Goal: Information Seeking & Learning: Check status

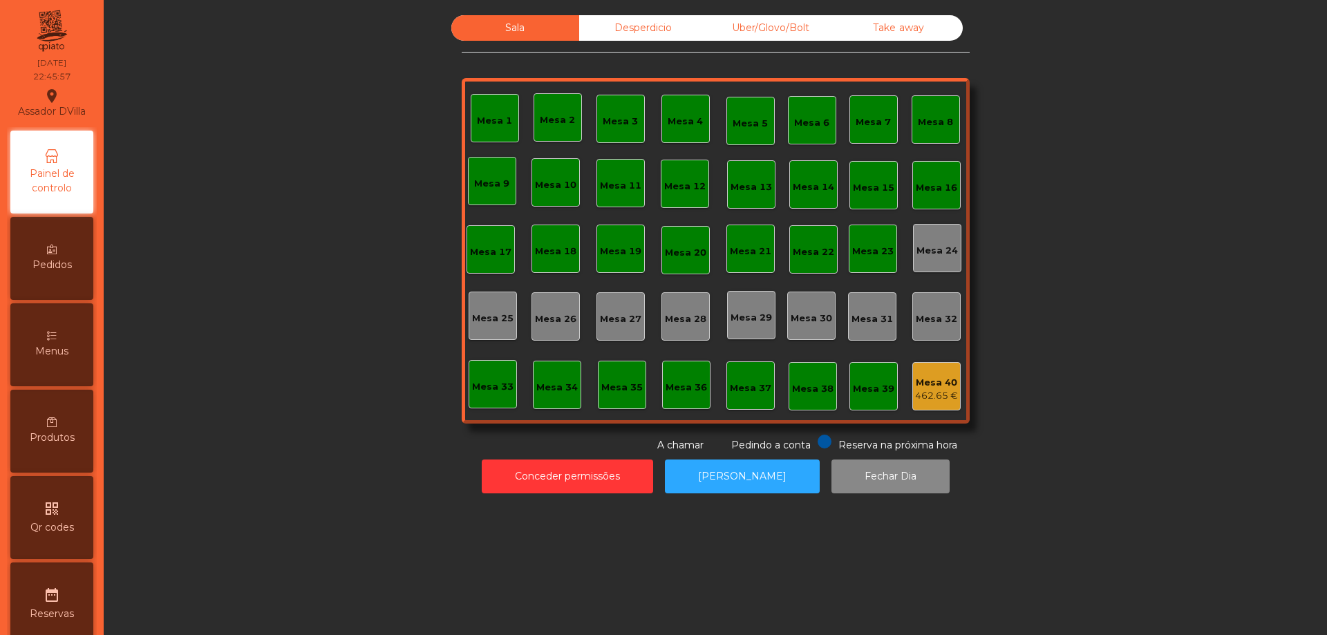
click at [637, 28] on div "Desperdicio" at bounding box center [643, 28] width 128 height 26
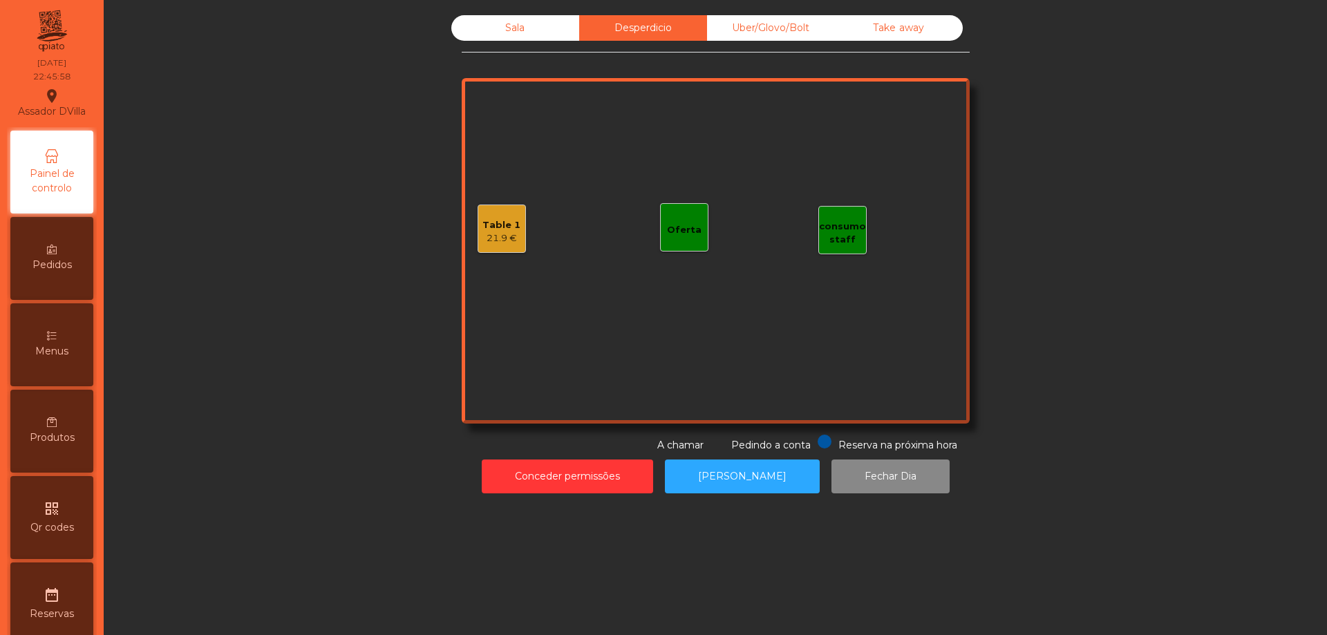
click at [741, 21] on div "Uber/Glovo/Bolt" at bounding box center [771, 28] width 128 height 26
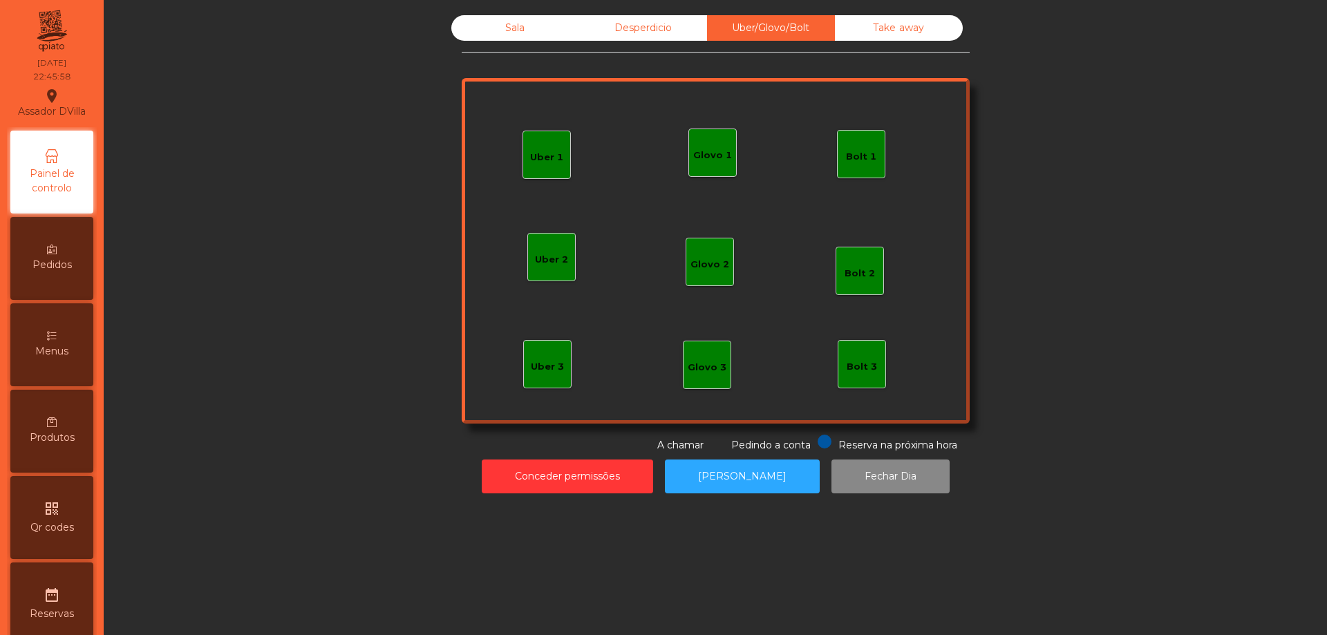
click at [825, 27] on div "Uber/Glovo/Bolt" at bounding box center [771, 28] width 128 height 26
drag, startPoint x: 887, startPoint y: 35, endPoint x: 763, endPoint y: 28, distance: 124.6
click at [886, 35] on div "Take away" at bounding box center [899, 28] width 128 height 26
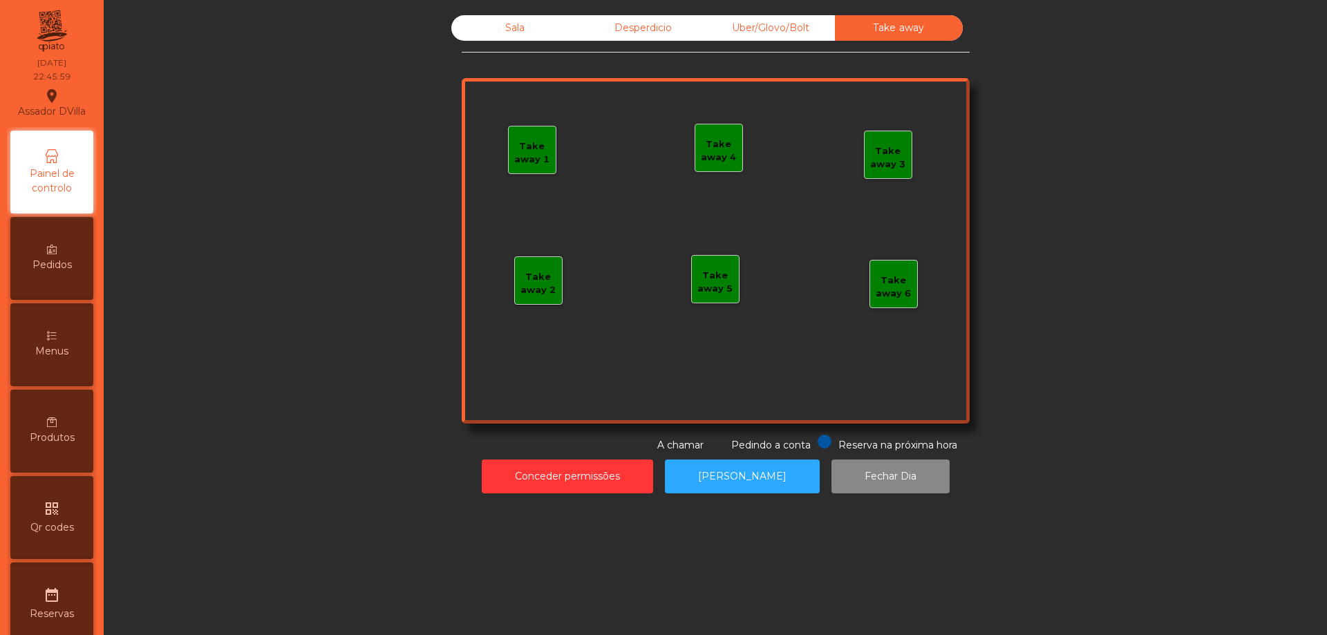
click at [646, 26] on div "Desperdicio" at bounding box center [643, 28] width 128 height 26
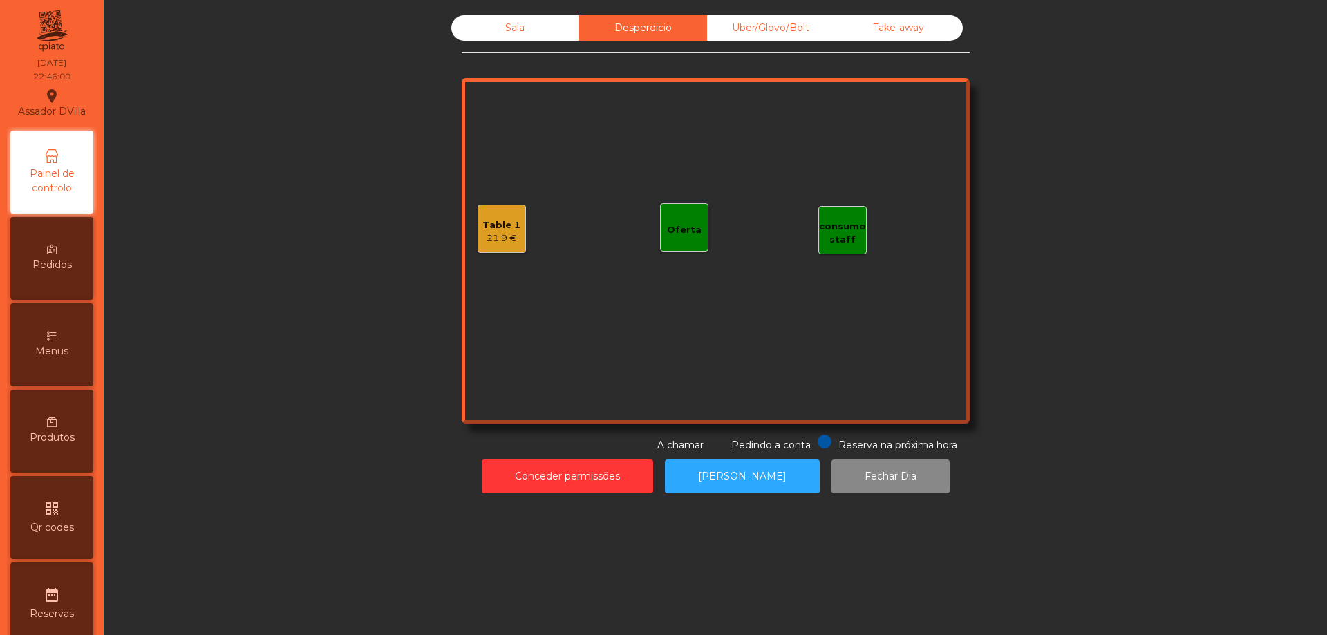
click at [490, 217] on div "Table 1 21.9 €" at bounding box center [502, 229] width 38 height 32
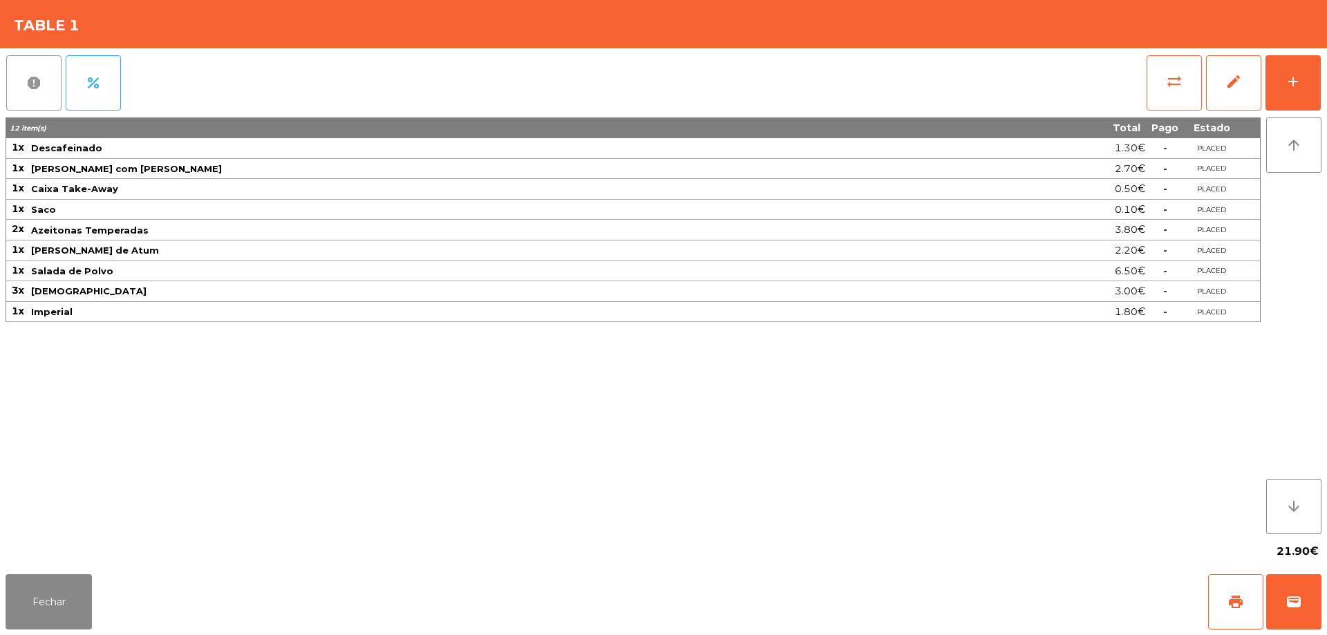
click at [23, 84] on button "report" at bounding box center [33, 82] width 55 height 55
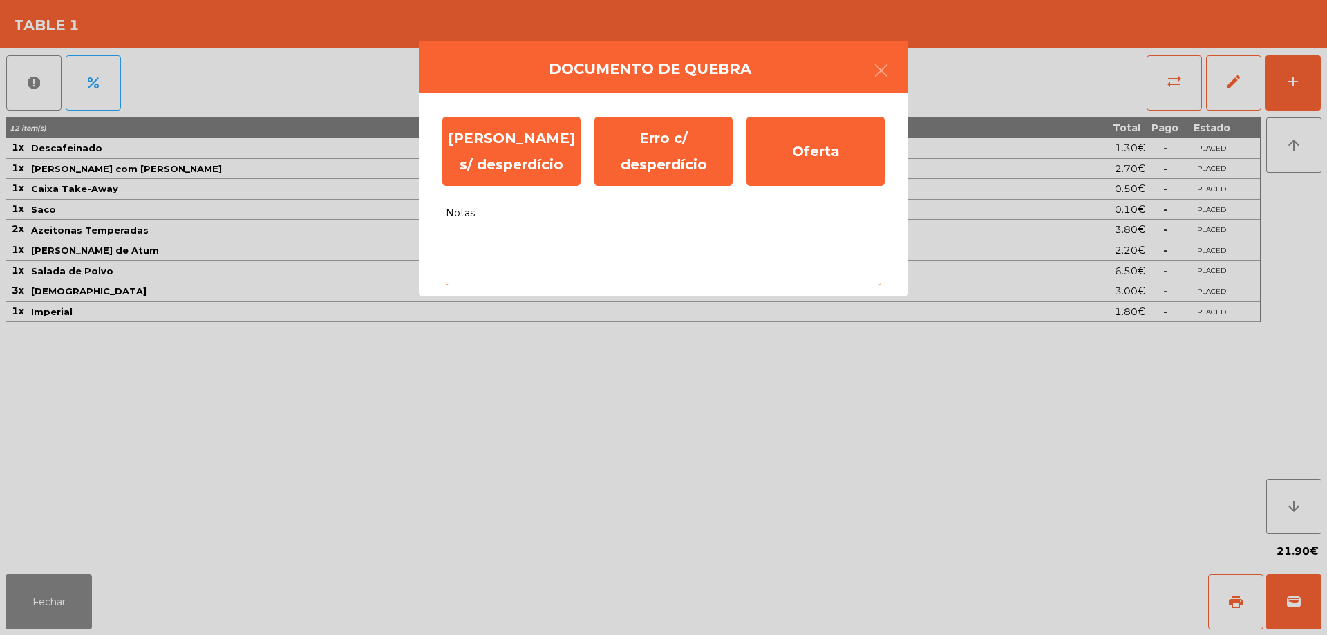
click at [559, 249] on textarea "Notas" at bounding box center [664, 256] width 436 height 57
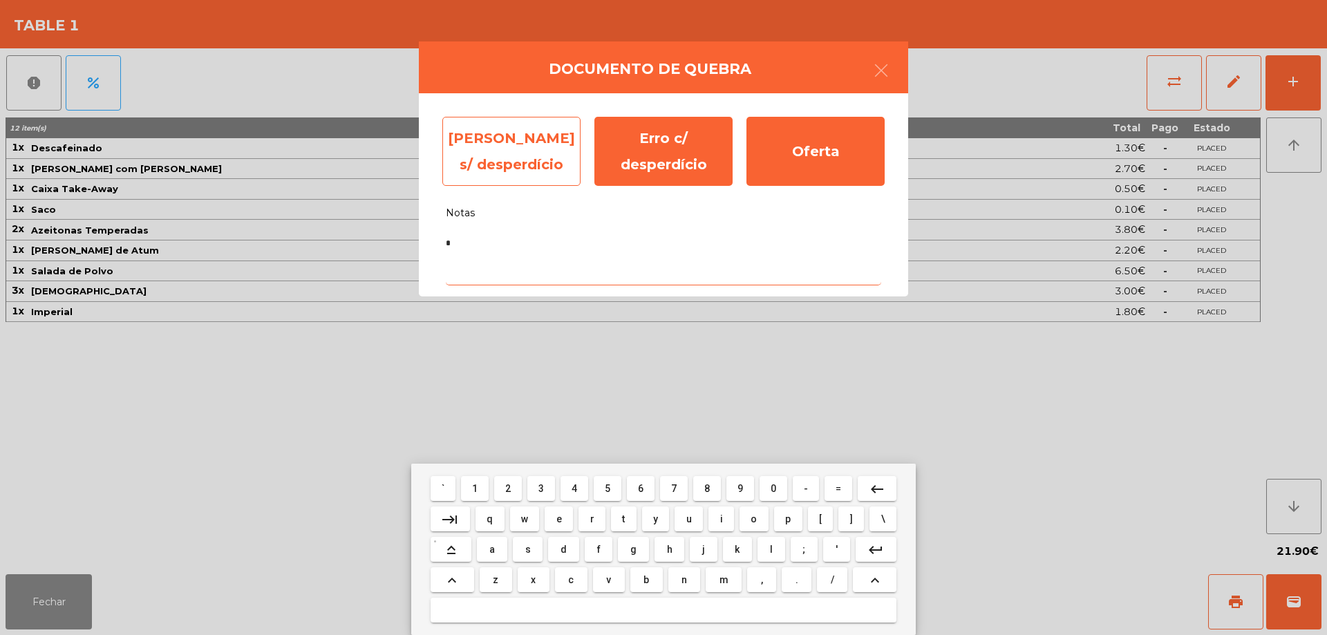
type textarea "*"
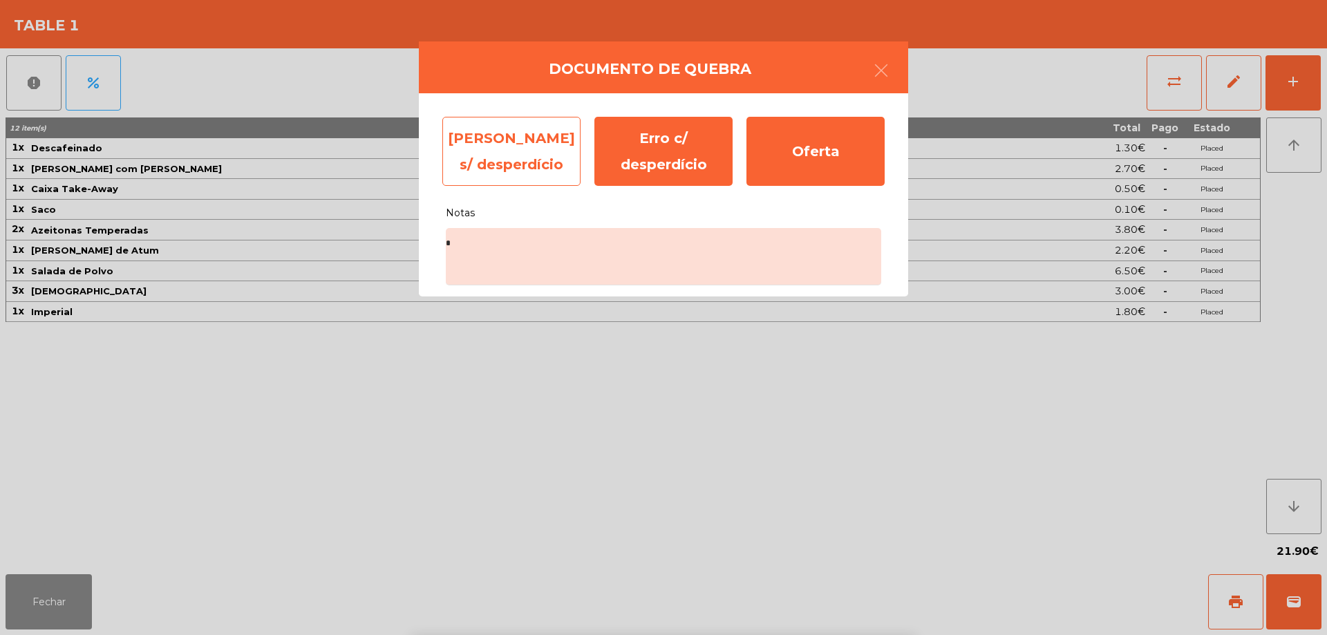
click at [531, 165] on div "[PERSON_NAME] s/ desperdício" at bounding box center [511, 151] width 138 height 69
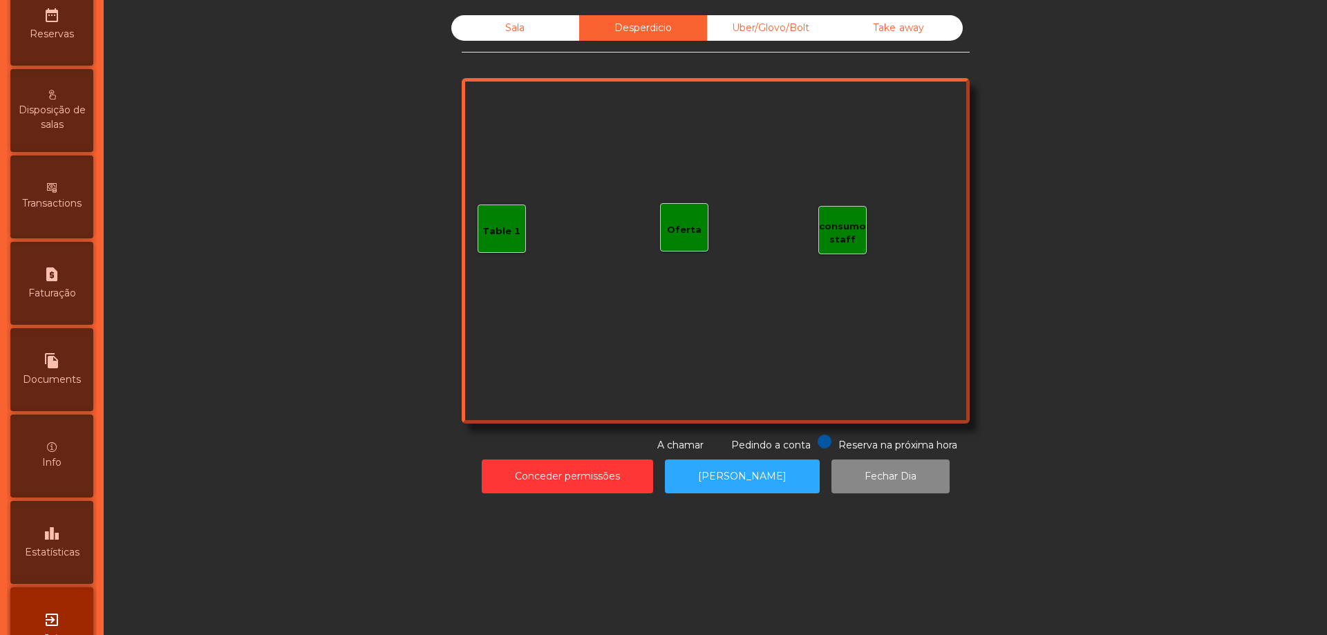
scroll to position [626, 0]
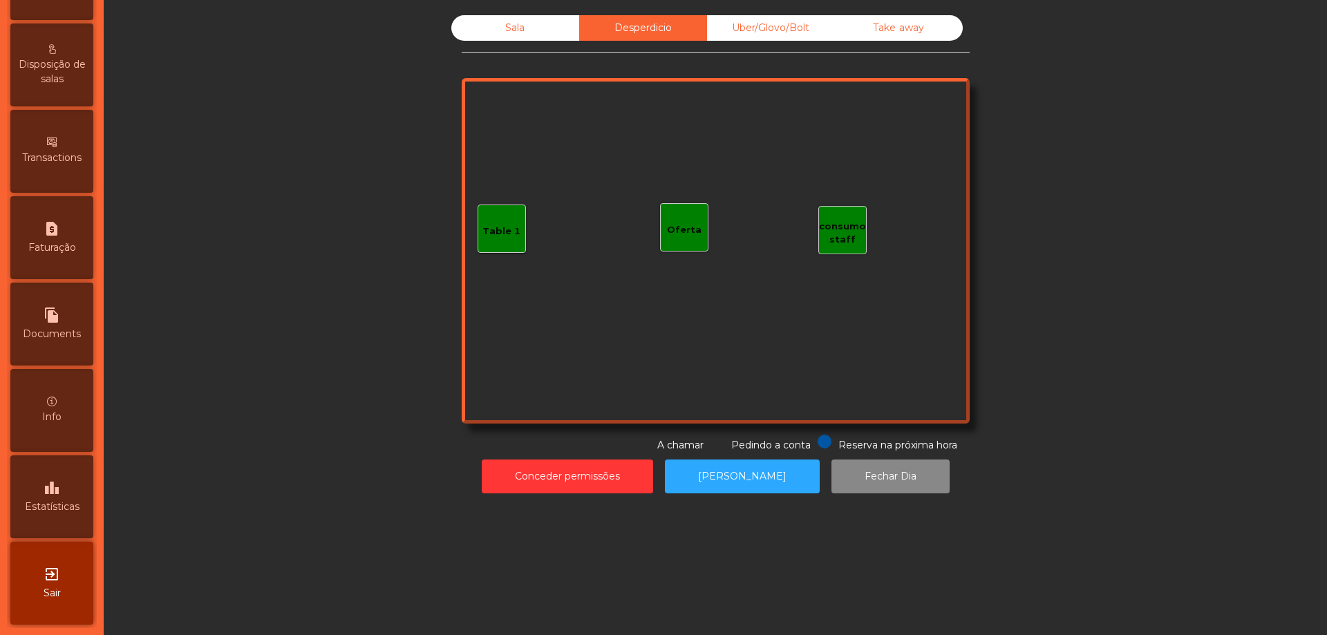
click at [66, 474] on div "leaderboard Estatísticas" at bounding box center [51, 497] width 83 height 83
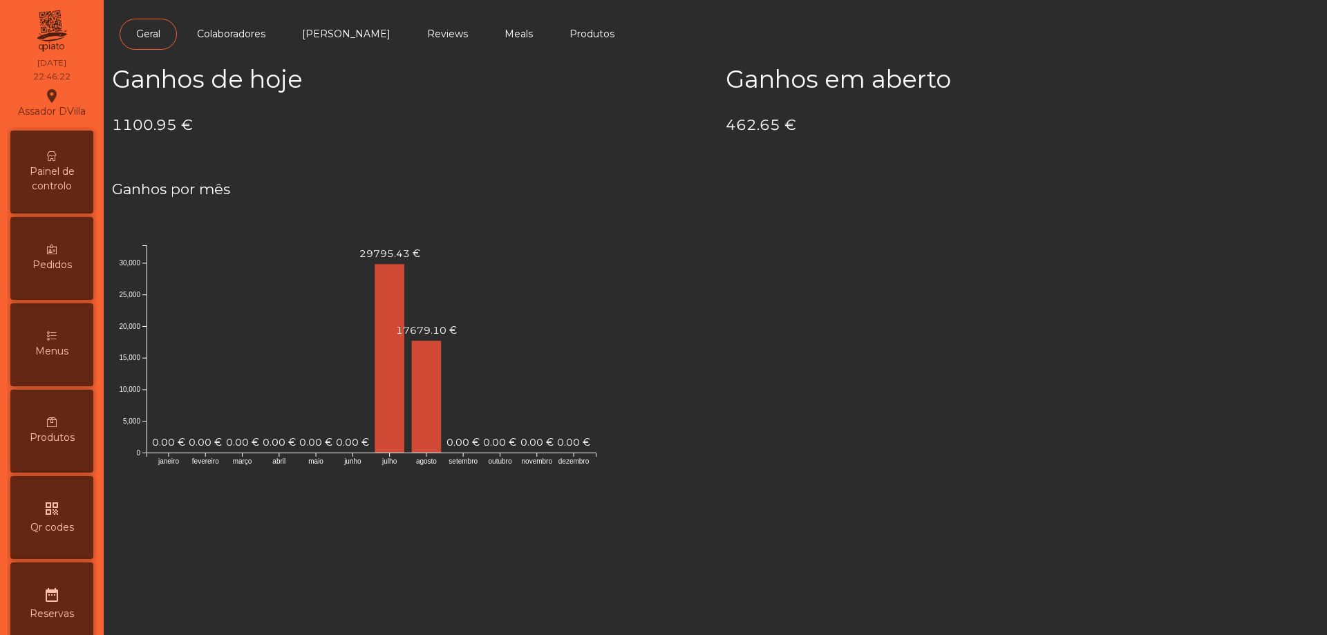
click at [70, 150] on div "Painel de controlo" at bounding box center [51, 172] width 83 height 83
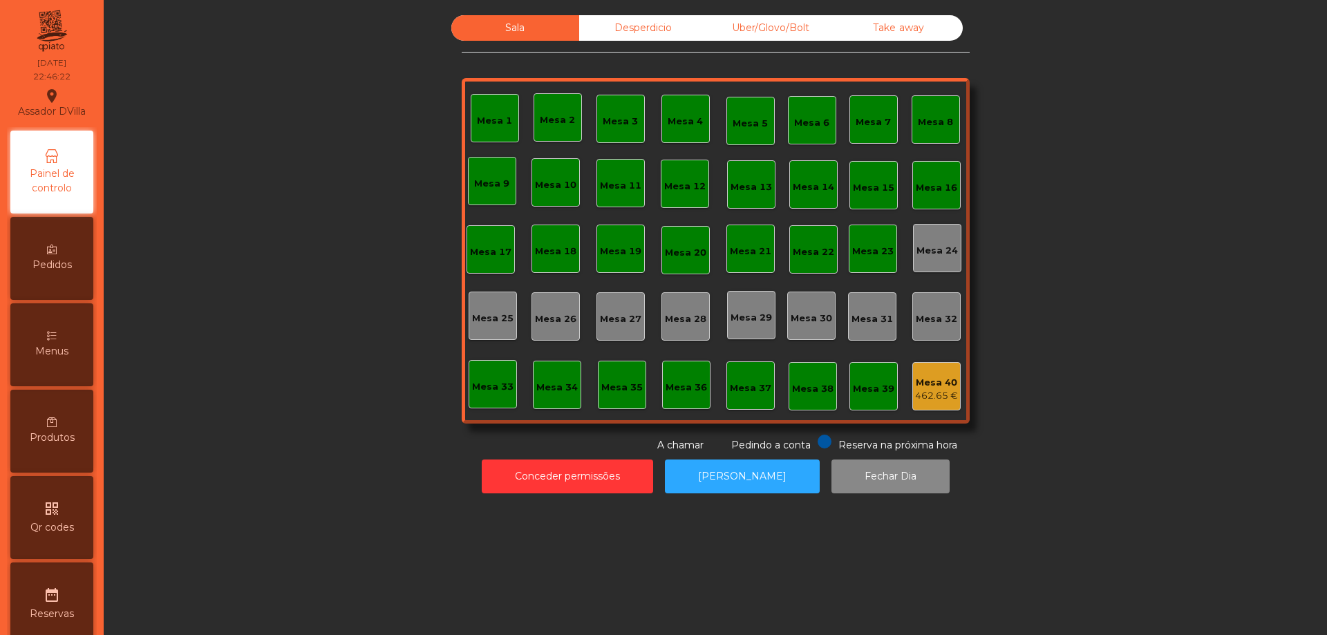
click at [931, 388] on div "Mesa 40" at bounding box center [936, 383] width 43 height 14
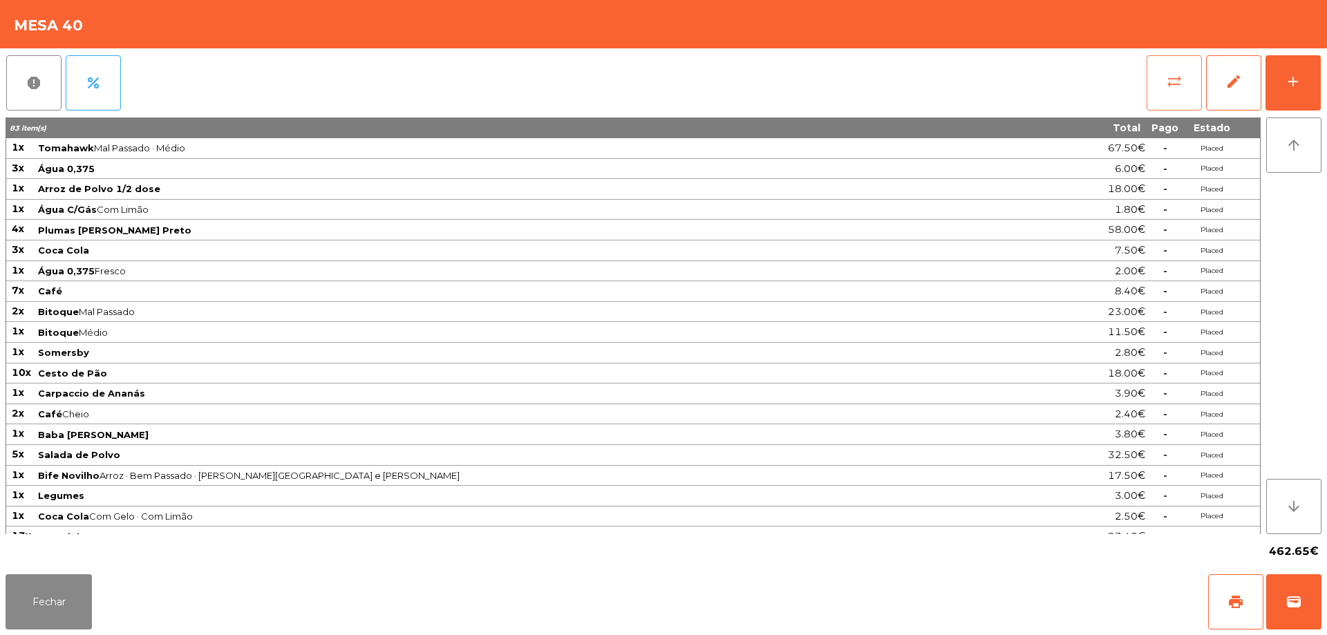
click at [1172, 73] on button "sync_alt" at bounding box center [1174, 82] width 55 height 55
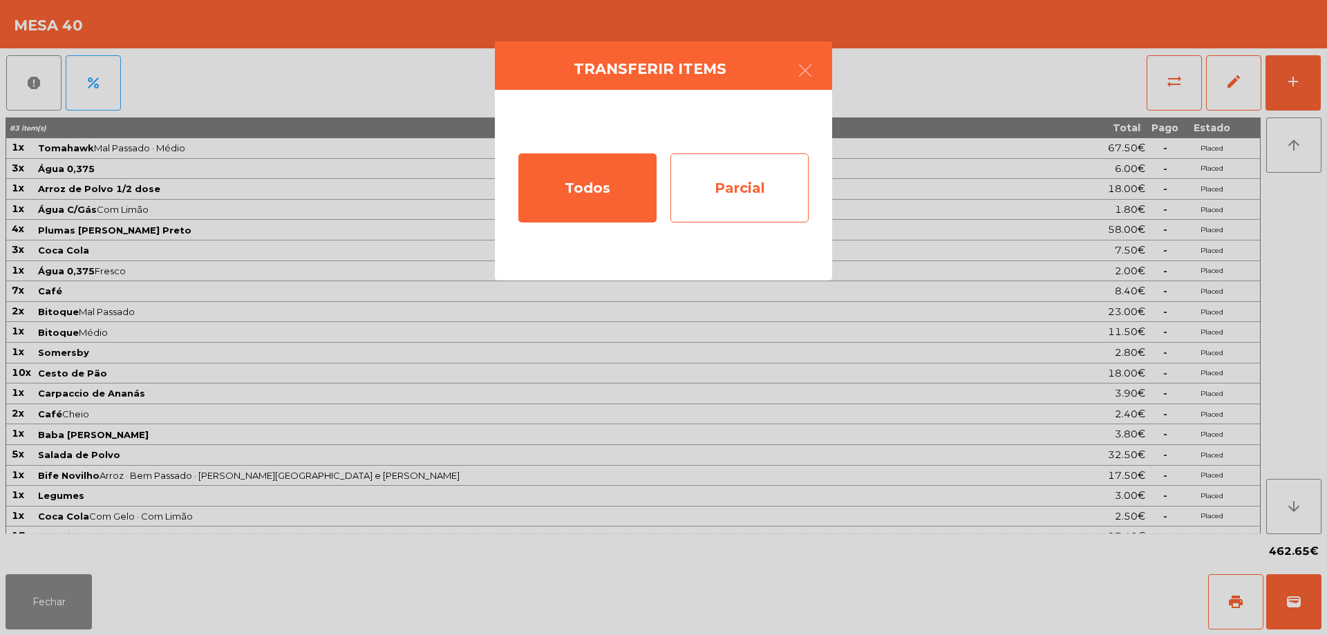
click at [785, 198] on div "Parcial" at bounding box center [740, 187] width 138 height 69
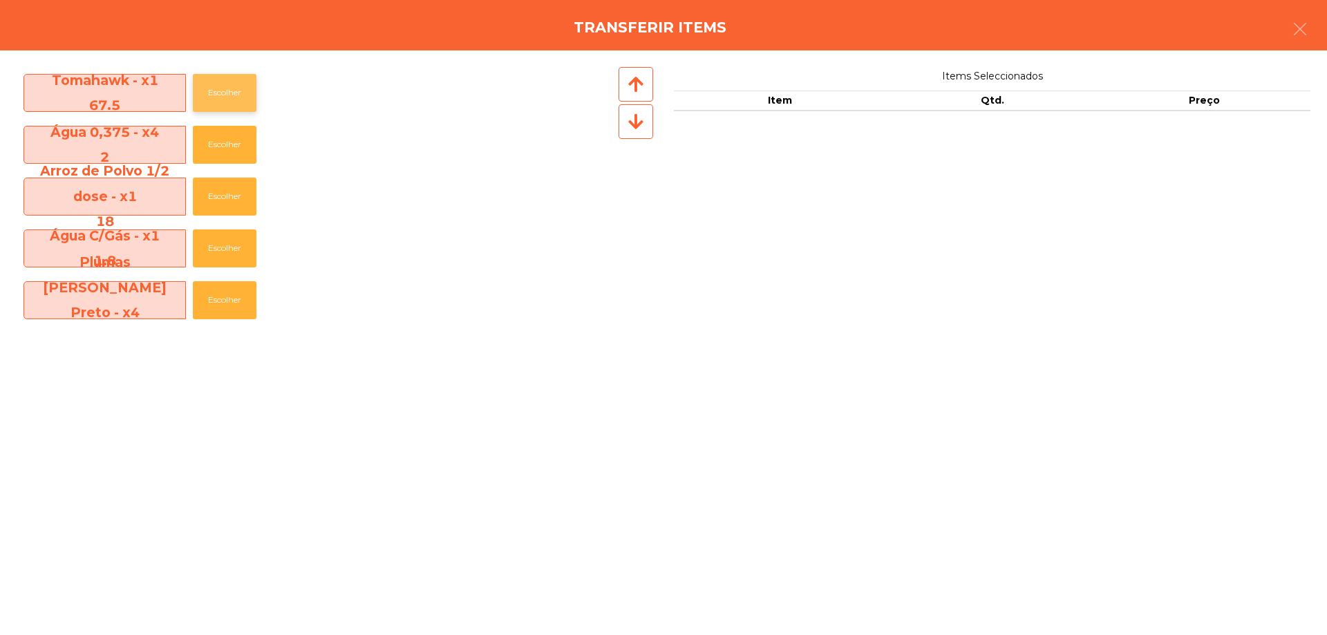
click at [214, 81] on button "Escolher" at bounding box center [225, 93] width 64 height 38
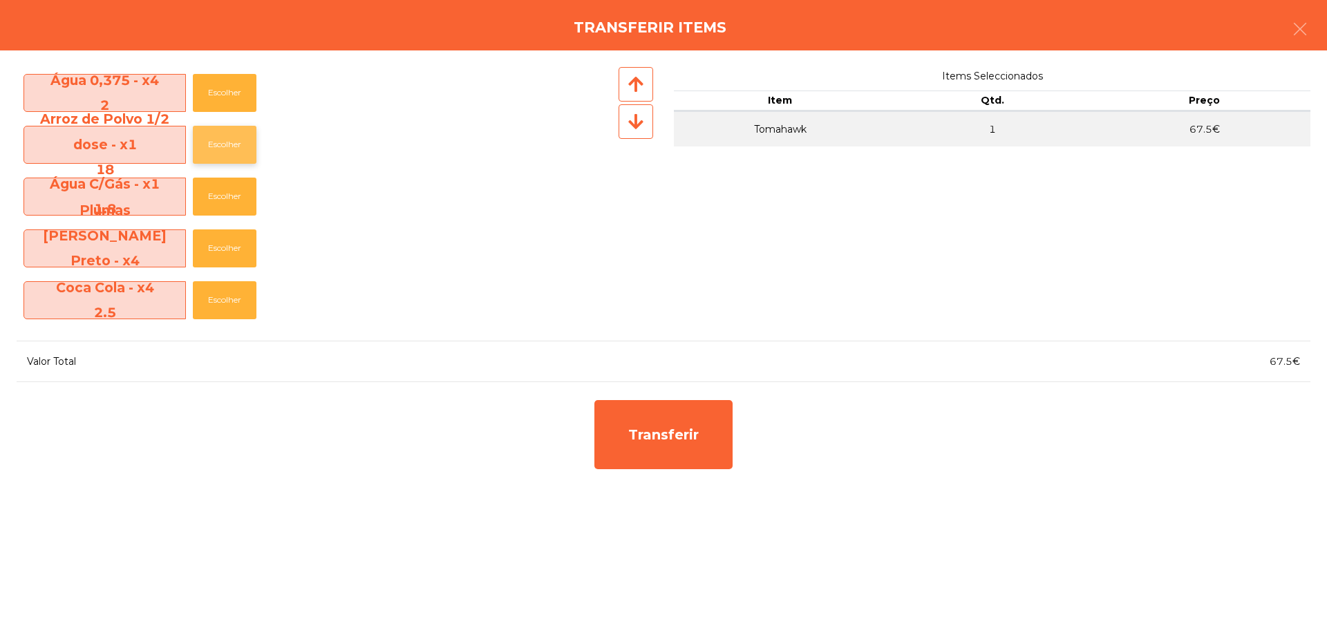
click at [208, 144] on button "Escolher" at bounding box center [225, 145] width 64 height 38
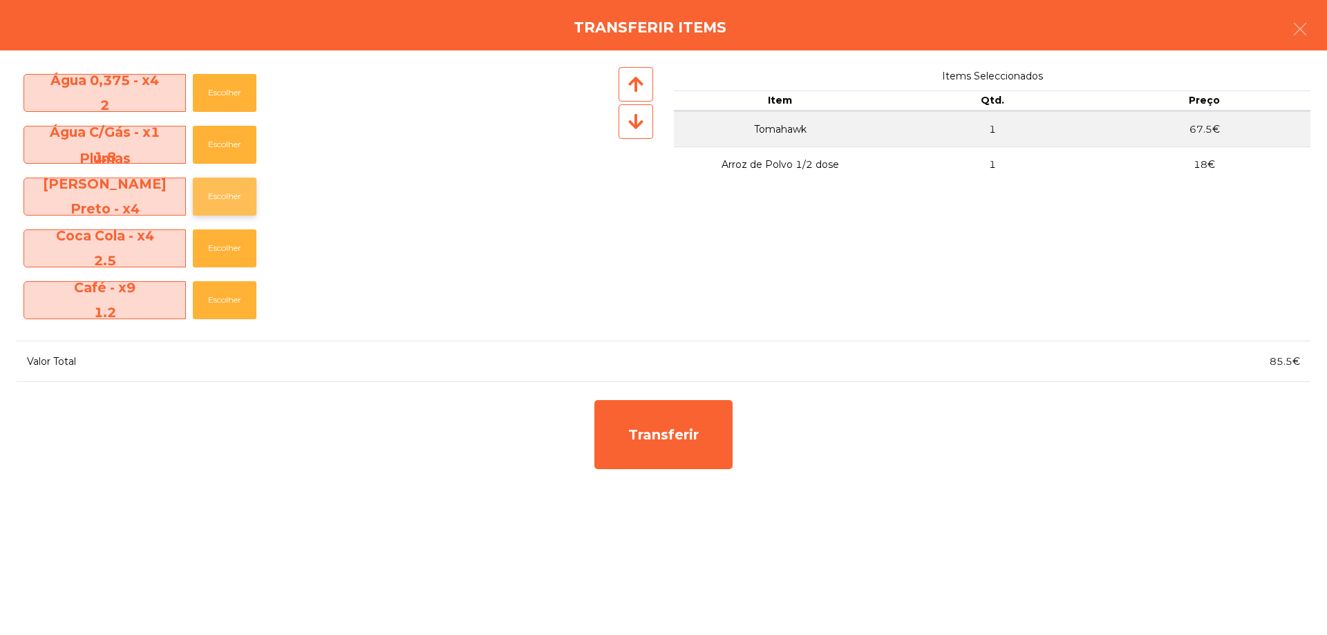
click at [215, 194] on button "Escolher" at bounding box center [225, 197] width 64 height 38
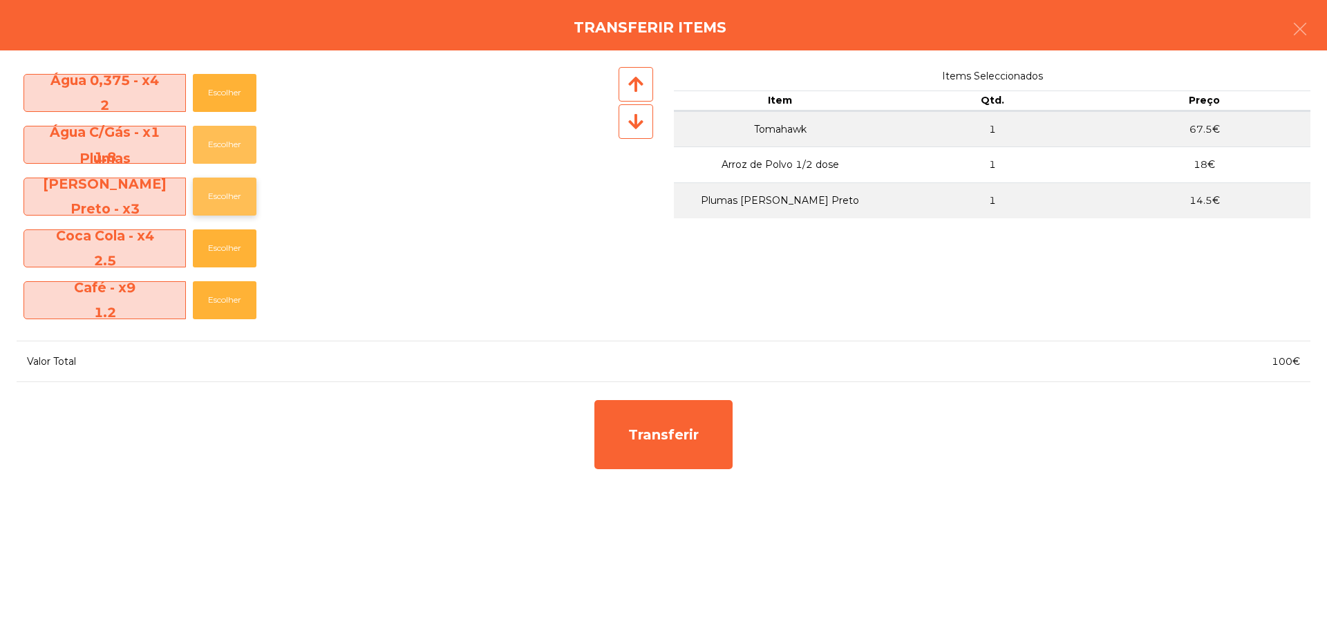
click at [219, 133] on button "Escolher" at bounding box center [225, 145] width 64 height 38
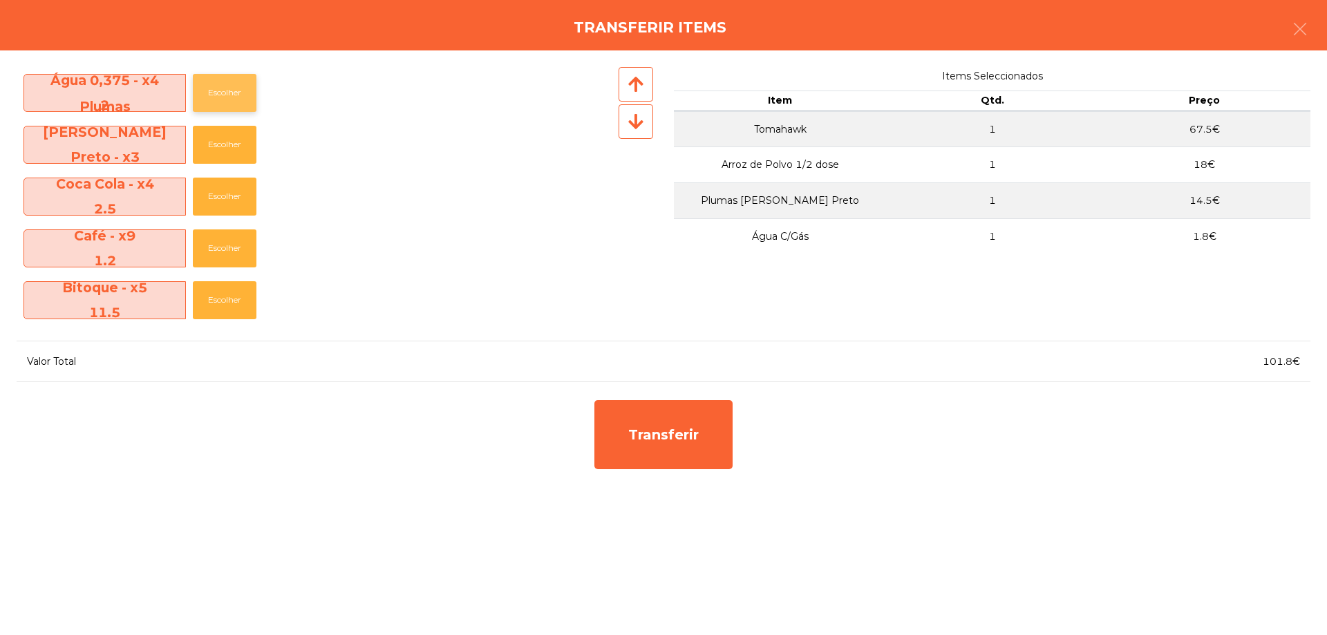
click at [216, 84] on button "Escolher" at bounding box center [225, 93] width 64 height 38
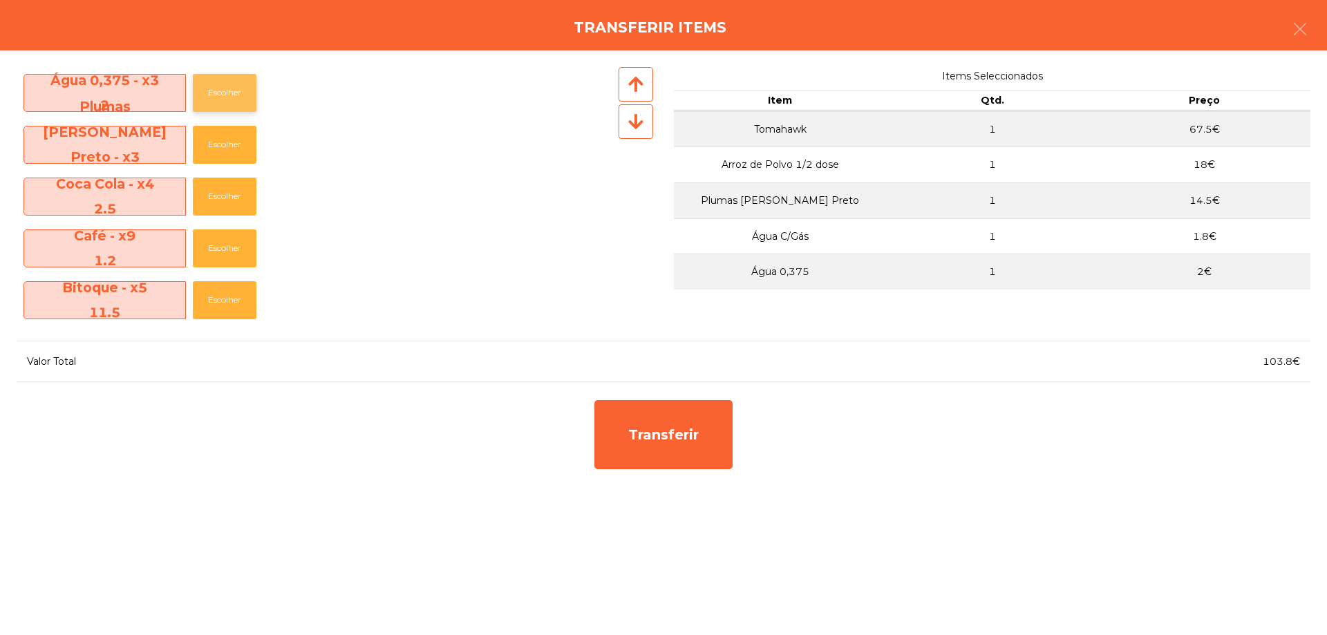
click at [216, 84] on button "Escolher" at bounding box center [225, 93] width 64 height 38
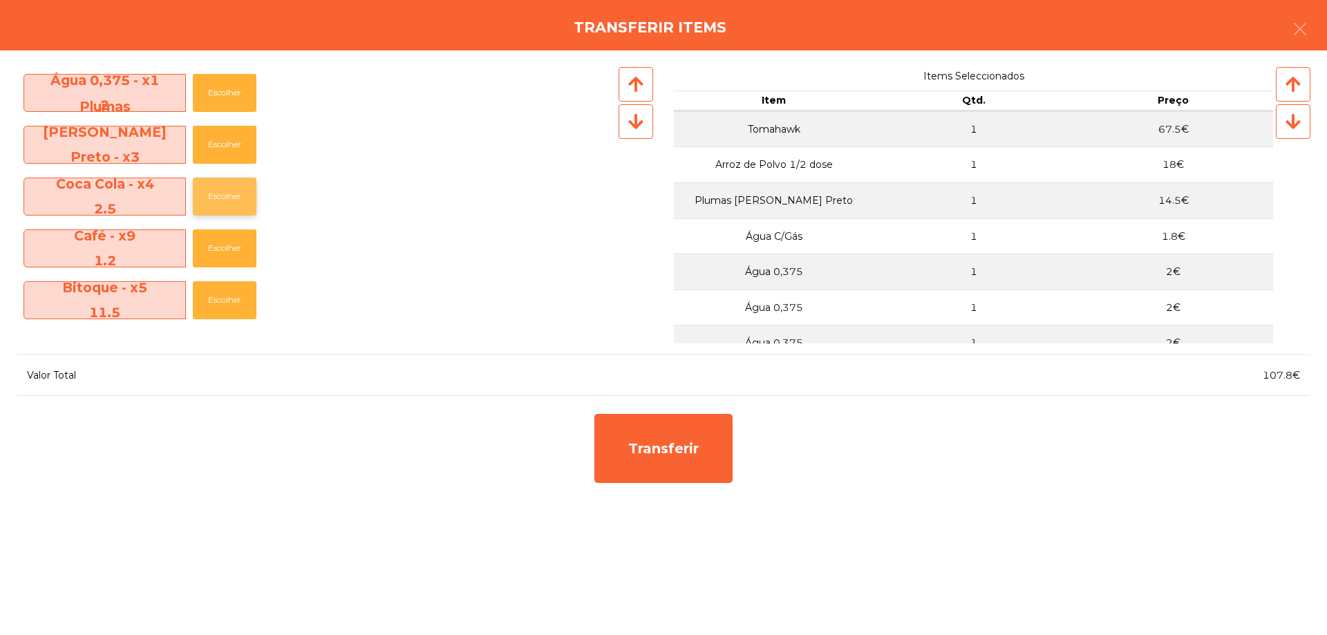
click at [218, 195] on button "Escolher" at bounding box center [225, 197] width 64 height 38
click at [221, 133] on button "Escolher" at bounding box center [225, 145] width 64 height 38
click at [221, 135] on button "Escolher" at bounding box center [225, 145] width 64 height 38
click at [231, 195] on button "Escolher" at bounding box center [225, 197] width 64 height 38
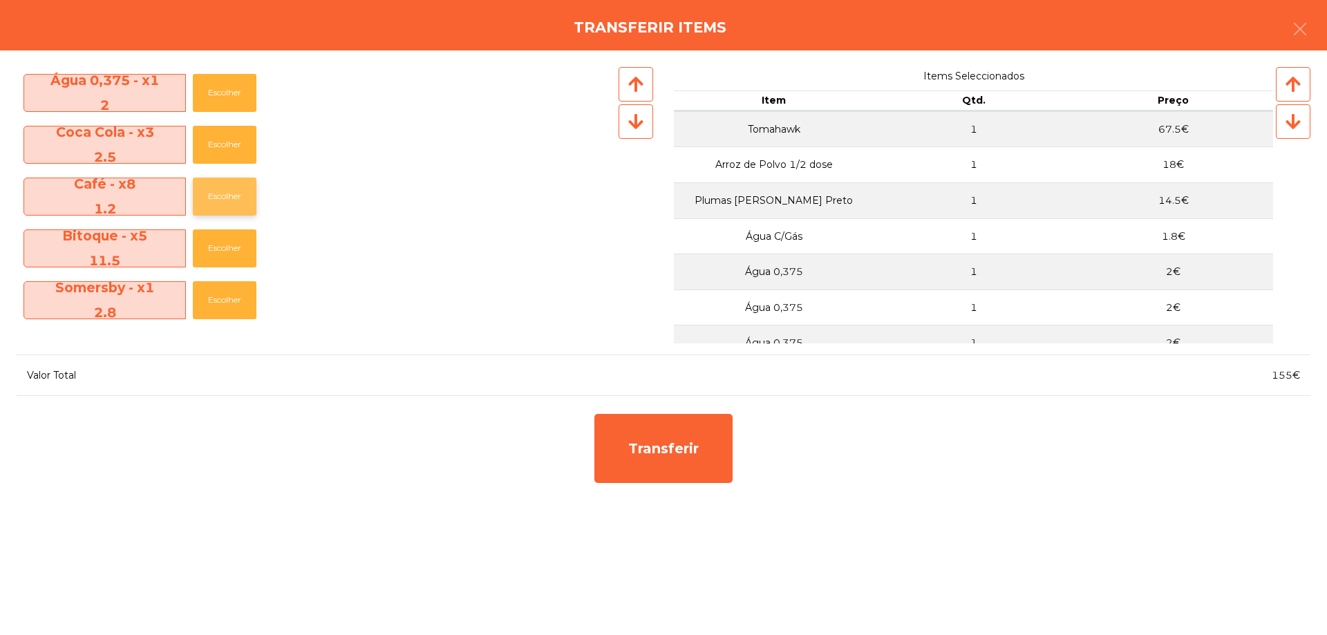
click at [231, 195] on button "Escolher" at bounding box center [225, 197] width 64 height 38
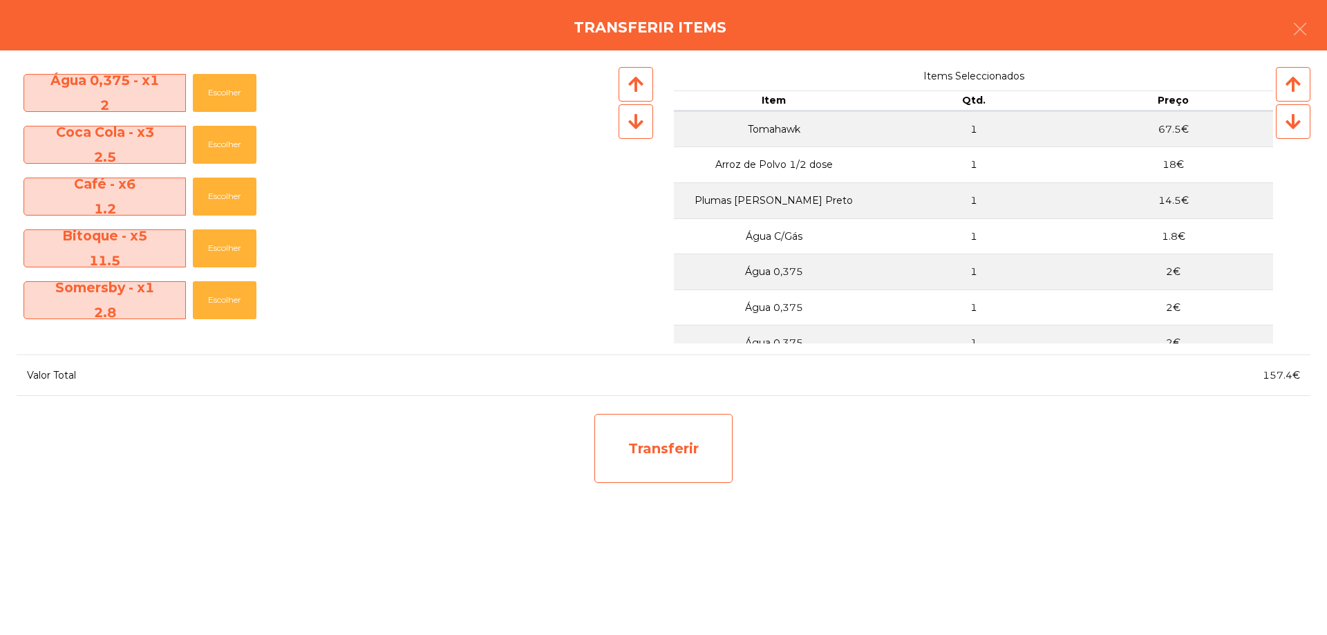
click at [713, 473] on div "Transferir" at bounding box center [664, 448] width 138 height 69
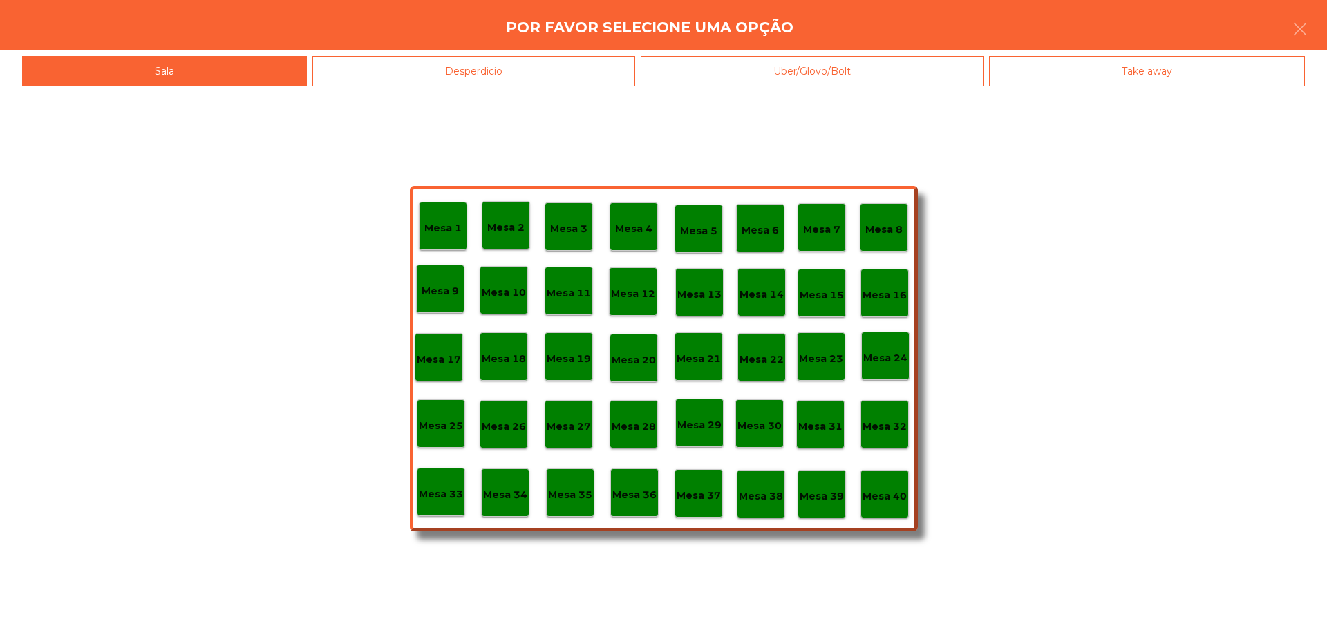
click at [816, 497] on p "Mesa 39" at bounding box center [822, 497] width 44 height 16
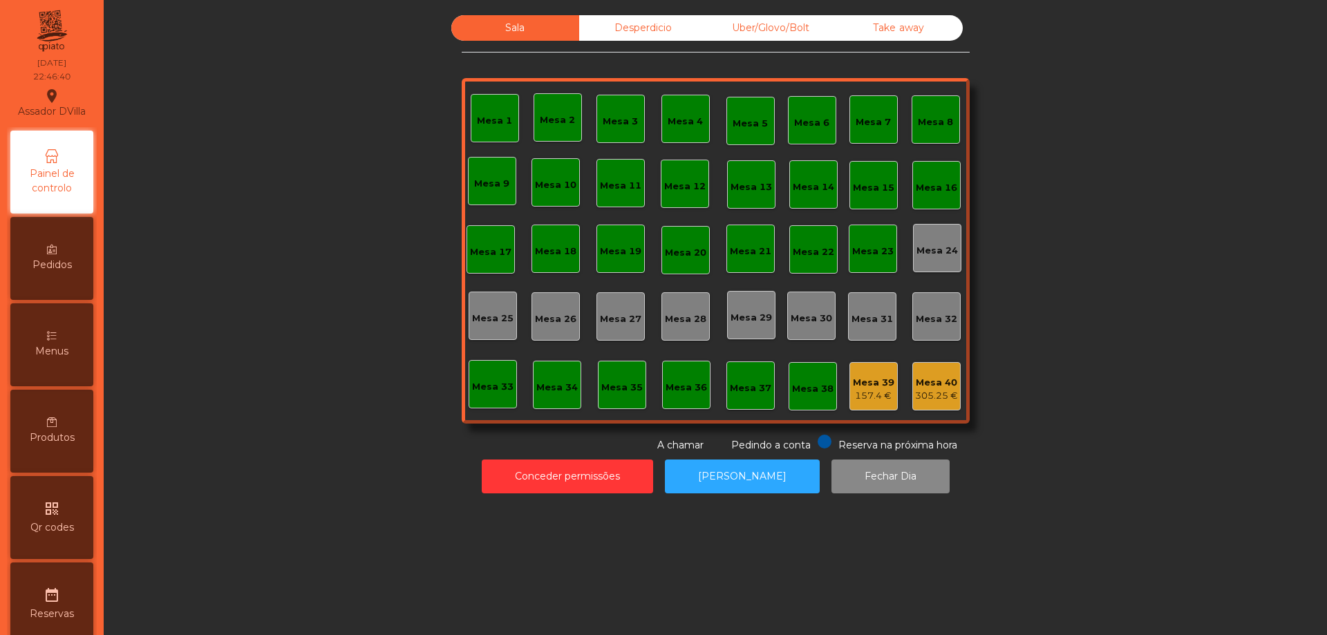
click at [904, 401] on div "Mesa 1 Mesa 2 Mesa 3 Mesa 4 Mesa 5 Mesa 6 Mesa 7 Mesa 8 [GEOGRAPHIC_DATA] 9 Mes…" at bounding box center [716, 251] width 508 height 346
click at [940, 395] on div "305.25 €" at bounding box center [936, 396] width 43 height 14
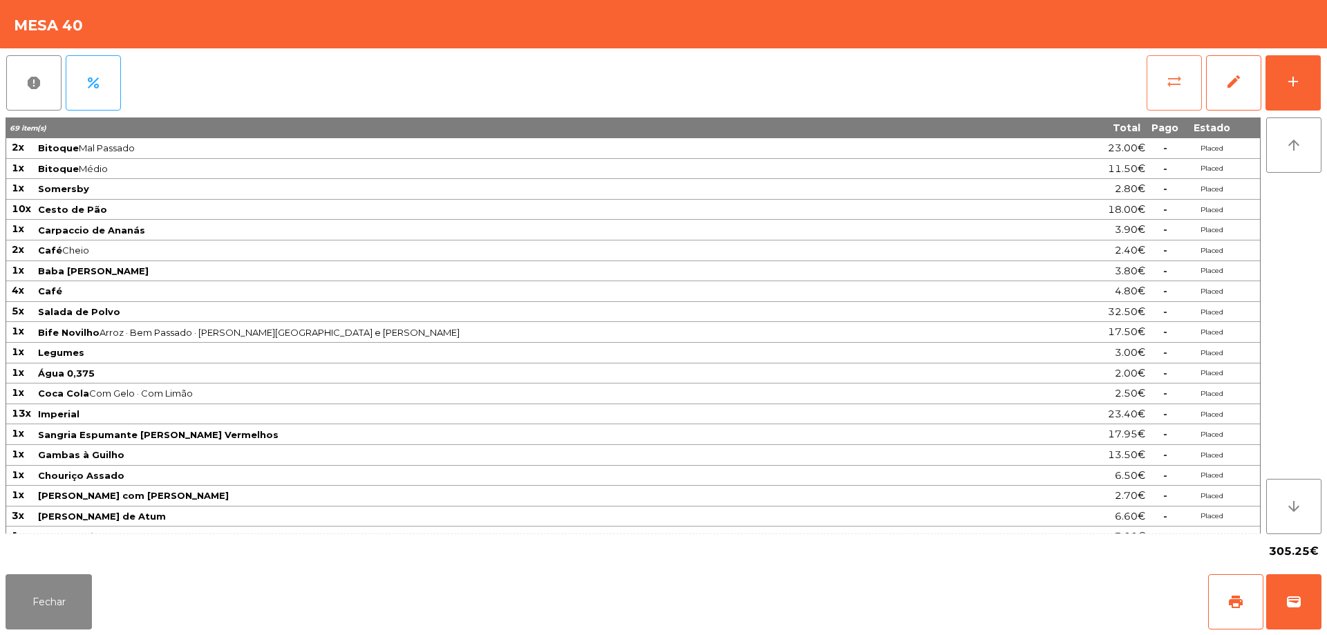
click at [1169, 100] on button "sync_alt" at bounding box center [1174, 82] width 55 height 55
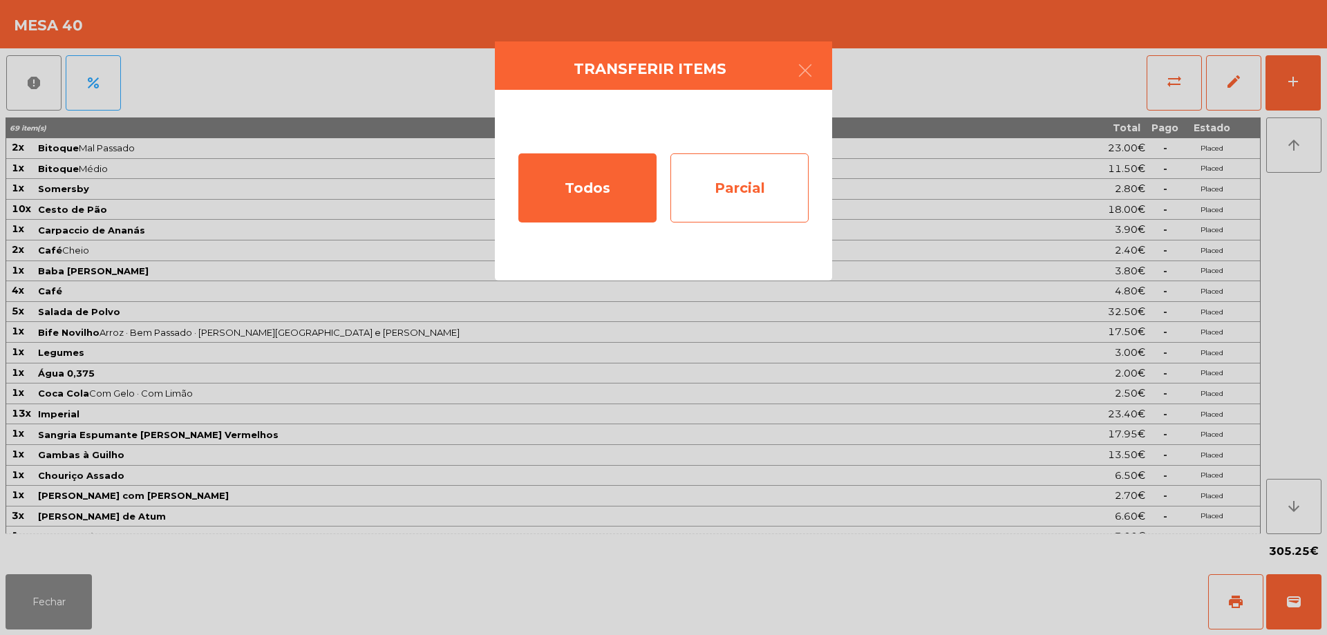
click at [783, 179] on div "Parcial" at bounding box center [740, 187] width 138 height 69
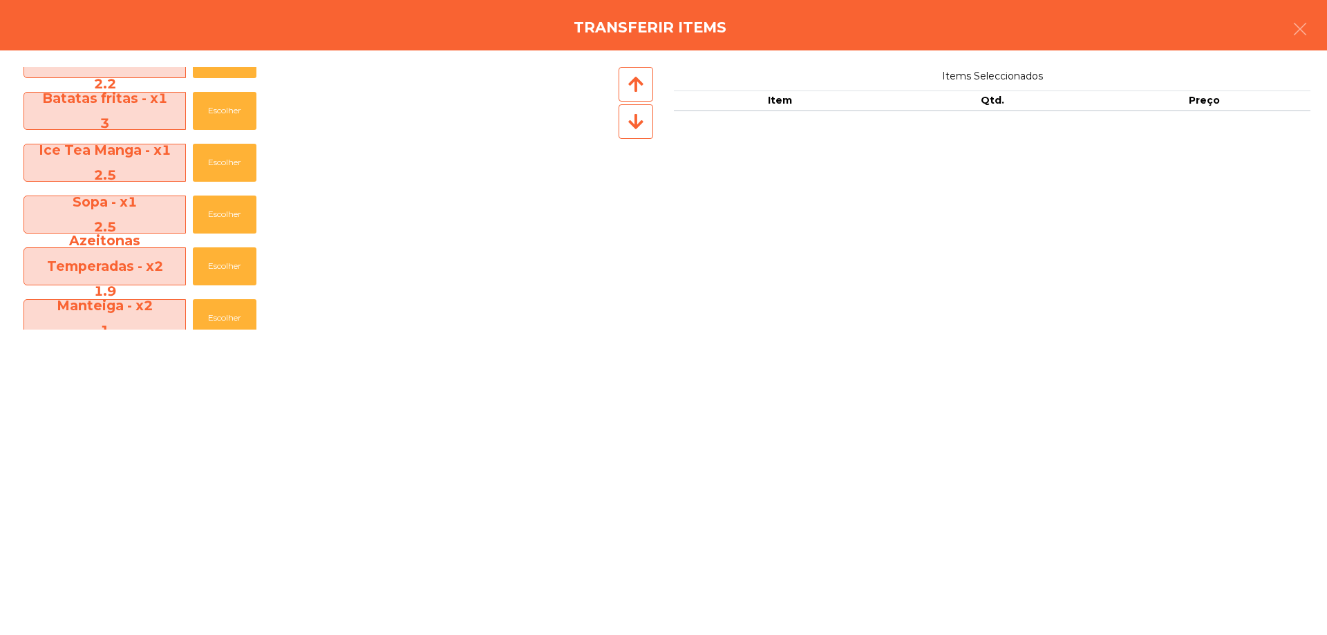
scroll to position [968, 0]
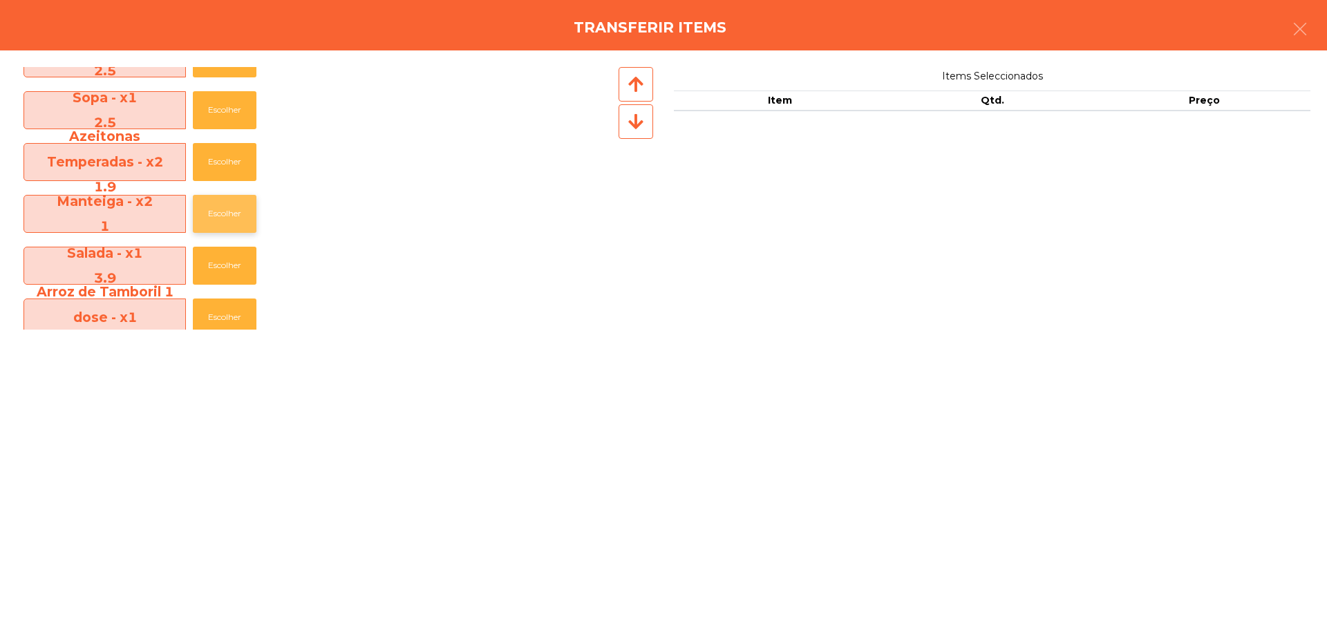
click at [218, 198] on button "Escolher" at bounding box center [225, 214] width 64 height 38
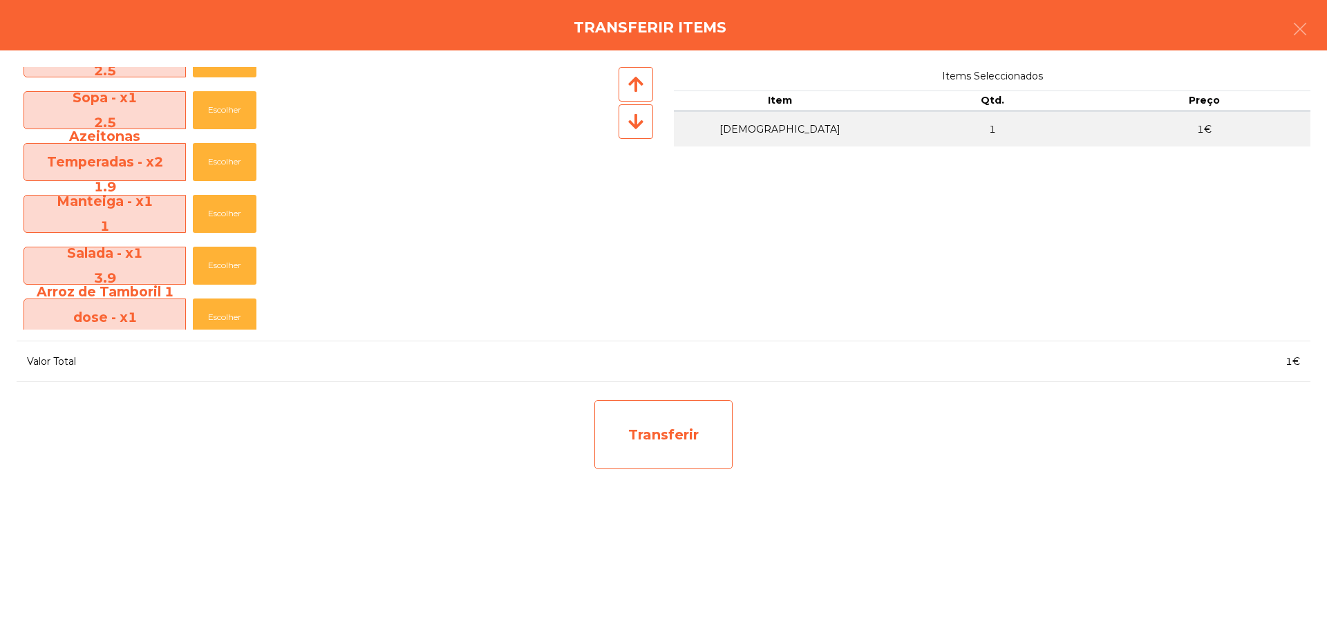
click at [651, 434] on div "Transferir" at bounding box center [664, 434] width 138 height 69
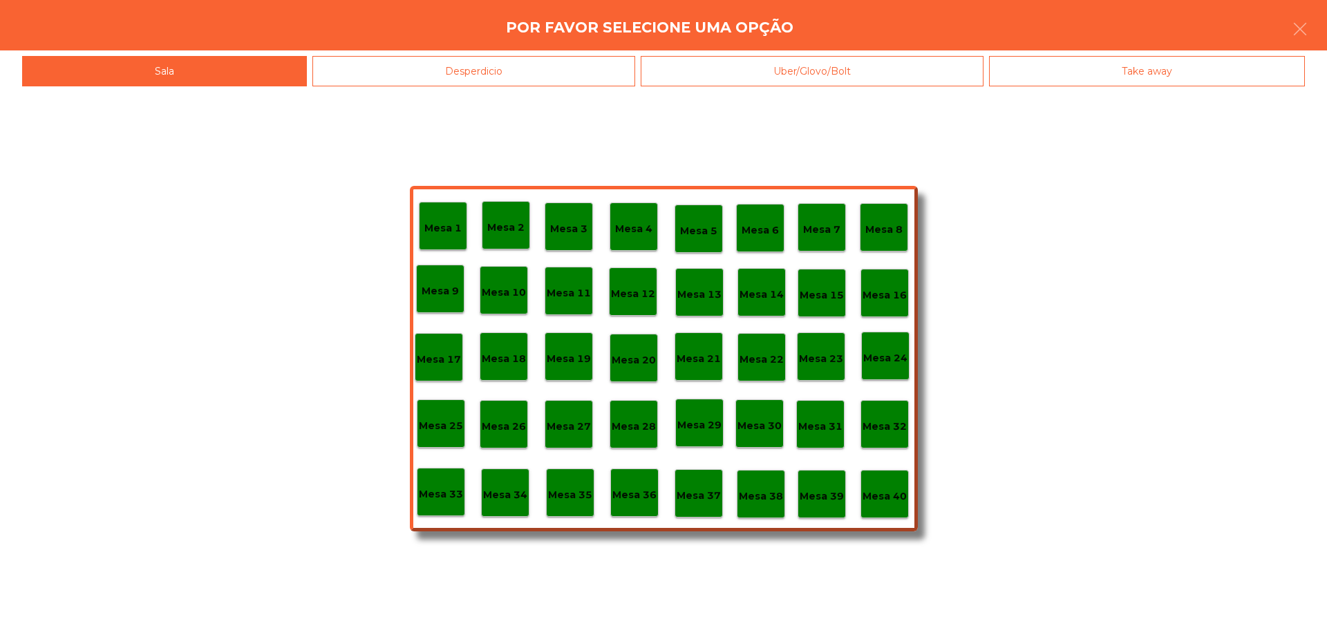
click at [814, 485] on div "Mesa 39" at bounding box center [822, 493] width 44 height 21
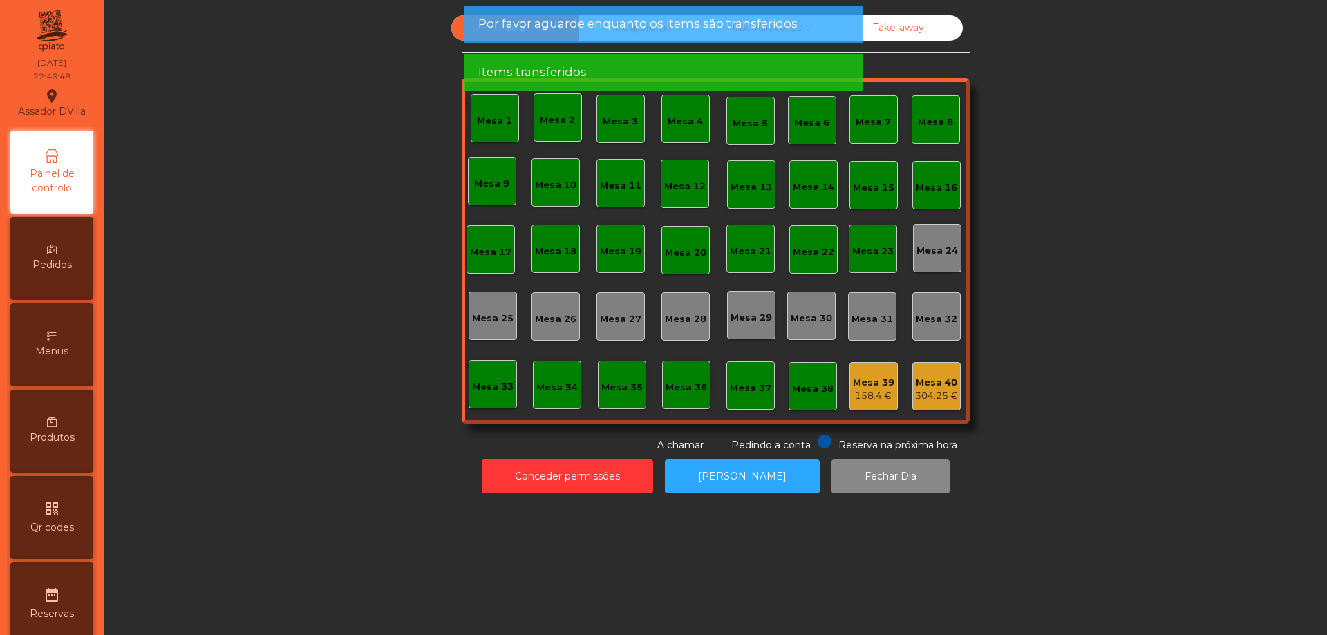
click at [940, 391] on div "304.25 €" at bounding box center [936, 396] width 43 height 14
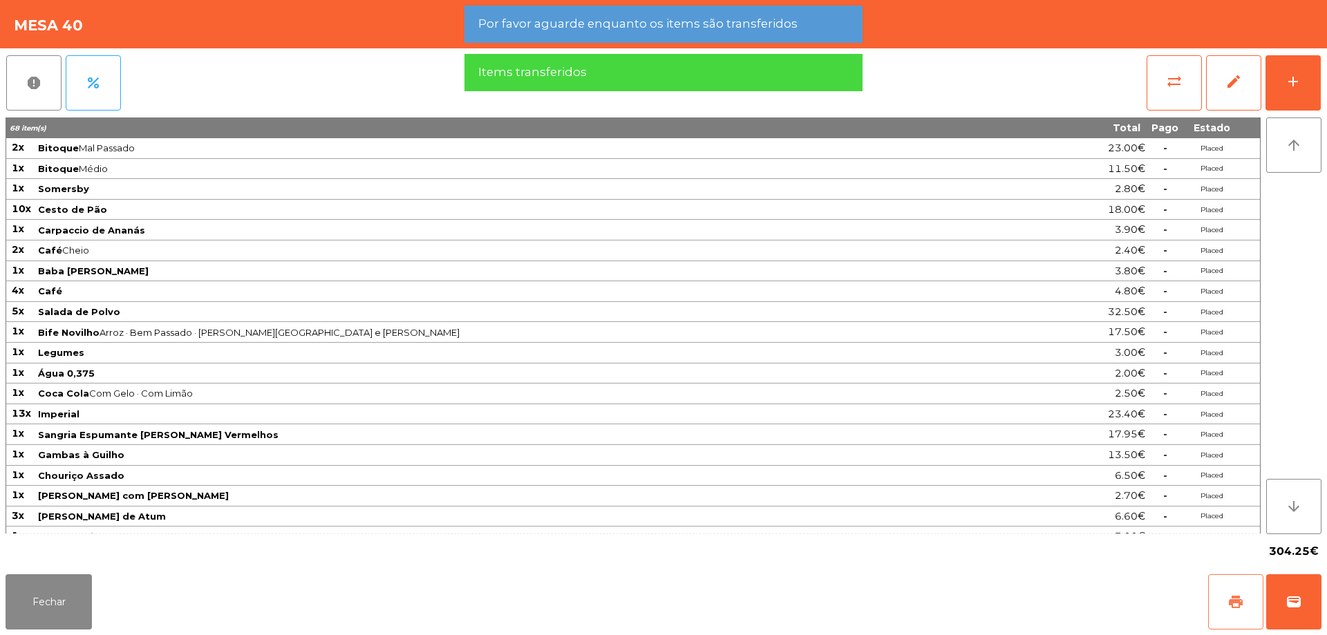
click at [1264, 581] on div "print wallet" at bounding box center [1265, 602] width 113 height 55
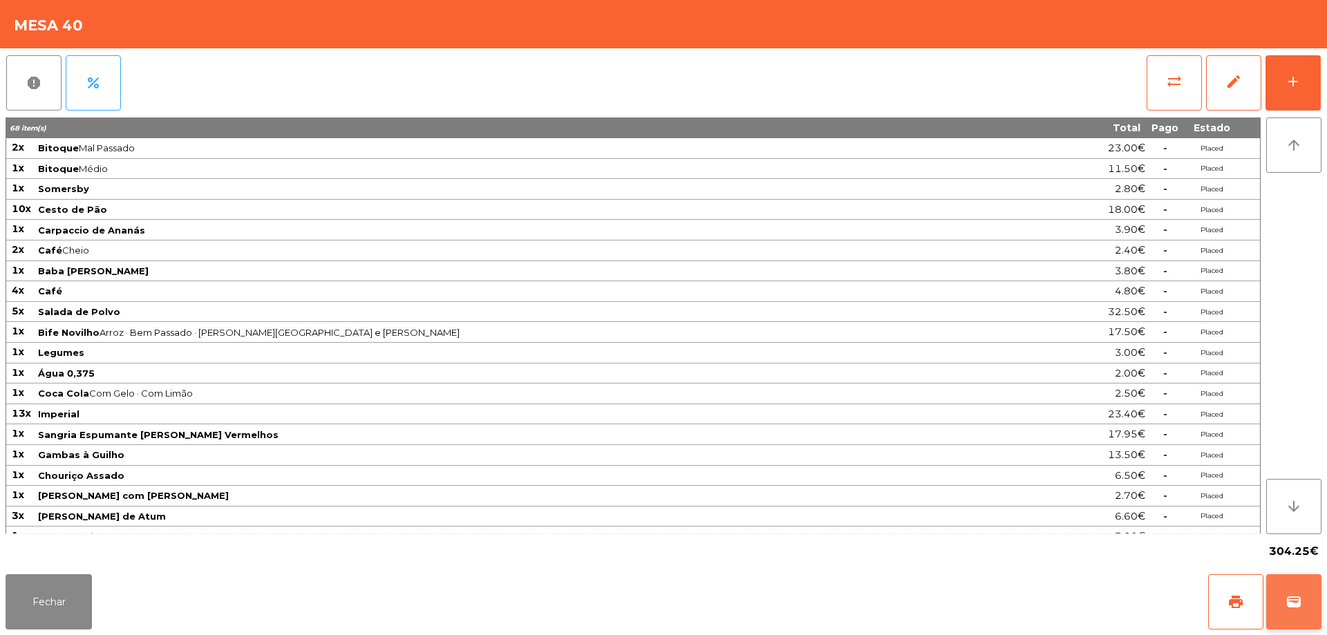
click at [1284, 589] on button "wallet" at bounding box center [1294, 602] width 55 height 55
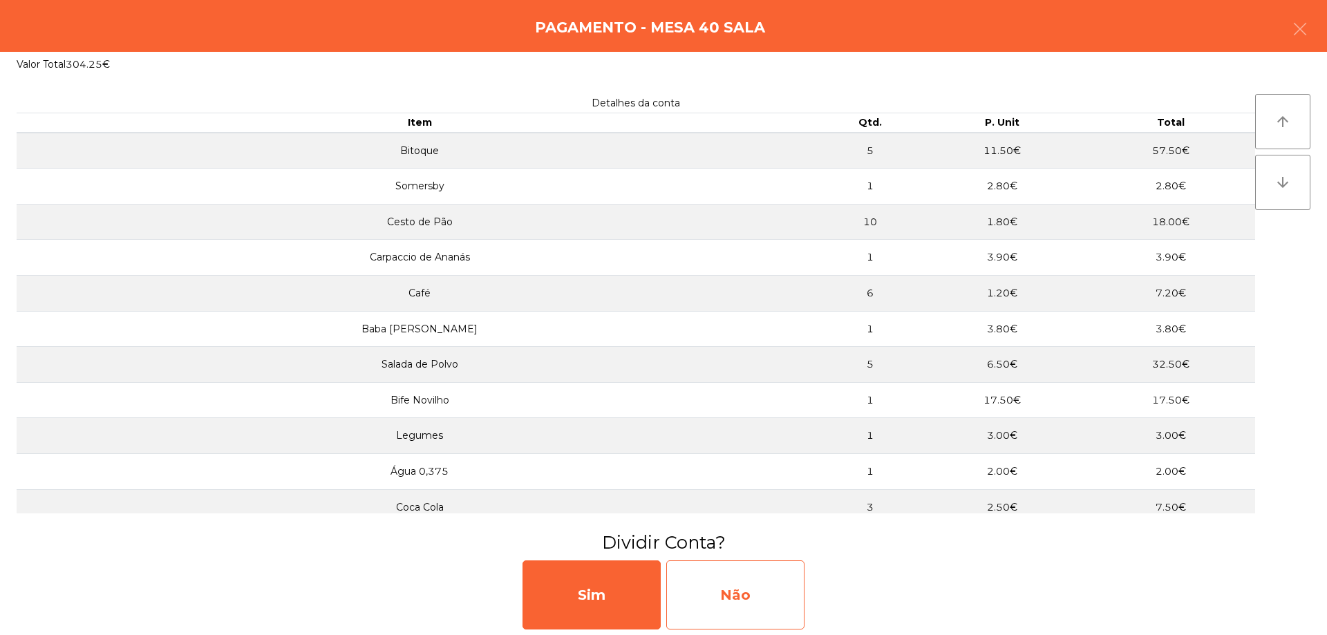
click at [788, 601] on div "Não" at bounding box center [735, 595] width 138 height 69
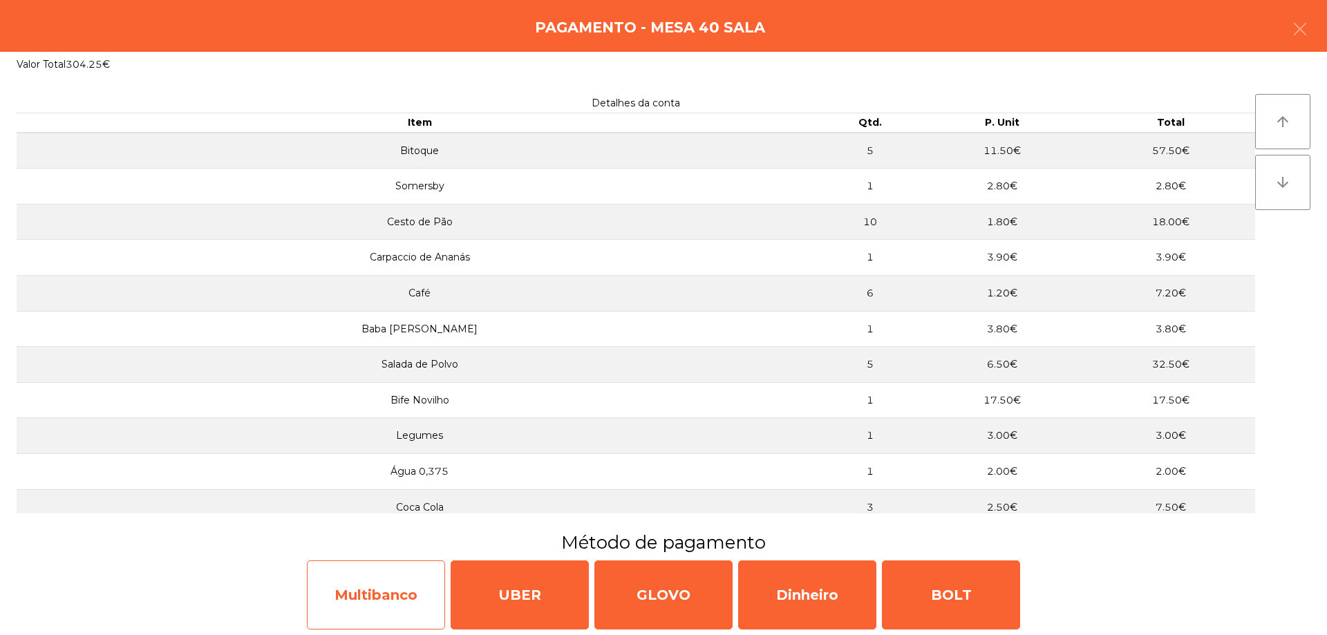
click at [395, 599] on div "Multibanco" at bounding box center [376, 595] width 138 height 69
select select "**"
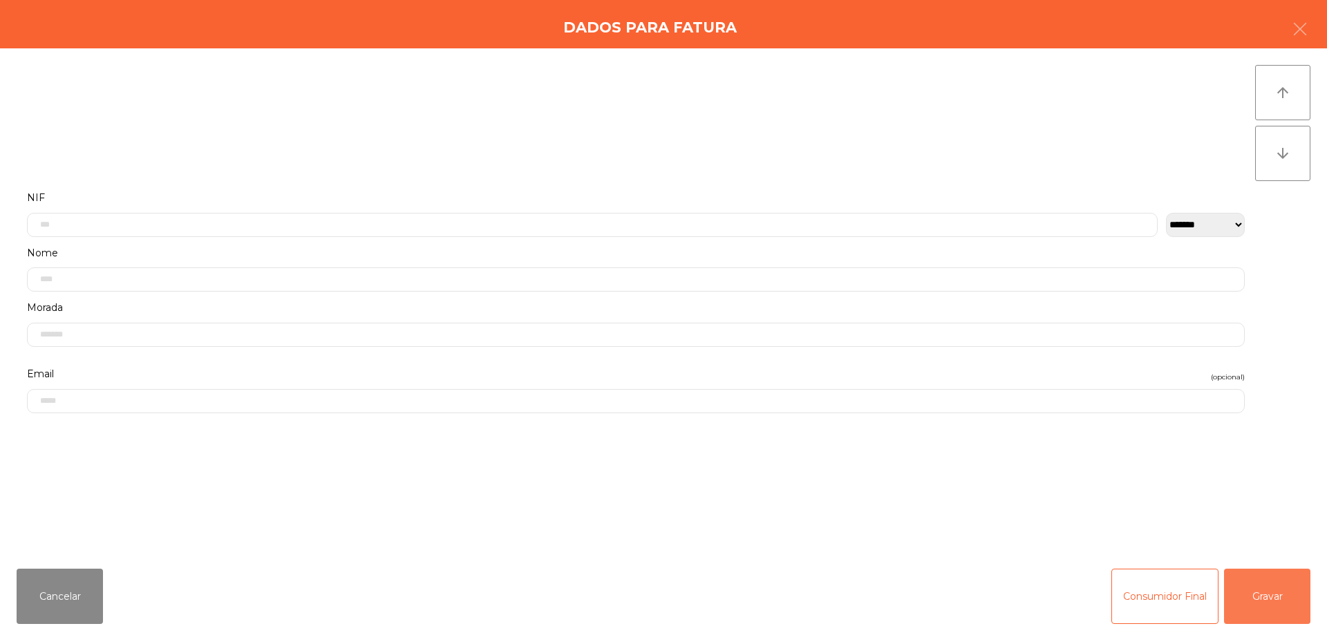
drag, startPoint x: 1253, startPoint y: 588, endPoint x: 1244, endPoint y: 587, distance: 9.8
click at [1247, 588] on button "Gravar" at bounding box center [1267, 596] width 86 height 55
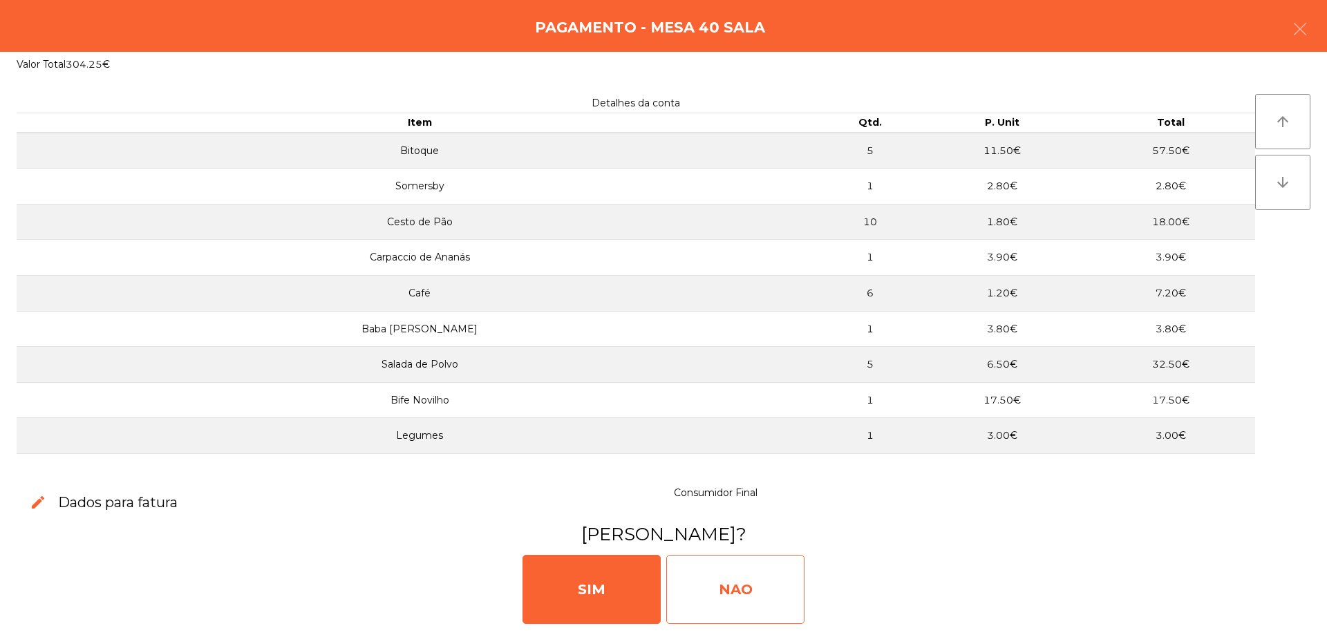
click at [728, 586] on div "NAO" at bounding box center [735, 589] width 138 height 69
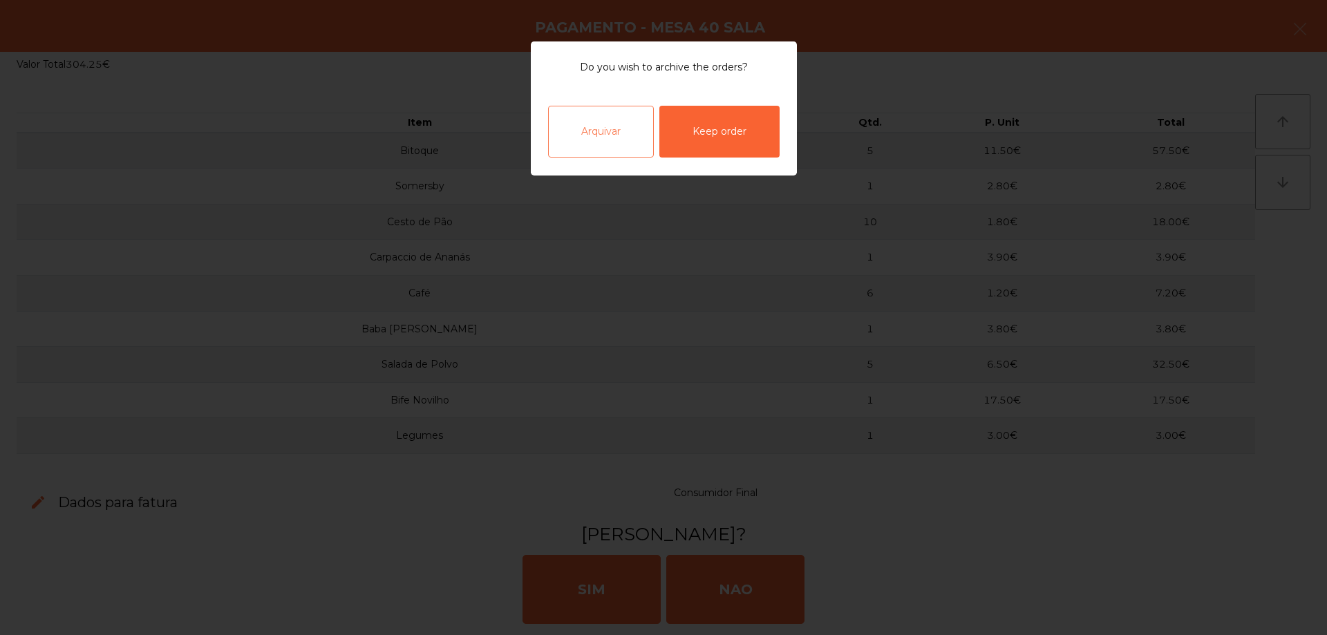
click at [623, 147] on div "Arquivar" at bounding box center [601, 132] width 106 height 52
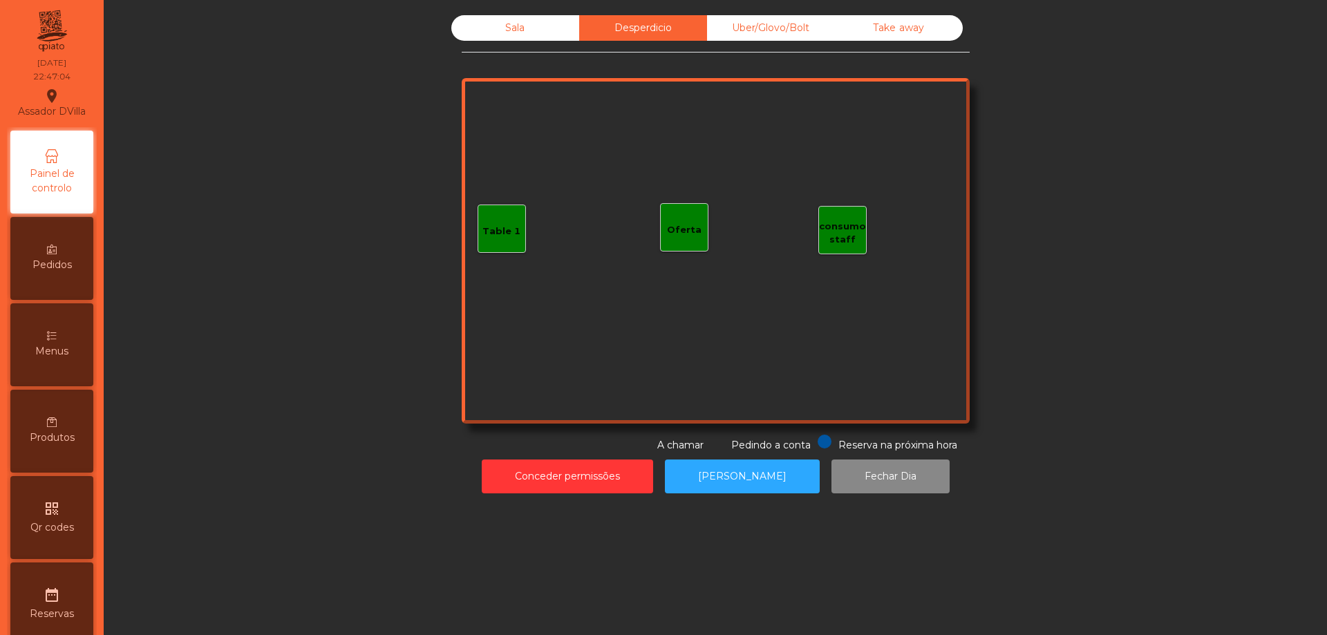
click at [731, 20] on div "Uber/Glovo/Bolt" at bounding box center [771, 28] width 128 height 26
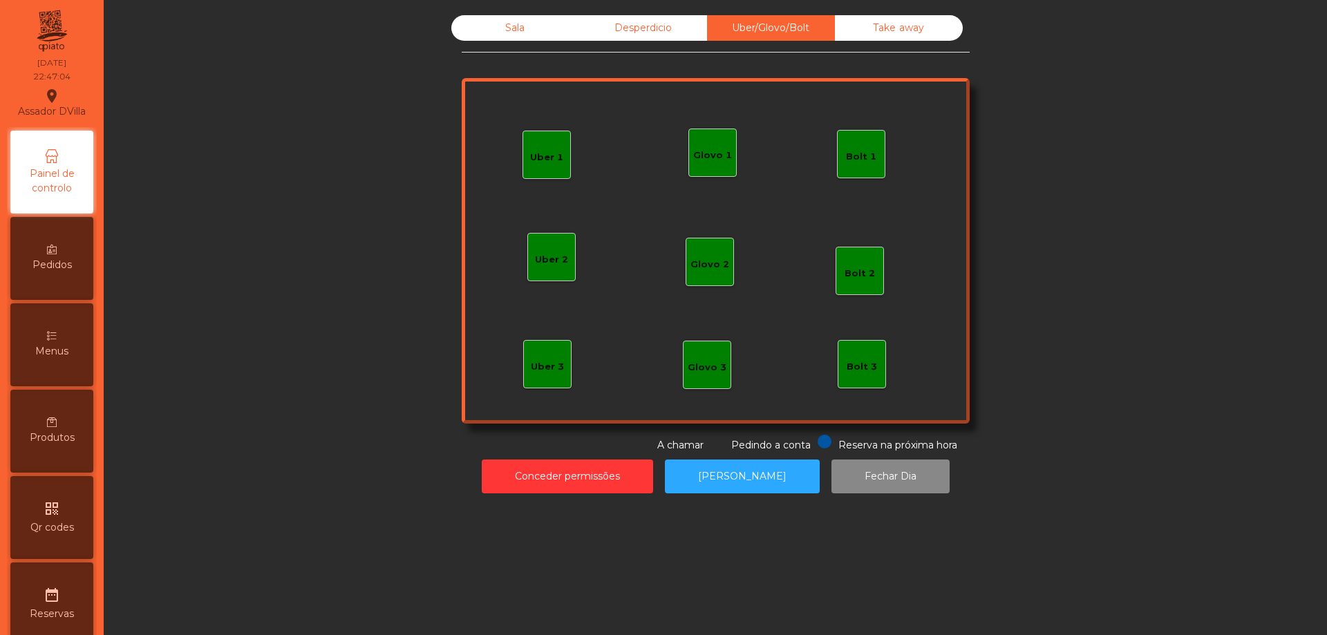
click at [870, 34] on div "Take away" at bounding box center [899, 28] width 128 height 26
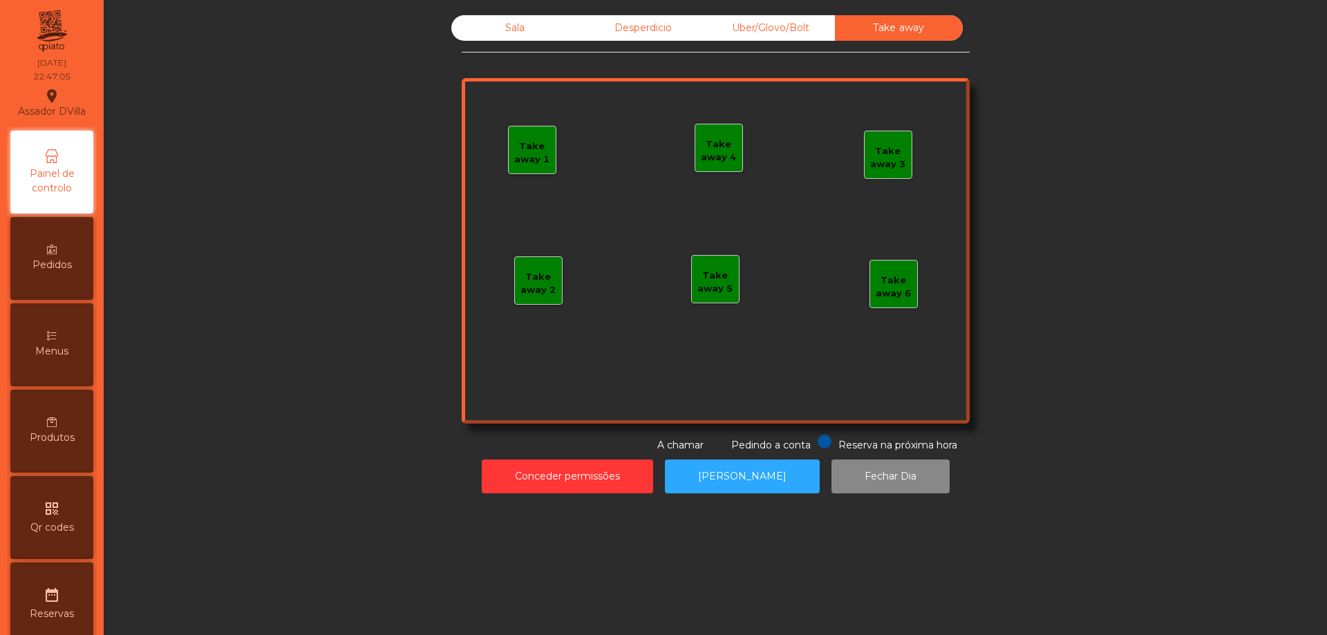
drag, startPoint x: 668, startPoint y: 38, endPoint x: 591, endPoint y: 32, distance: 77.0
click at [666, 38] on div "Desperdicio" at bounding box center [643, 28] width 128 height 26
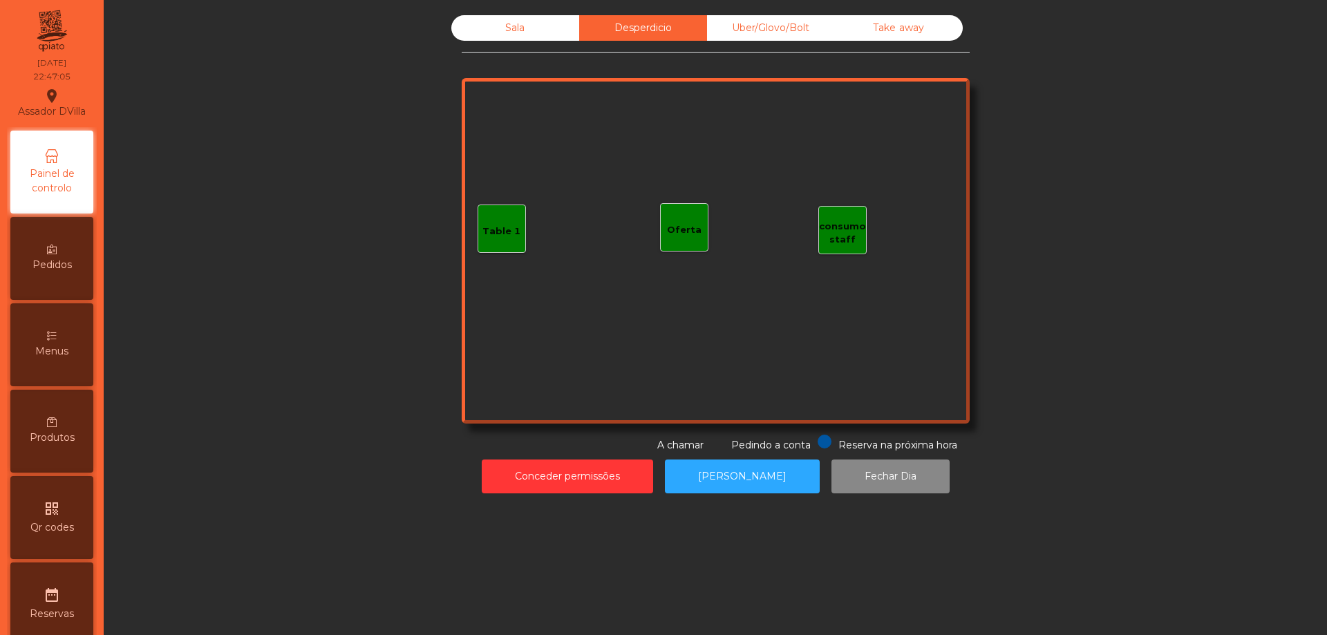
click at [547, 30] on div "Sala" at bounding box center [515, 28] width 128 height 26
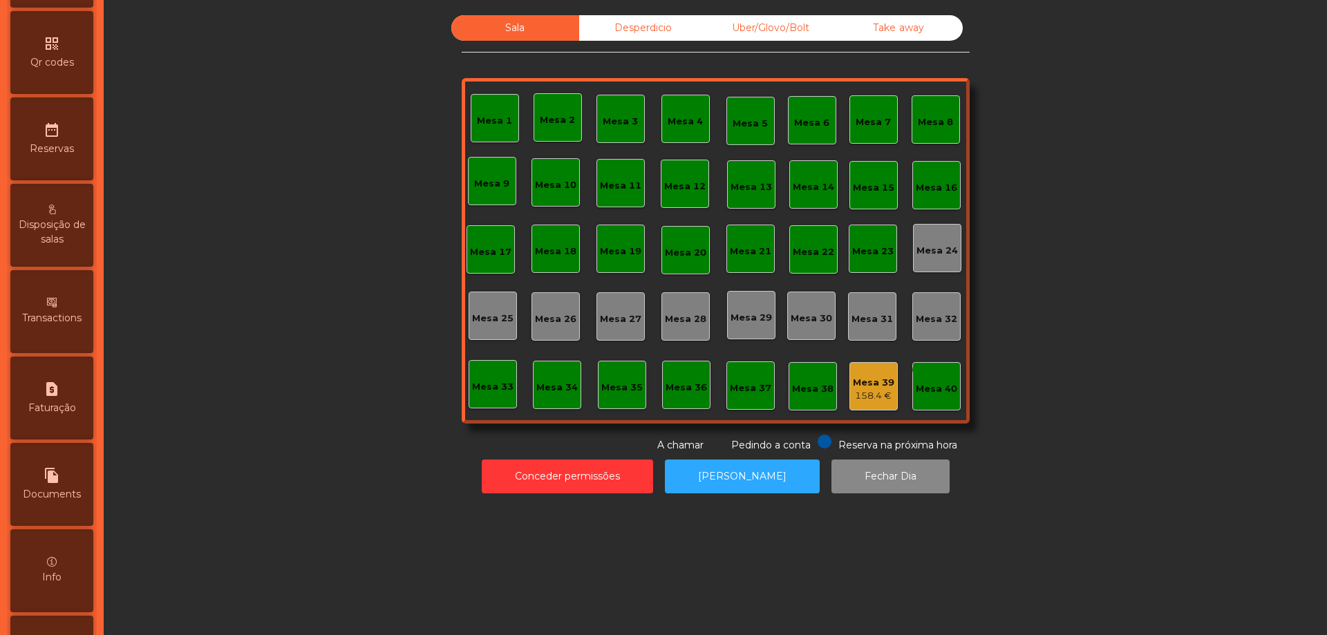
scroll to position [626, 0]
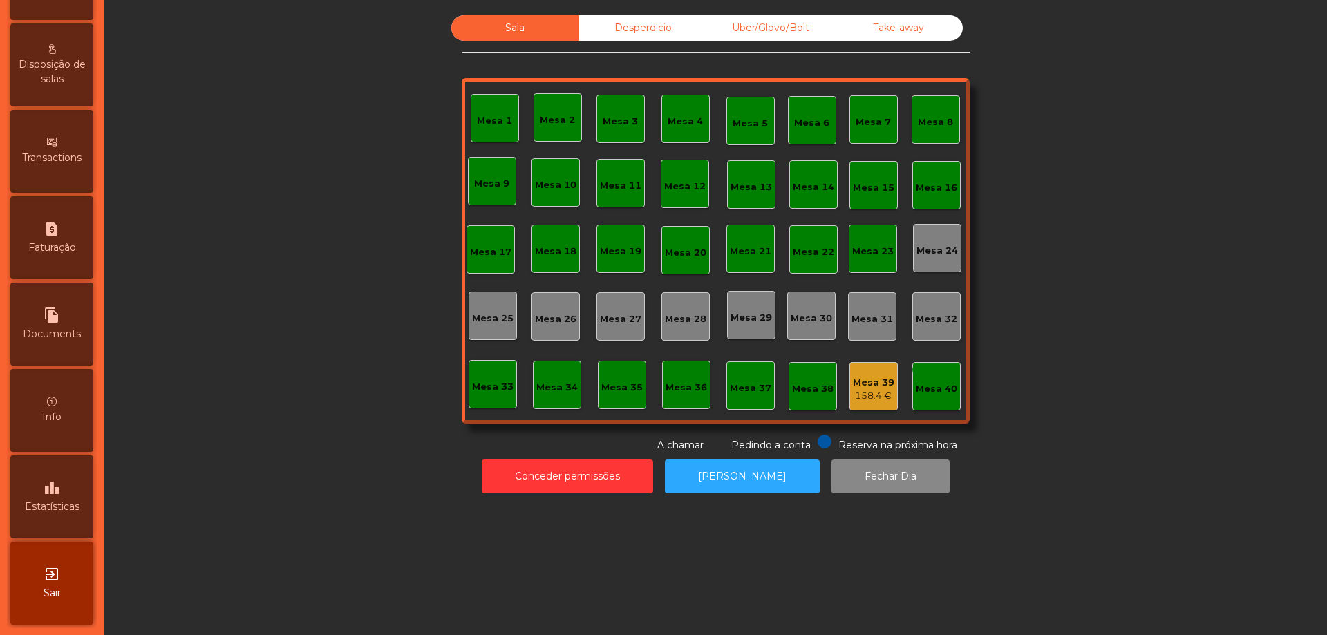
click at [71, 487] on div "leaderboard Estatísticas" at bounding box center [51, 497] width 83 height 83
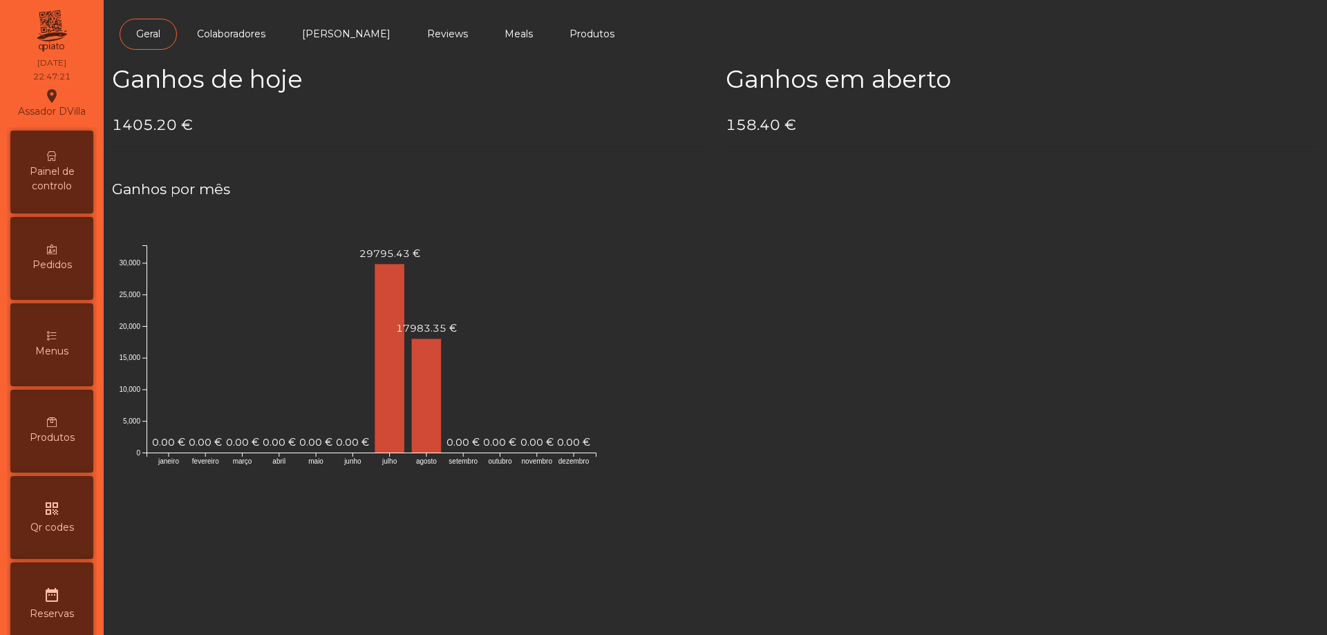
click at [56, 160] on icon at bounding box center [52, 156] width 10 height 10
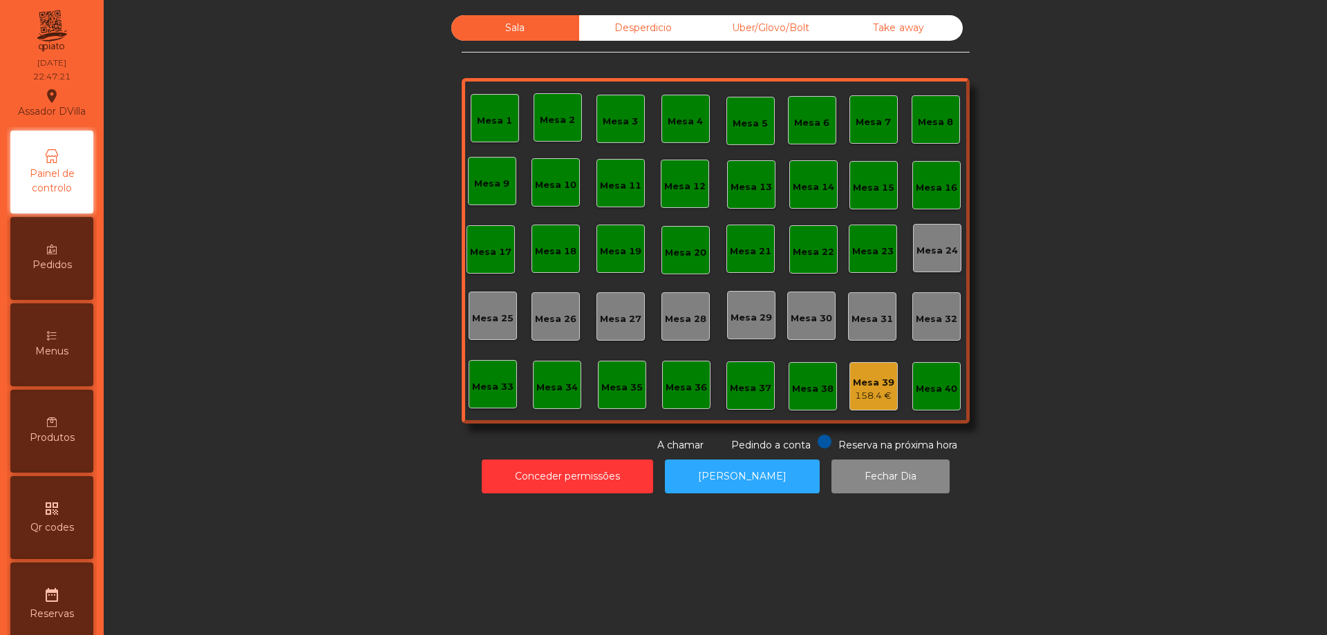
click at [619, 25] on div "Desperdicio" at bounding box center [643, 28] width 128 height 26
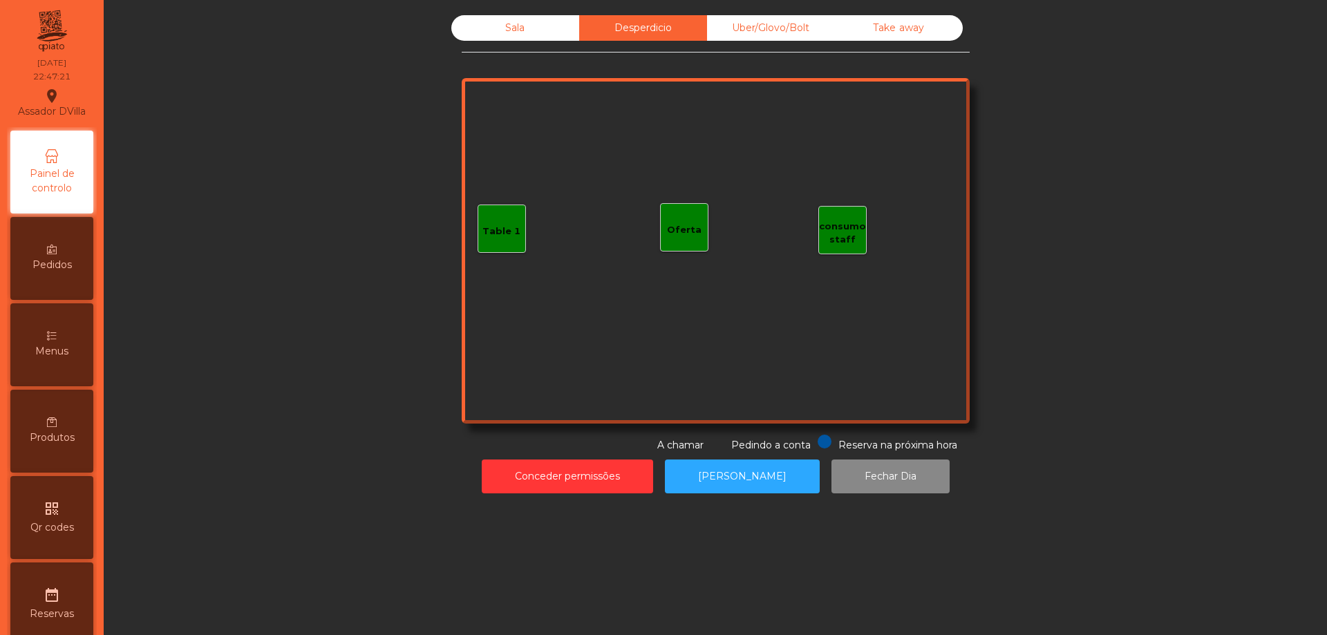
click at [751, 28] on div "Uber/Glovo/Bolt" at bounding box center [771, 28] width 128 height 26
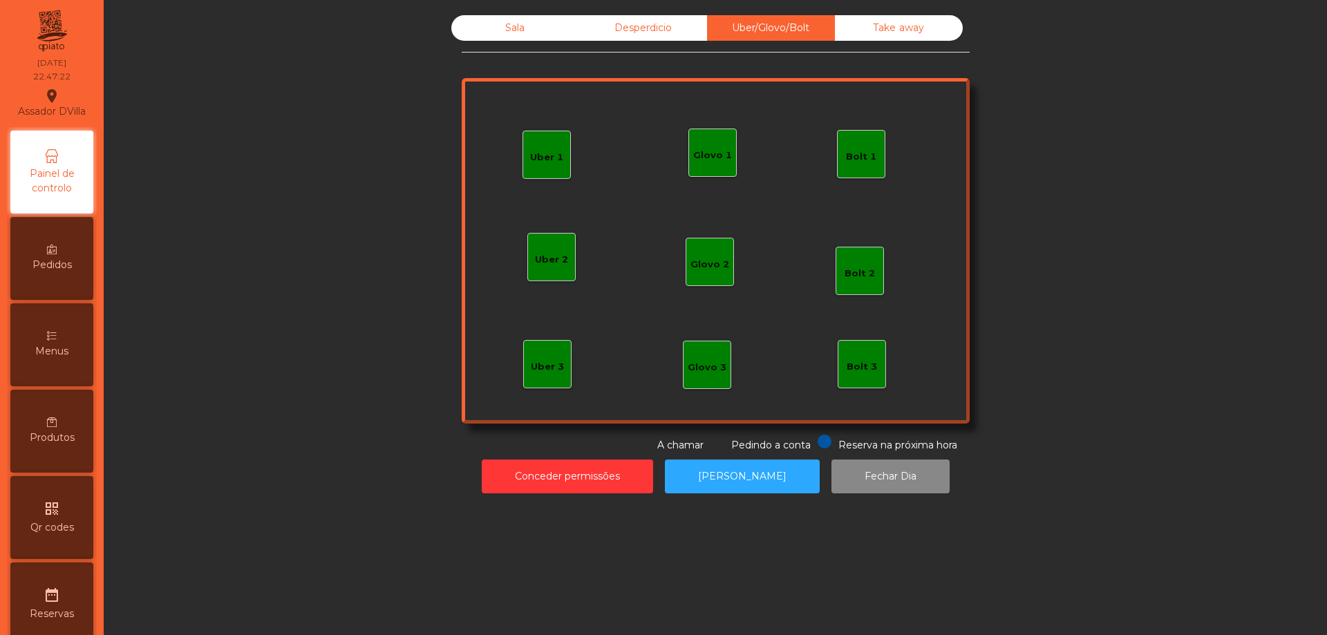
click at [850, 29] on div "Take away" at bounding box center [899, 28] width 128 height 26
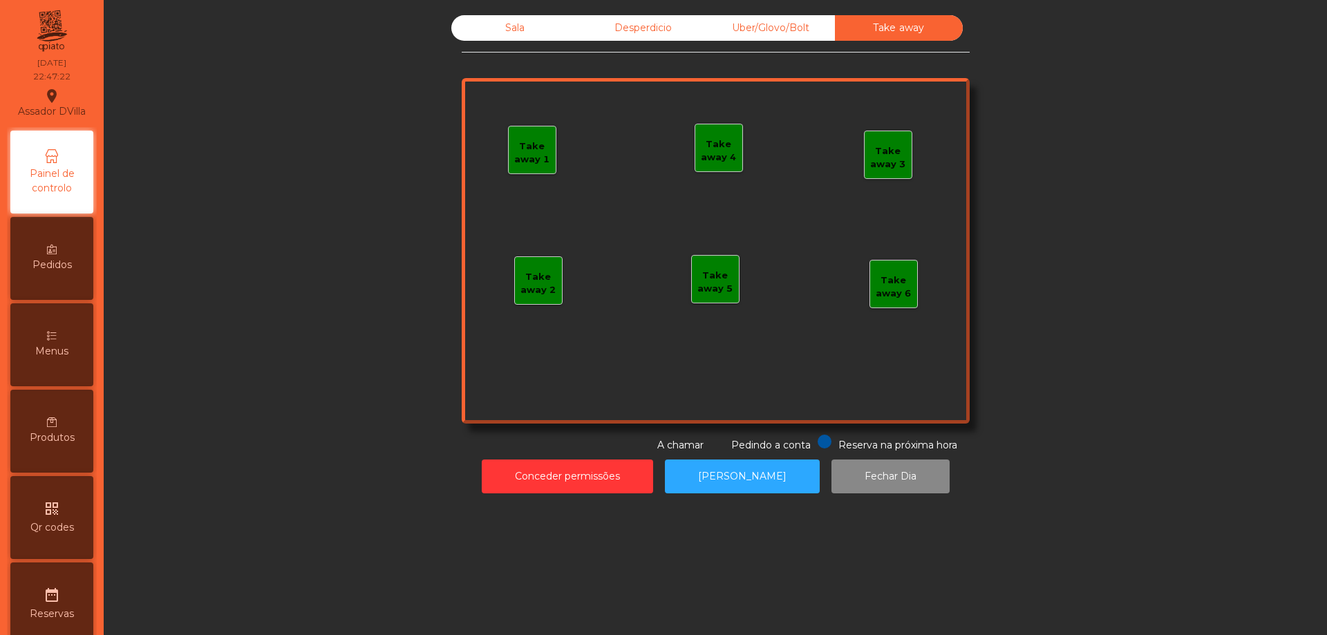
drag, startPoint x: 478, startPoint y: 10, endPoint x: 496, endPoint y: 24, distance: 22.3
click at [478, 10] on div "Sala Desperdicio Uber/Glovo/Bolt Take away Take away 1 Take away 2 Take away 3 …" at bounding box center [715, 254] width 1207 height 492
click at [496, 24] on div "Sala" at bounding box center [515, 28] width 128 height 26
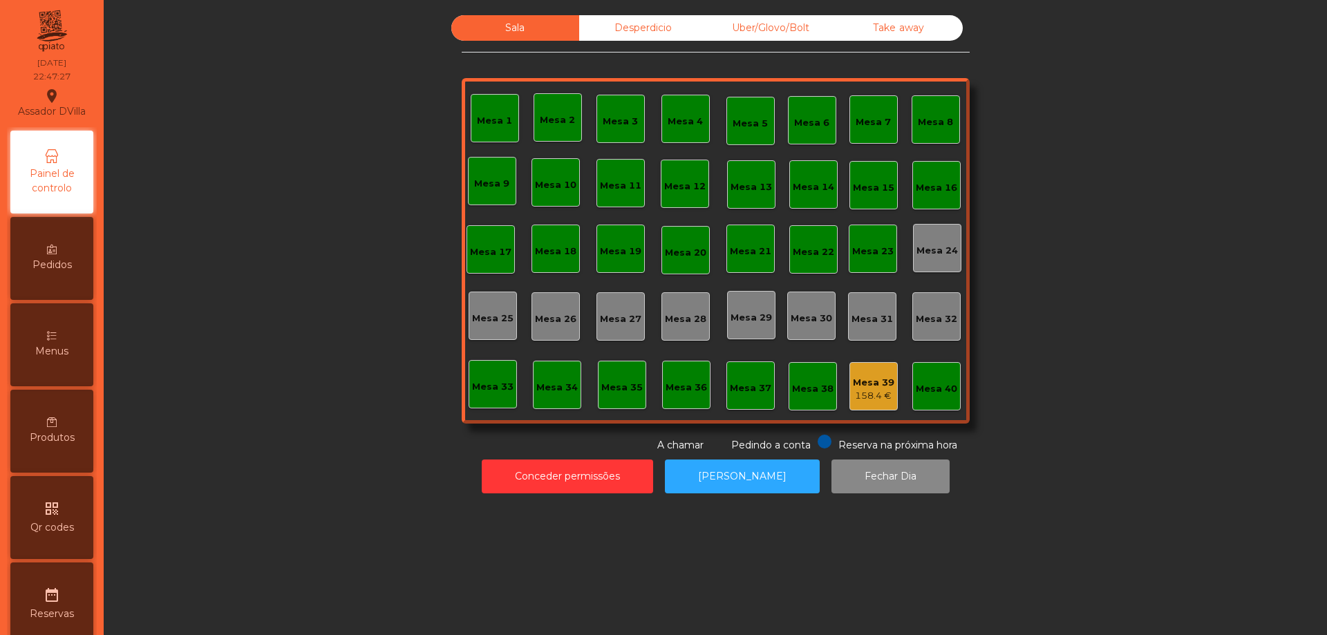
click at [885, 399] on div "158.4 €" at bounding box center [873, 396] width 41 height 14
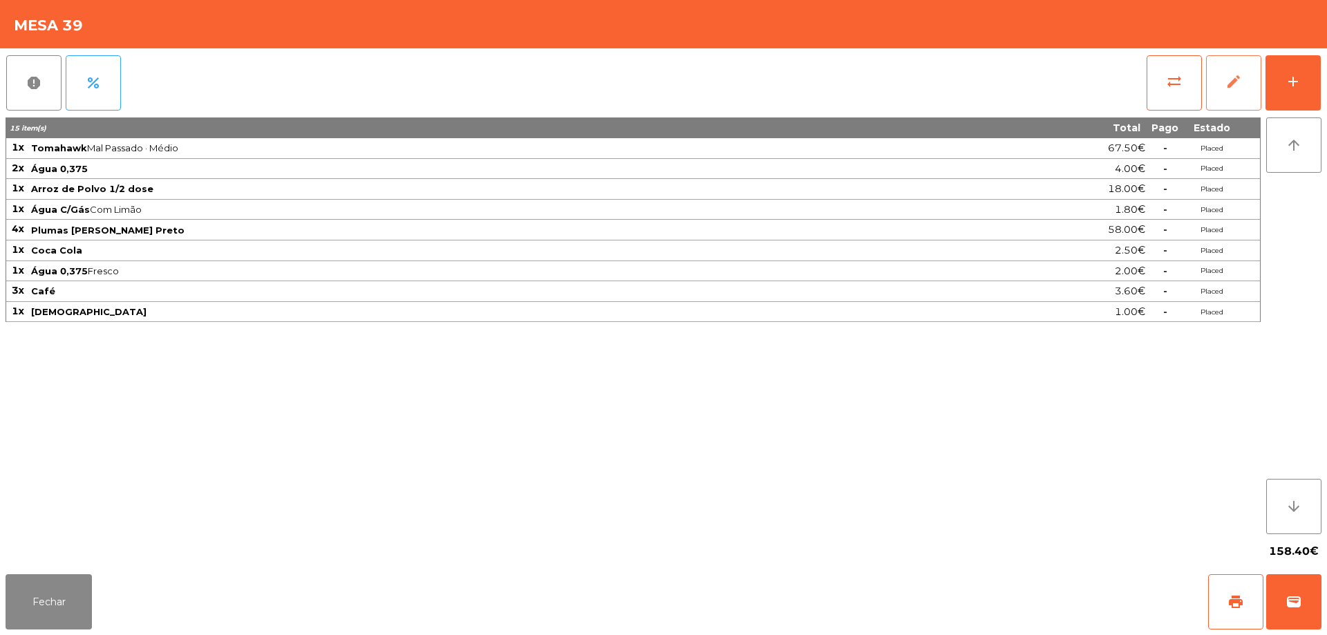
click at [1222, 95] on button "edit" at bounding box center [1233, 82] width 55 height 55
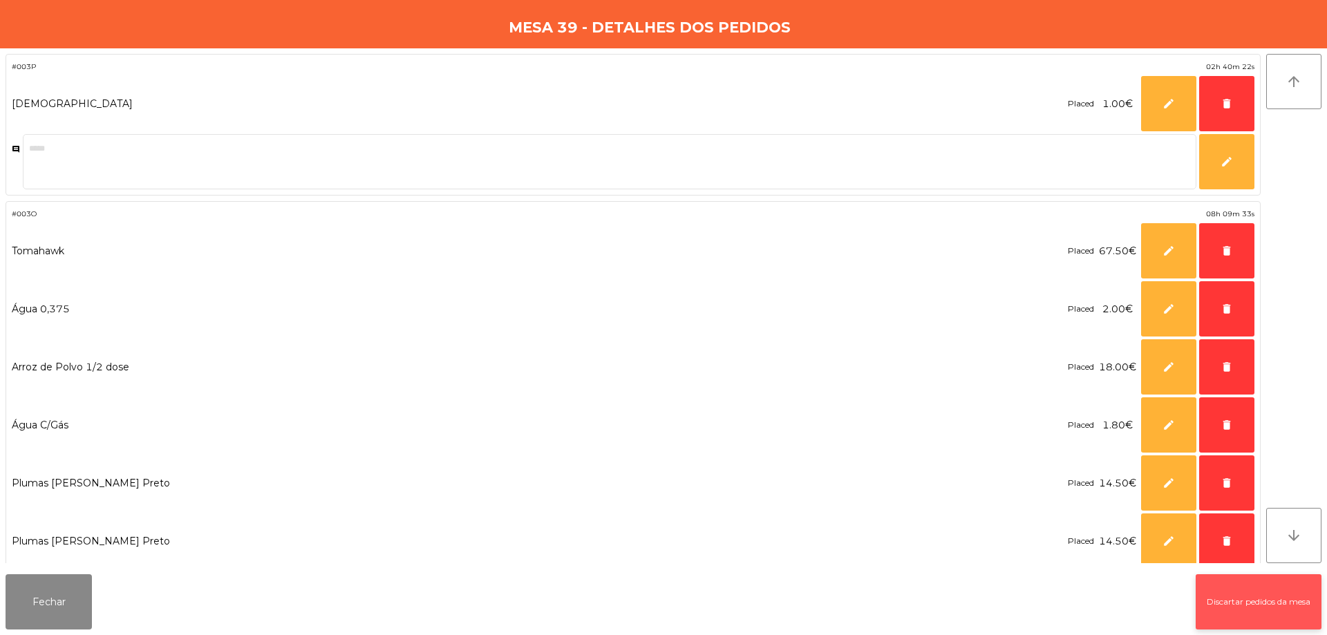
click at [1228, 586] on button "Discartar pedidos da mesa" at bounding box center [1259, 602] width 126 height 55
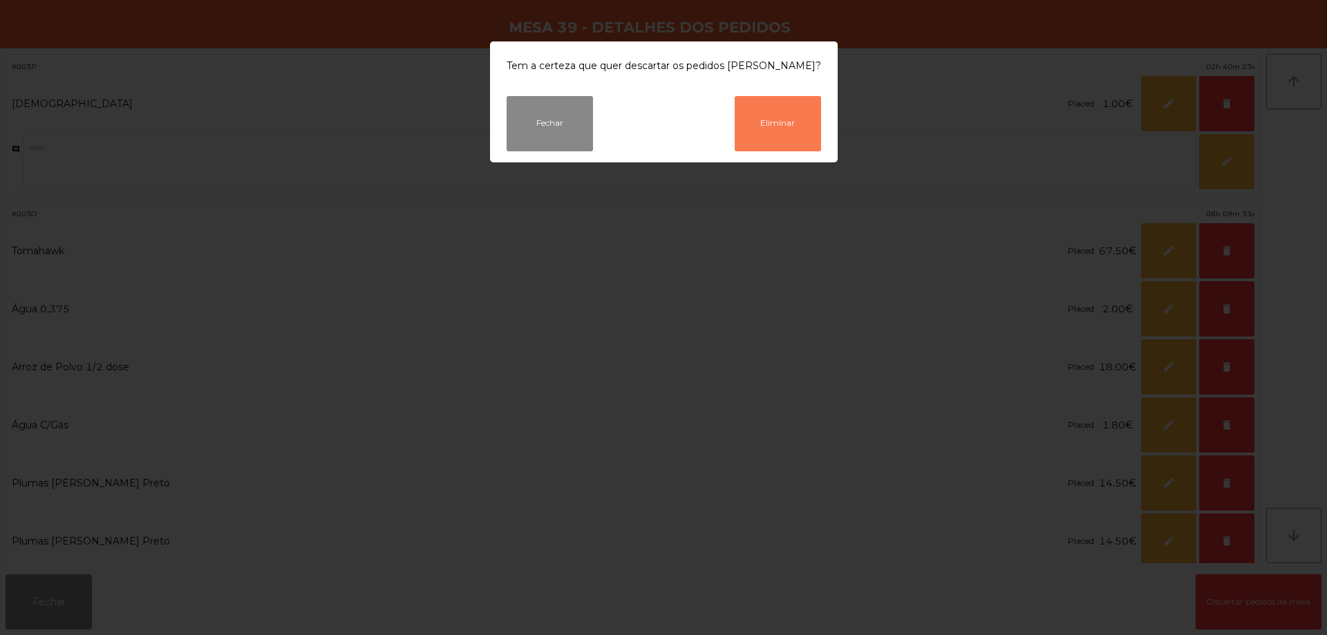
click at [771, 119] on button "Eliminar" at bounding box center [778, 123] width 86 height 55
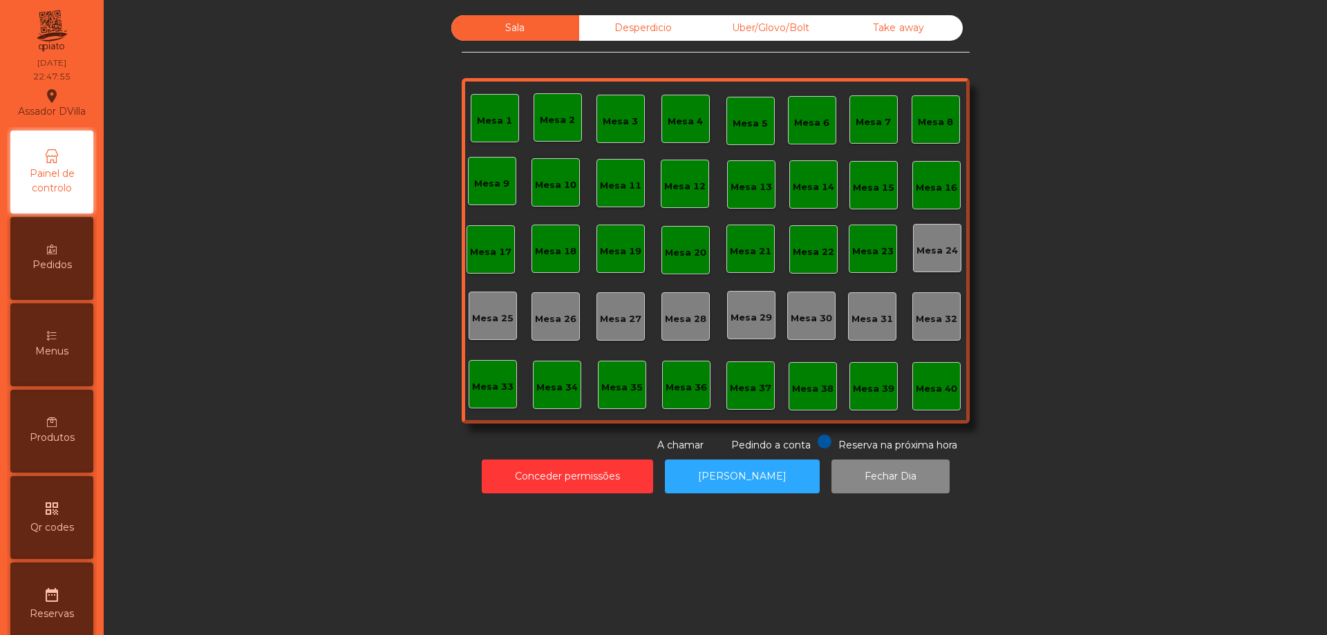
click at [652, 10] on div "Sala Desperdicio Uber/Glovo/Bolt Take away Mesa 1 Mesa 2 [GEOGRAPHIC_DATA] 4 [G…" at bounding box center [715, 254] width 1207 height 492
click at [646, 20] on div "Desperdicio" at bounding box center [643, 28] width 128 height 26
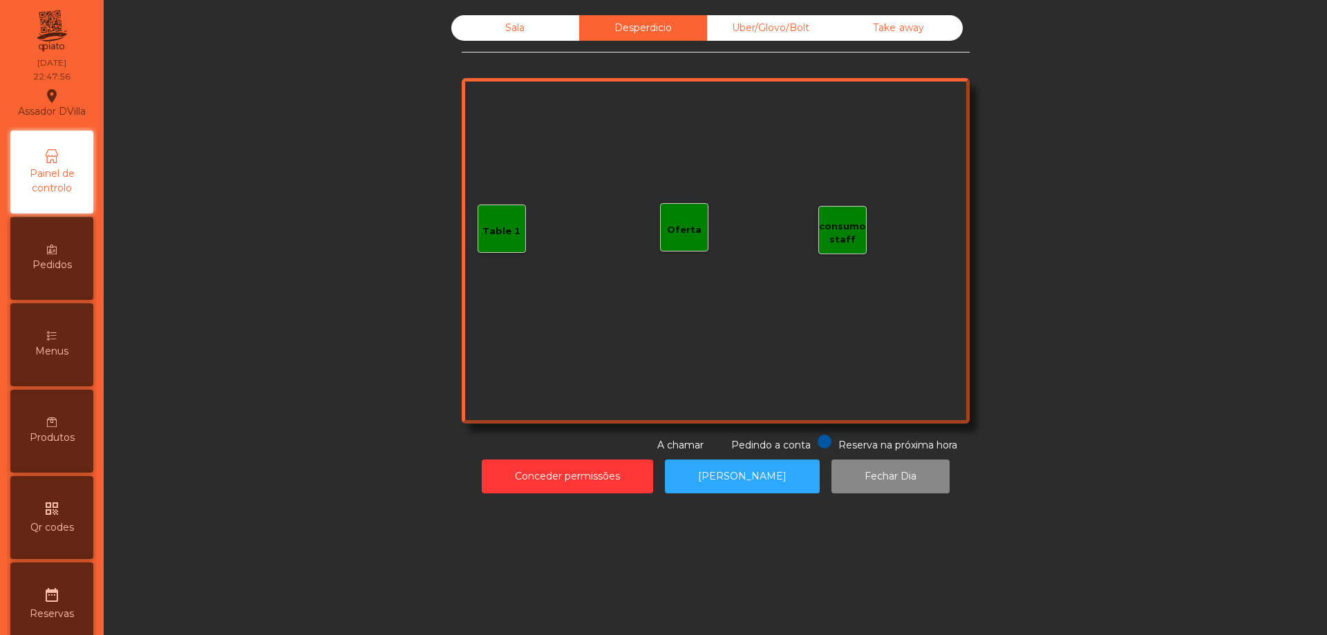
click at [755, 26] on div "Uber/Glovo/Bolt" at bounding box center [771, 28] width 128 height 26
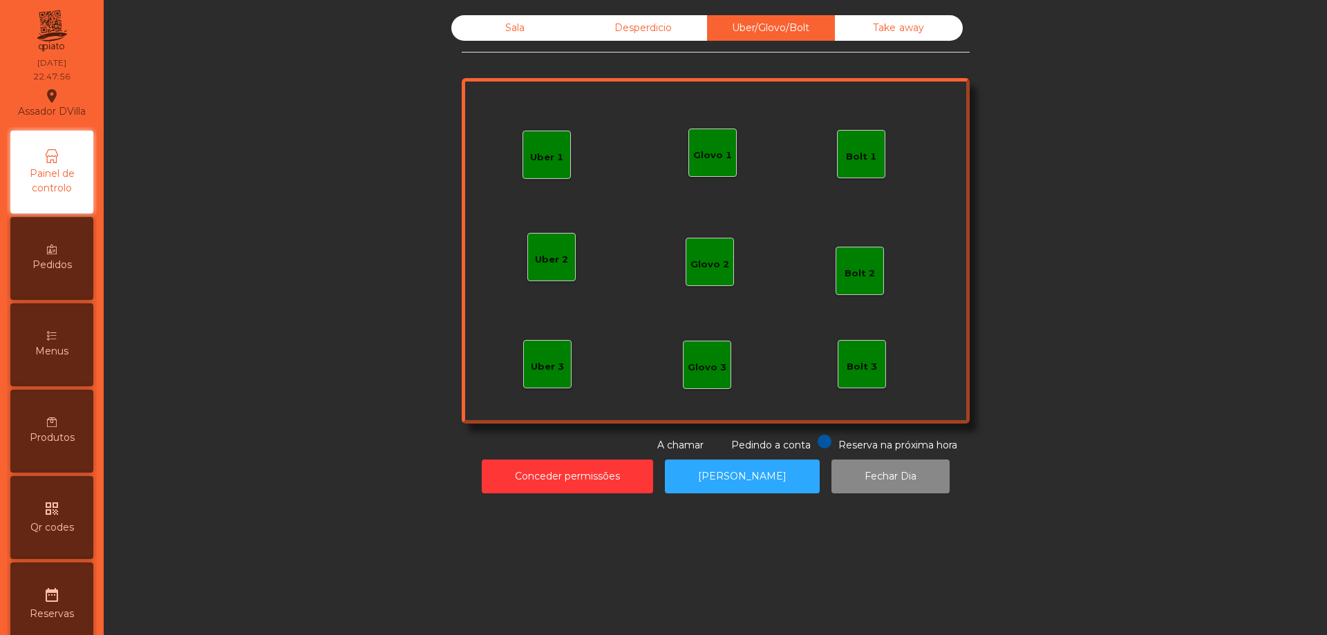
drag, startPoint x: 832, startPoint y: 28, endPoint x: 516, endPoint y: 26, distance: 315.3
click at [589, 16] on div "Desperdicio" at bounding box center [643, 28] width 128 height 26
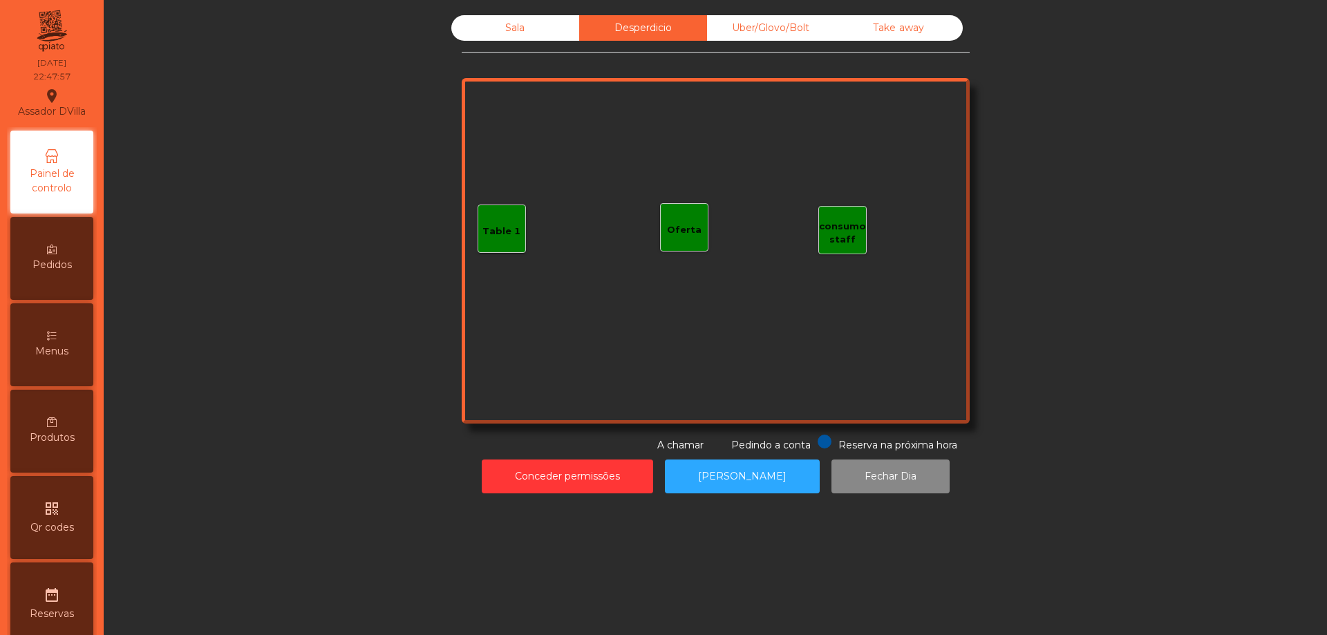
click at [495, 30] on div "Sala" at bounding box center [515, 28] width 128 height 26
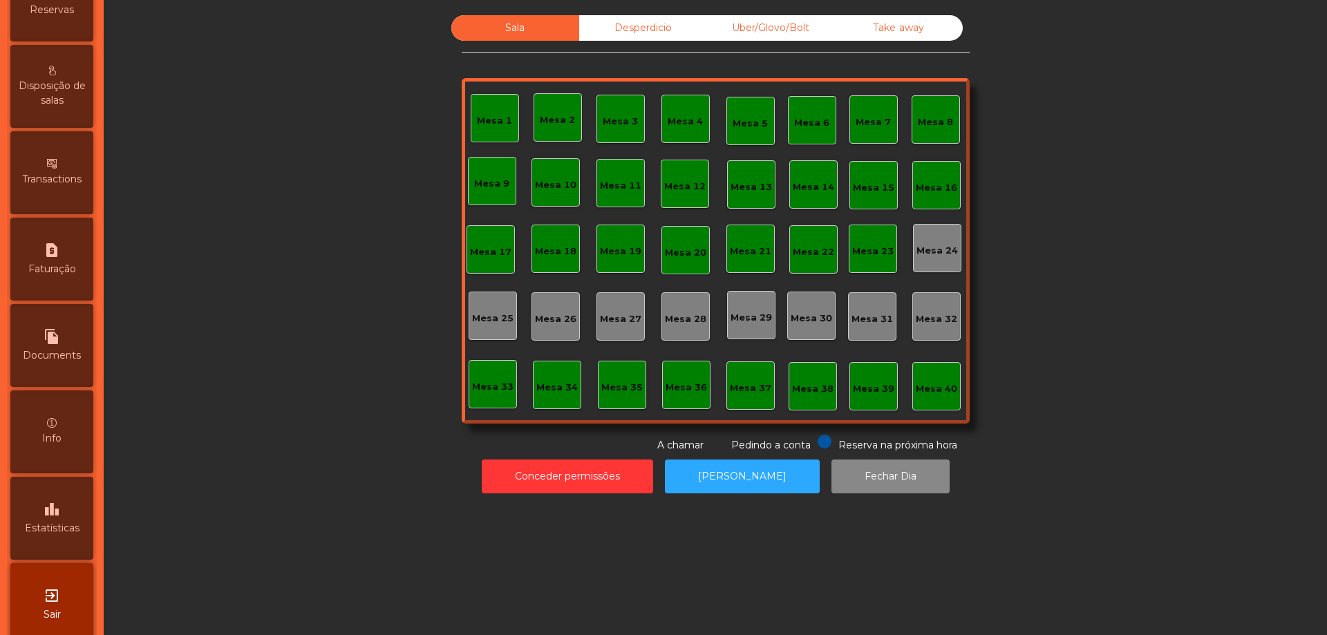
scroll to position [626, 0]
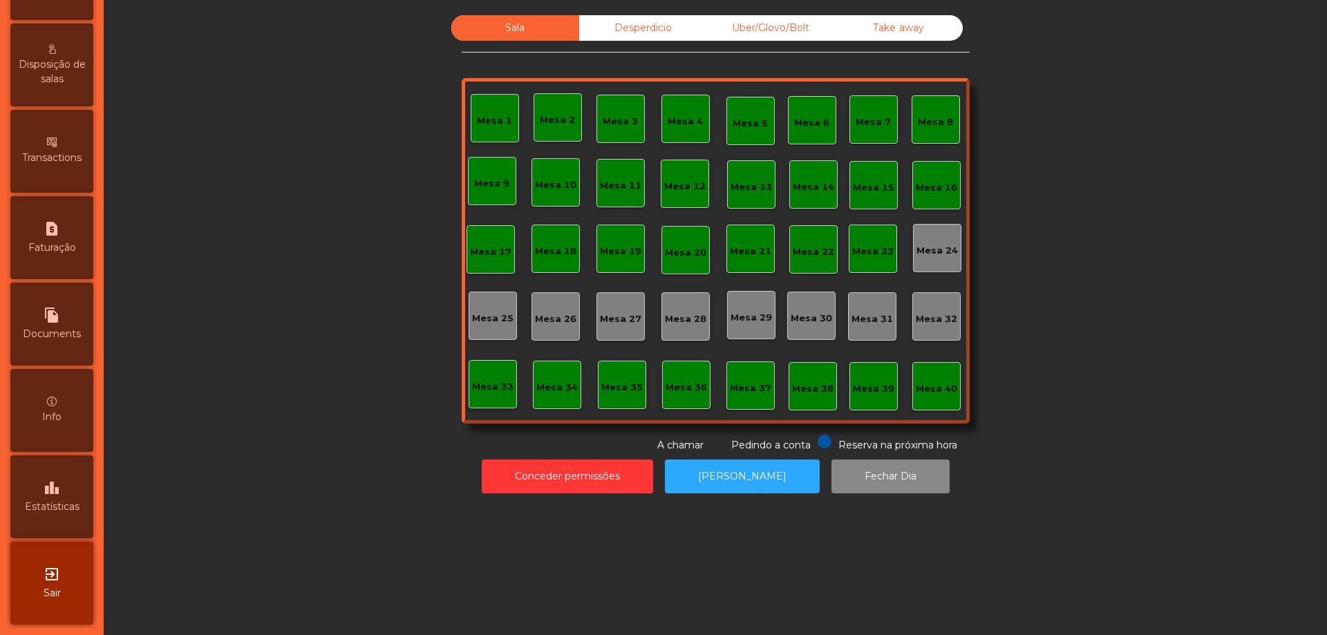
click at [71, 472] on div "leaderboard Estatísticas" at bounding box center [51, 497] width 83 height 83
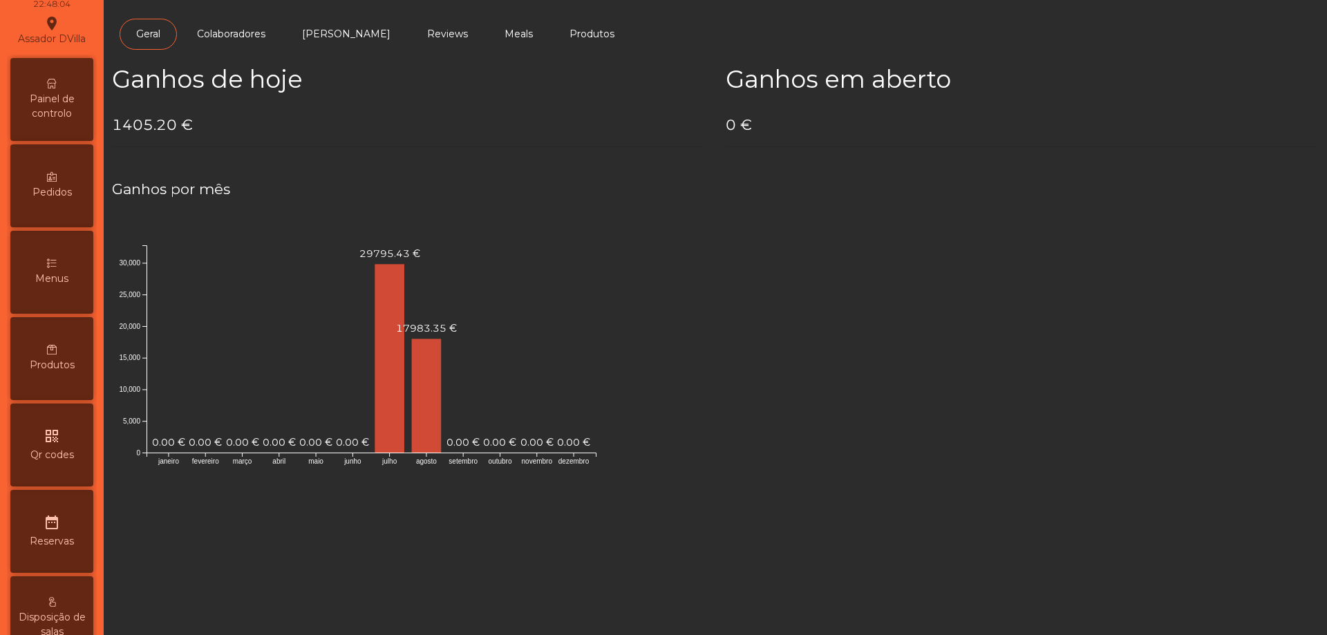
click at [56, 126] on div "Painel de controlo" at bounding box center [51, 99] width 83 height 83
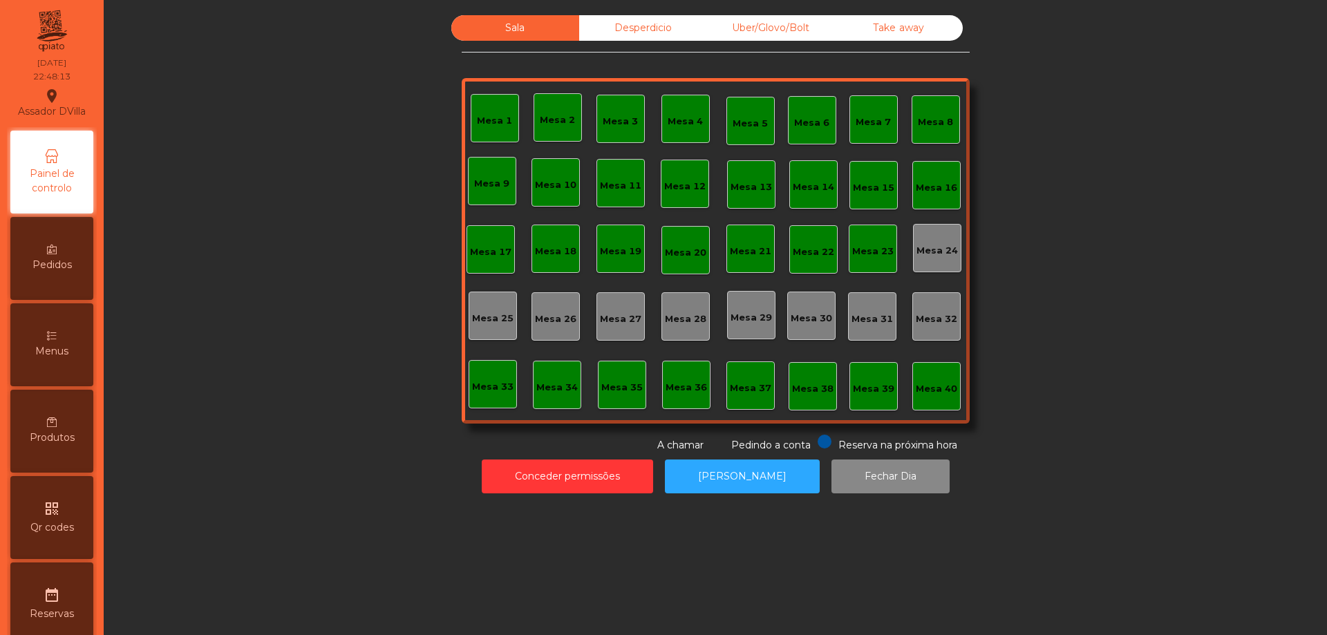
click at [621, 39] on div "Desperdicio" at bounding box center [643, 28] width 128 height 26
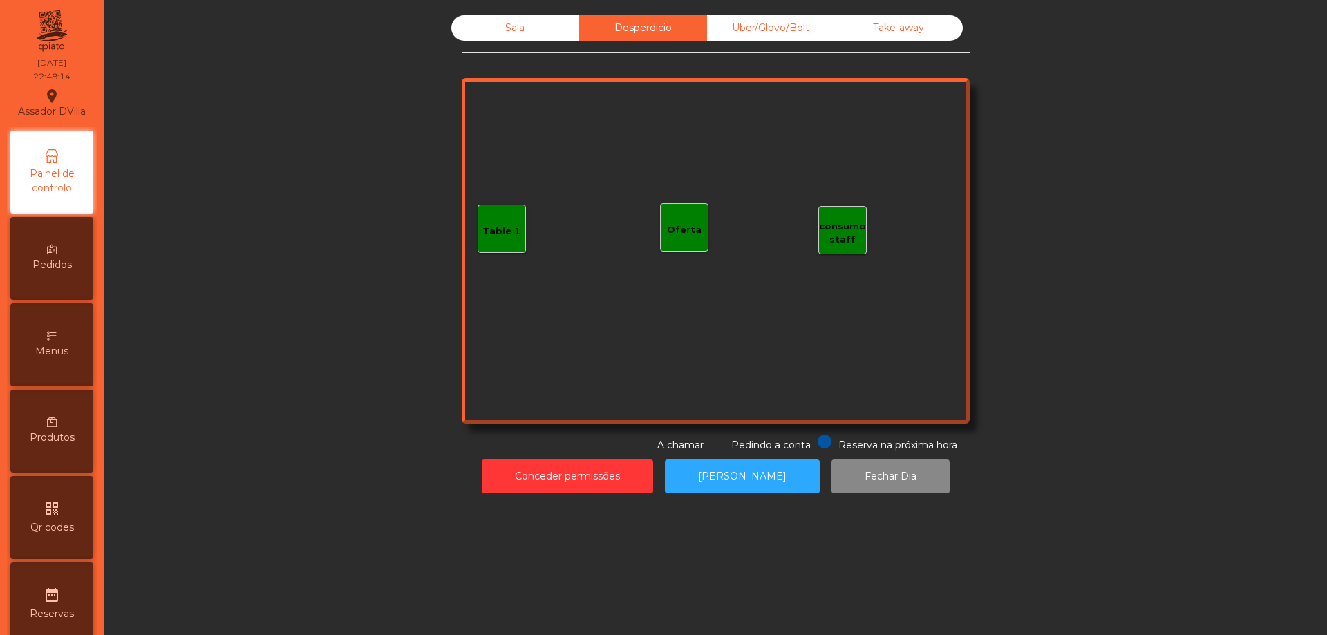
click at [751, 22] on div "Uber/Glovo/Bolt" at bounding box center [771, 28] width 128 height 26
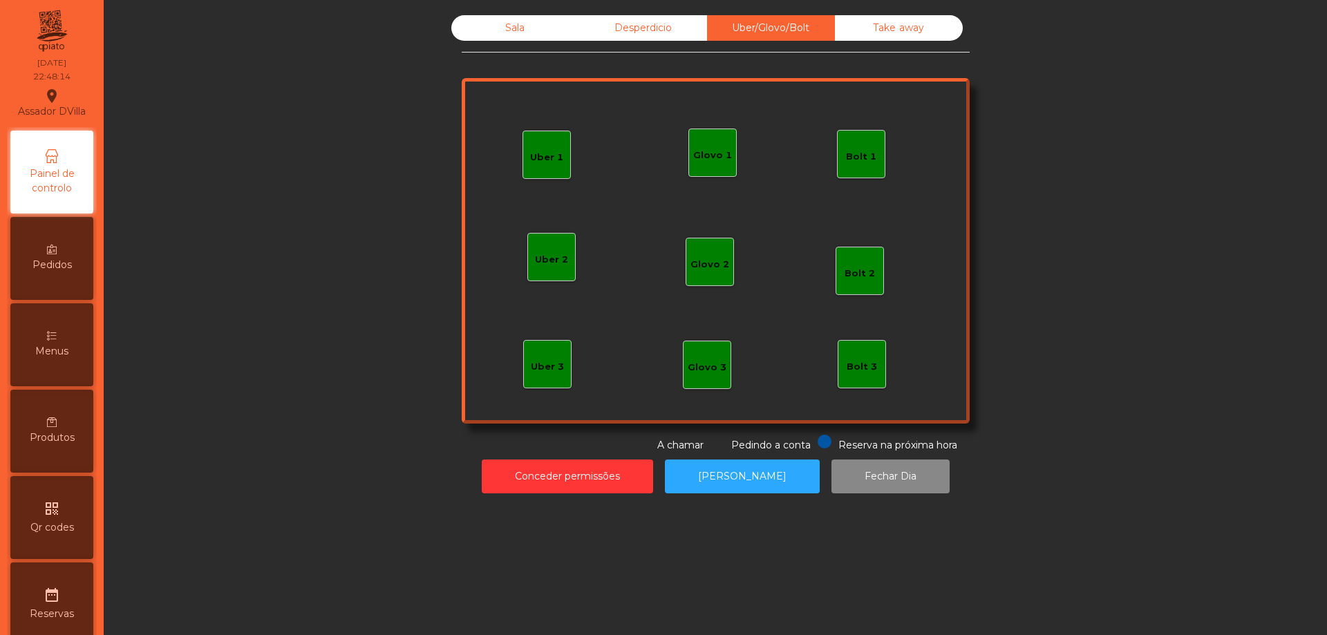
click at [845, 33] on div "Take away" at bounding box center [899, 28] width 128 height 26
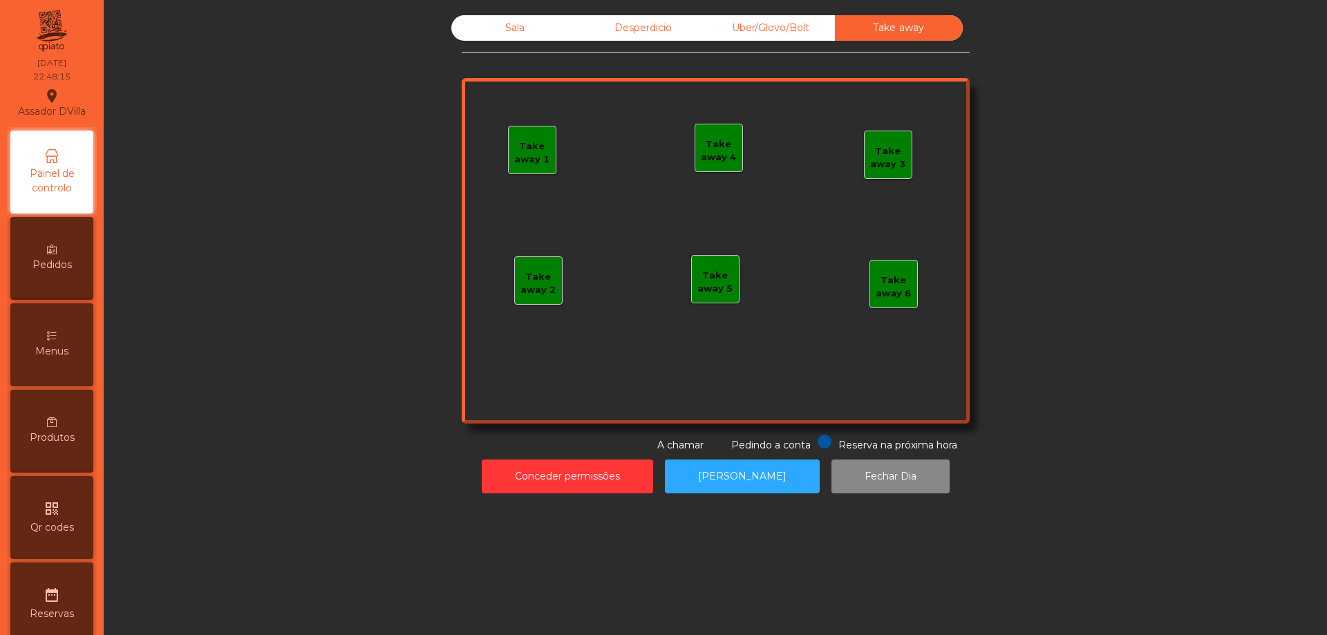
click at [591, 35] on div "Desperdicio" at bounding box center [643, 28] width 128 height 26
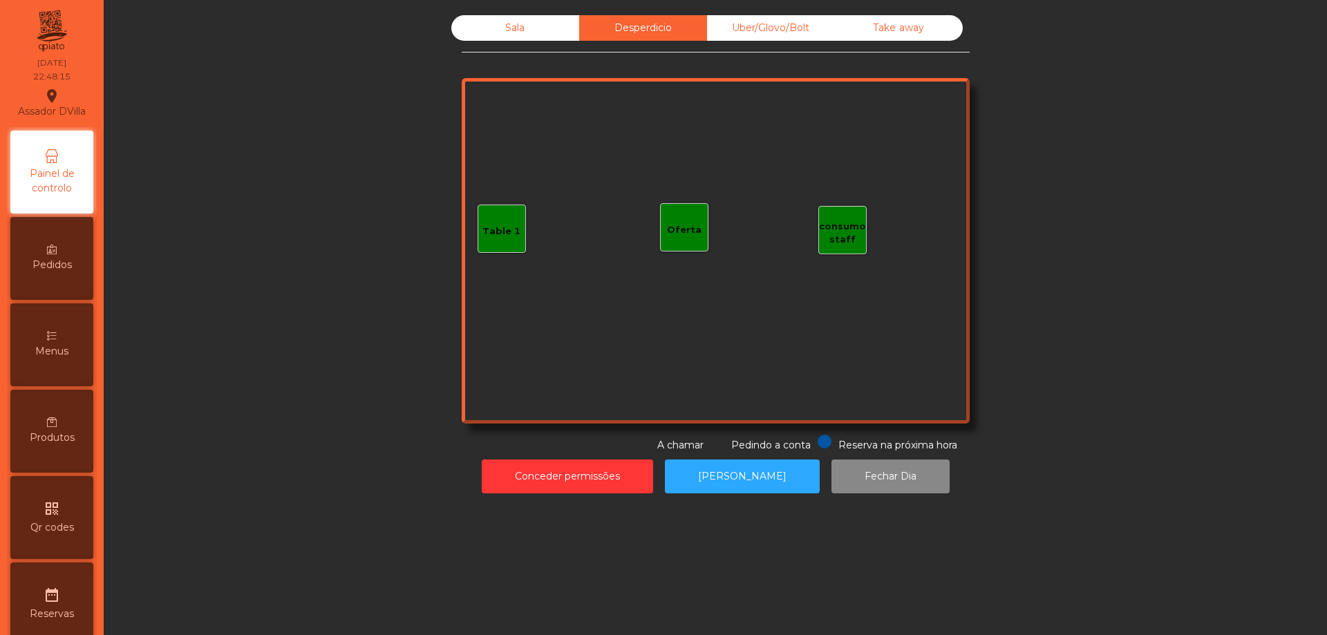
click at [524, 28] on div "Sala" at bounding box center [515, 28] width 128 height 26
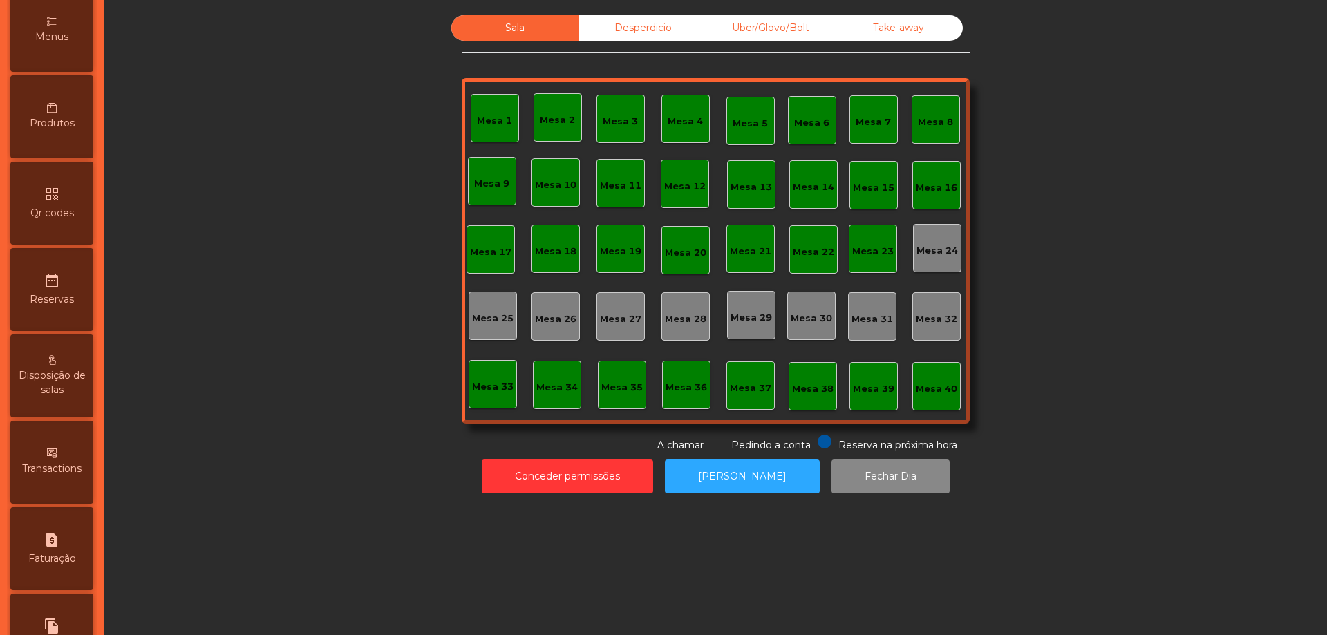
scroll to position [415, 0]
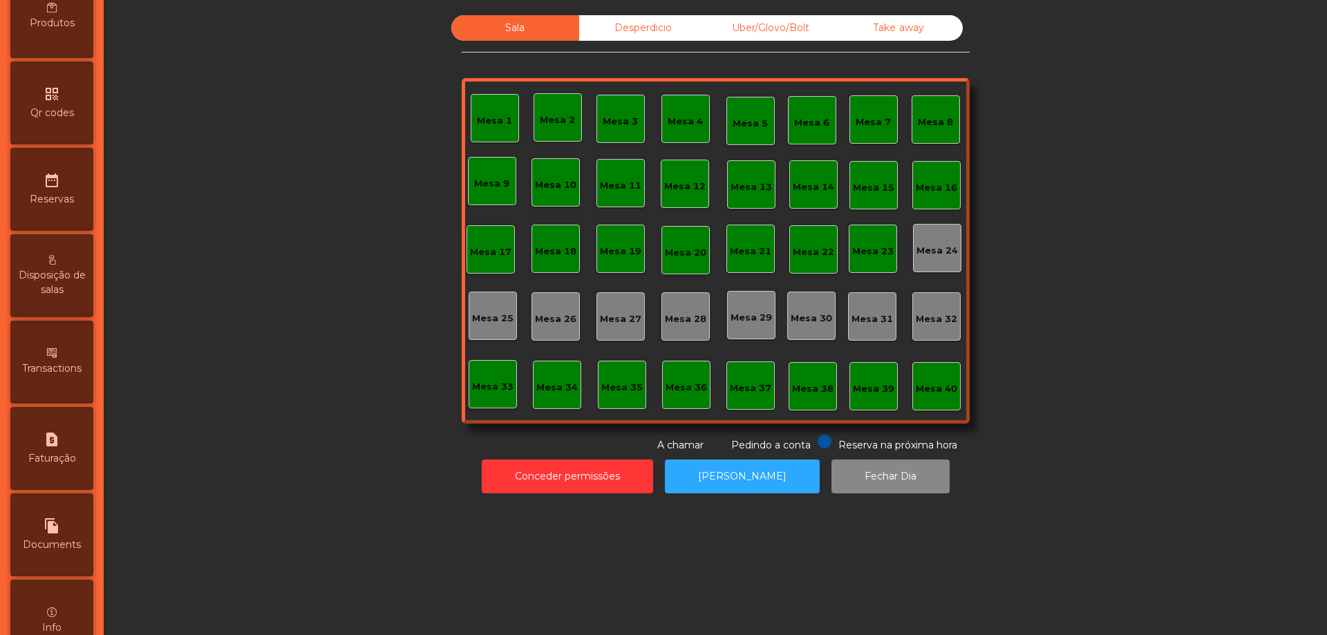
drag, startPoint x: 641, startPoint y: 15, endPoint x: 700, endPoint y: 20, distance: 59.7
click at [642, 15] on div "Desperdicio" at bounding box center [643, 28] width 128 height 26
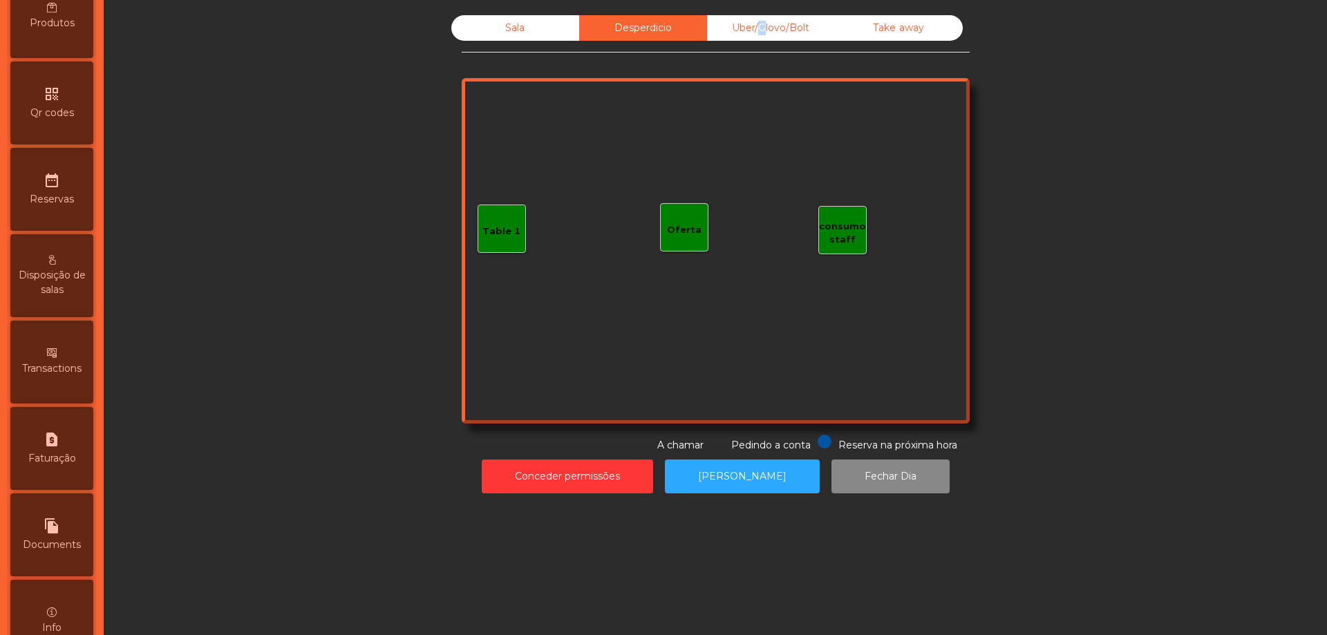
click at [754, 22] on div "Uber/Glovo/Bolt" at bounding box center [771, 28] width 128 height 26
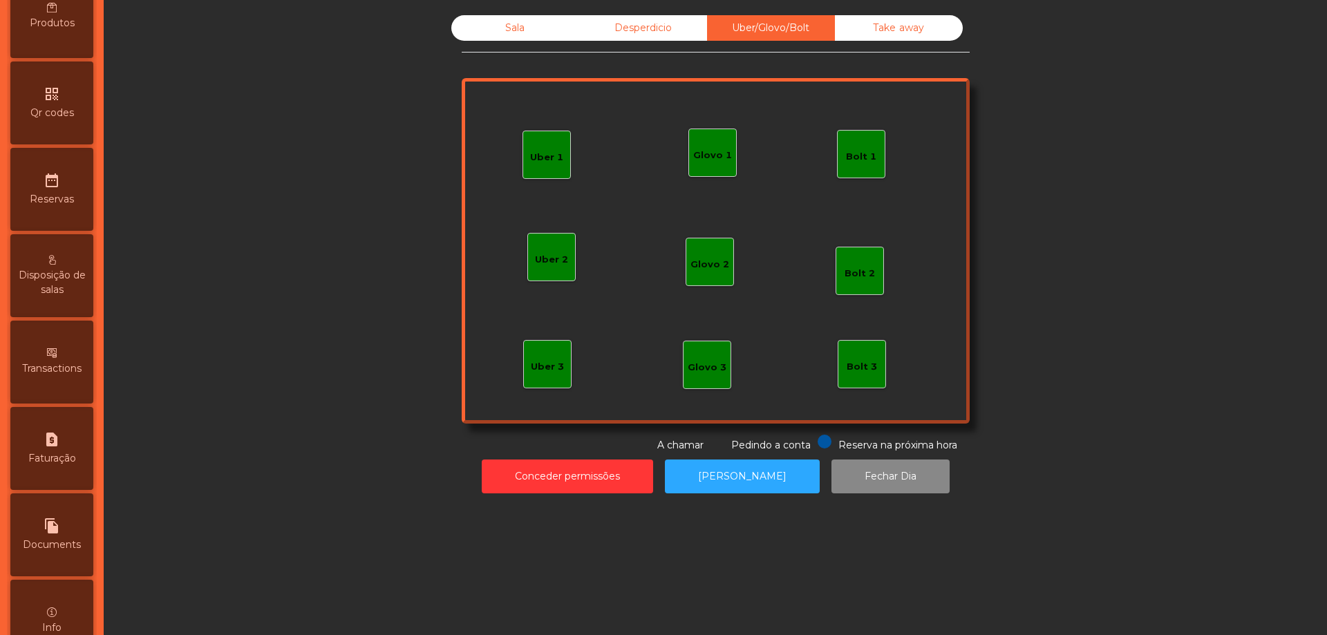
click at [881, 31] on div "Take away" at bounding box center [899, 28] width 128 height 26
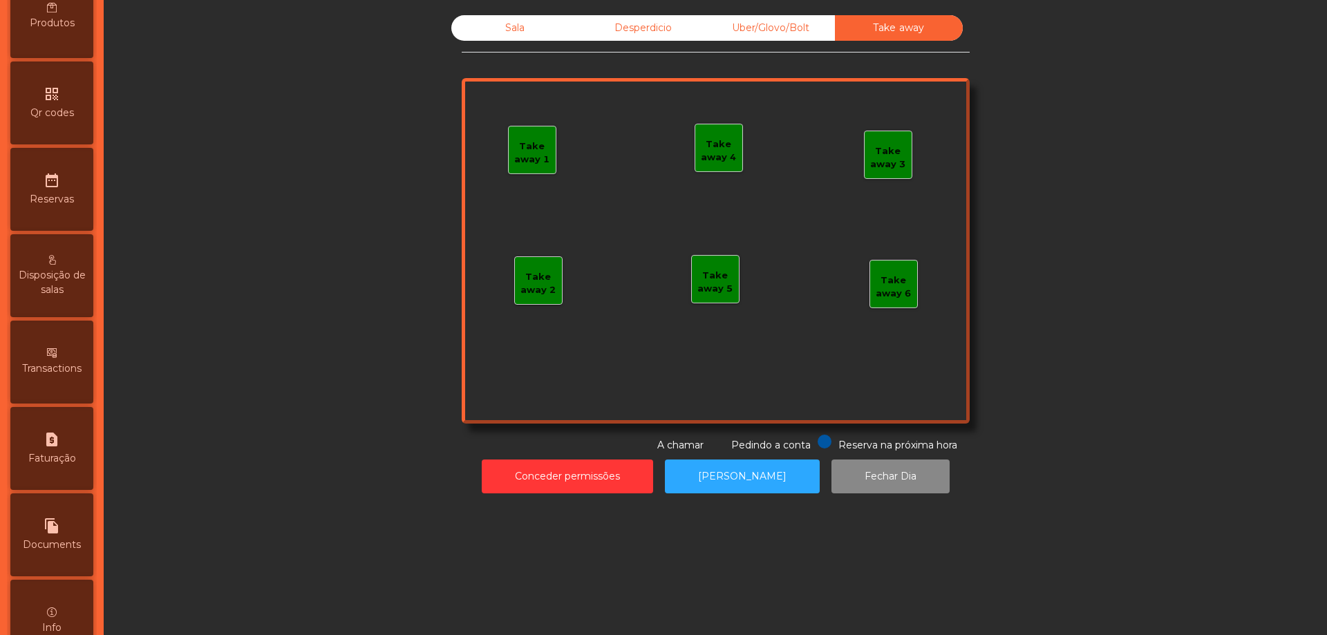
click at [521, 34] on div "Sala" at bounding box center [515, 28] width 128 height 26
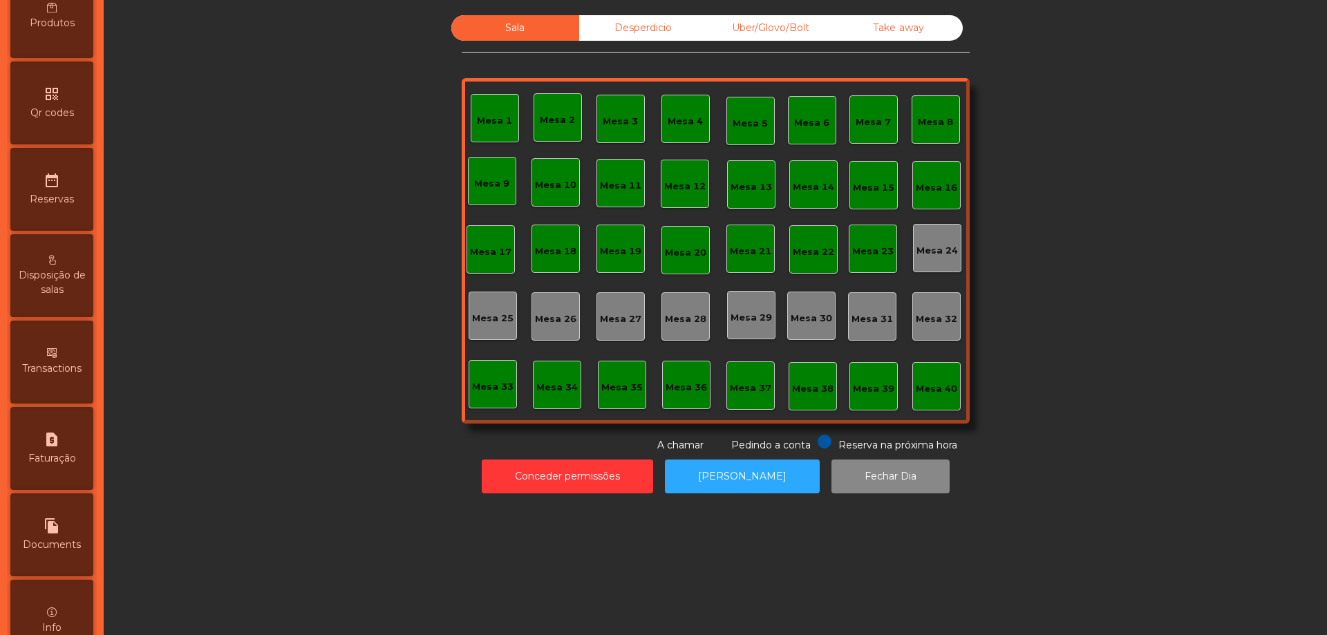
drag, startPoint x: 627, startPoint y: 20, endPoint x: 713, endPoint y: 19, distance: 86.4
click at [631, 20] on div "Desperdicio" at bounding box center [643, 28] width 128 height 26
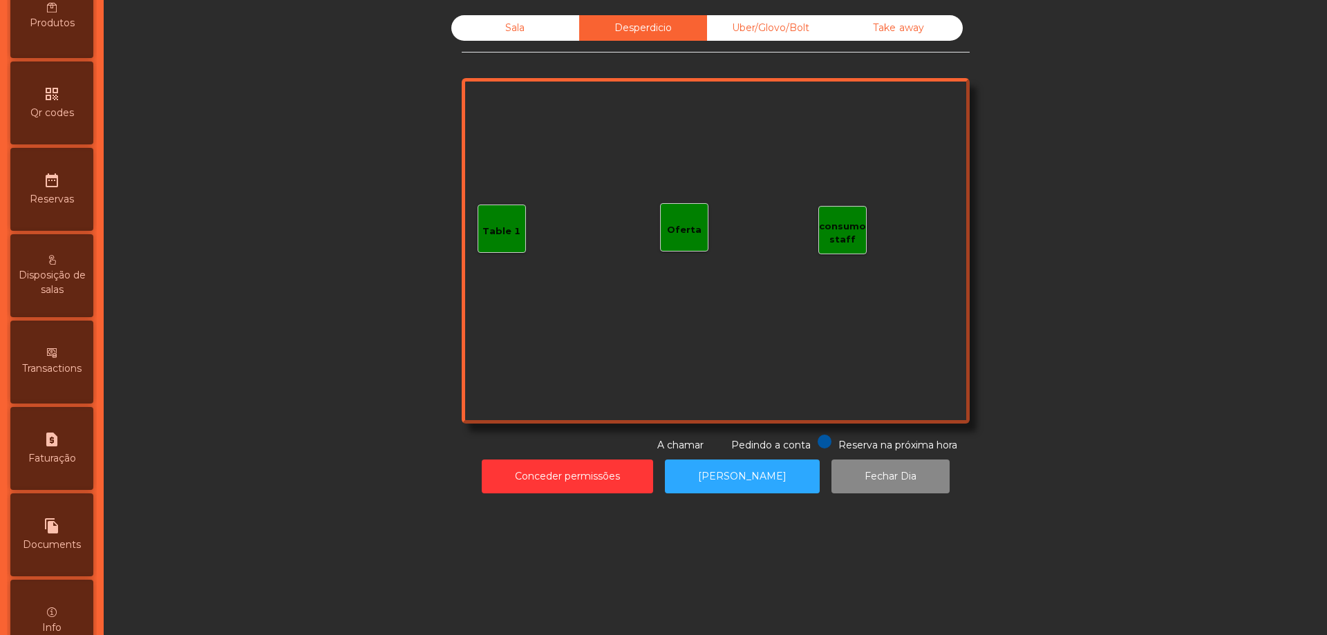
click at [755, 18] on div "Uber/Glovo/Bolt" at bounding box center [771, 28] width 128 height 26
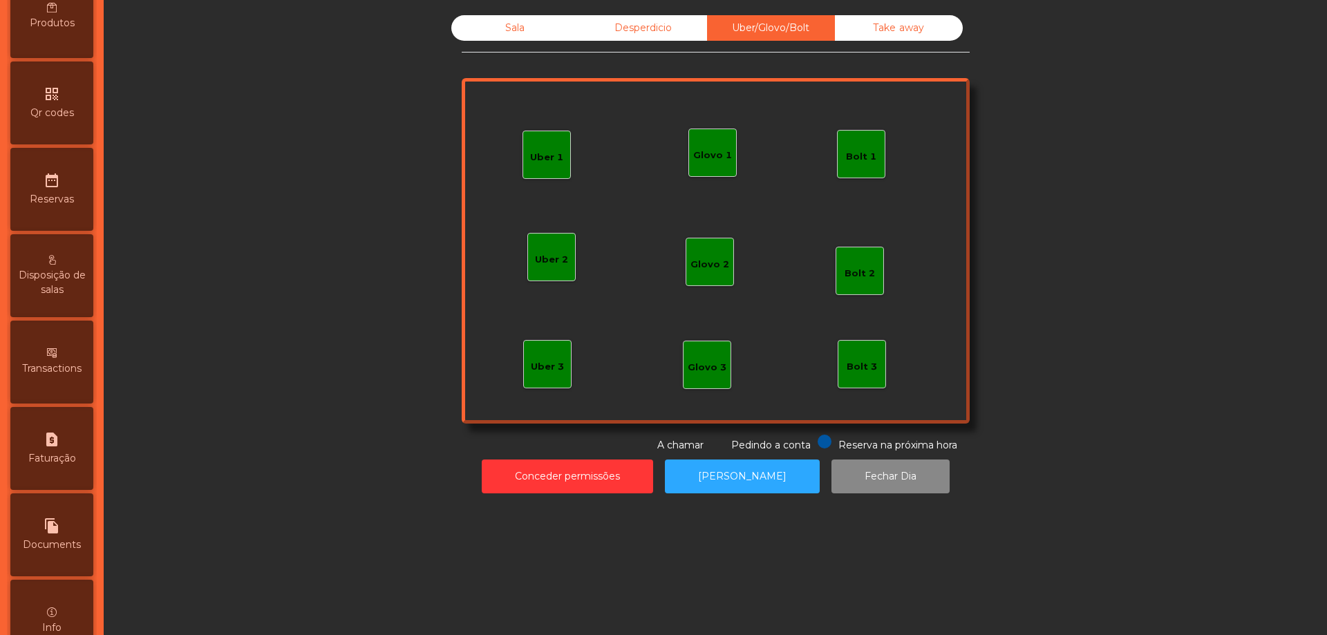
click at [873, 21] on div "Take away" at bounding box center [899, 28] width 128 height 26
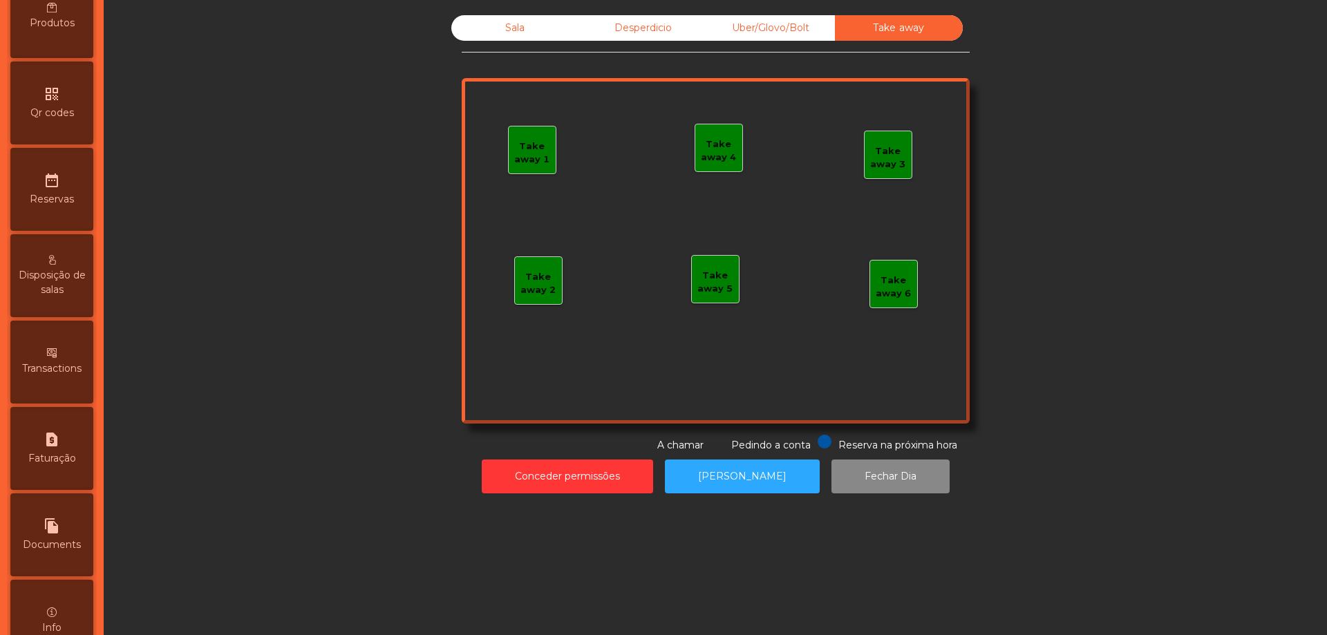
click at [503, 24] on div "Sala" at bounding box center [515, 28] width 128 height 26
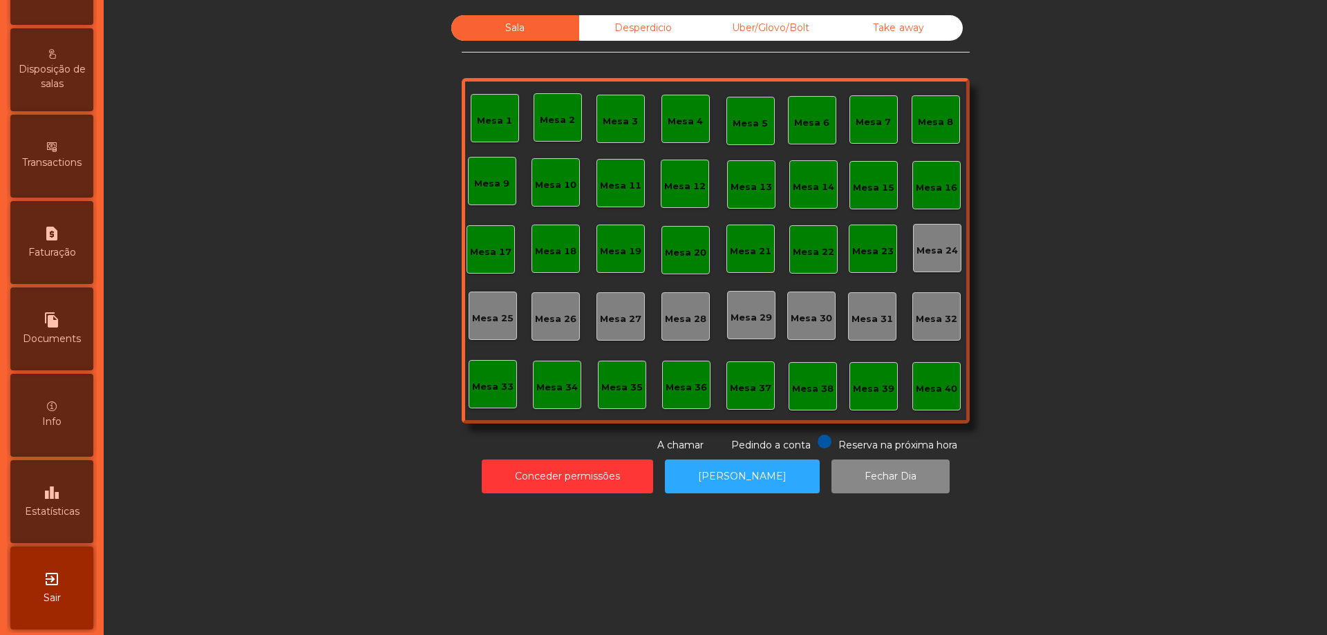
scroll to position [626, 0]
click at [85, 512] on div "leaderboard Estatísticas" at bounding box center [51, 497] width 83 height 83
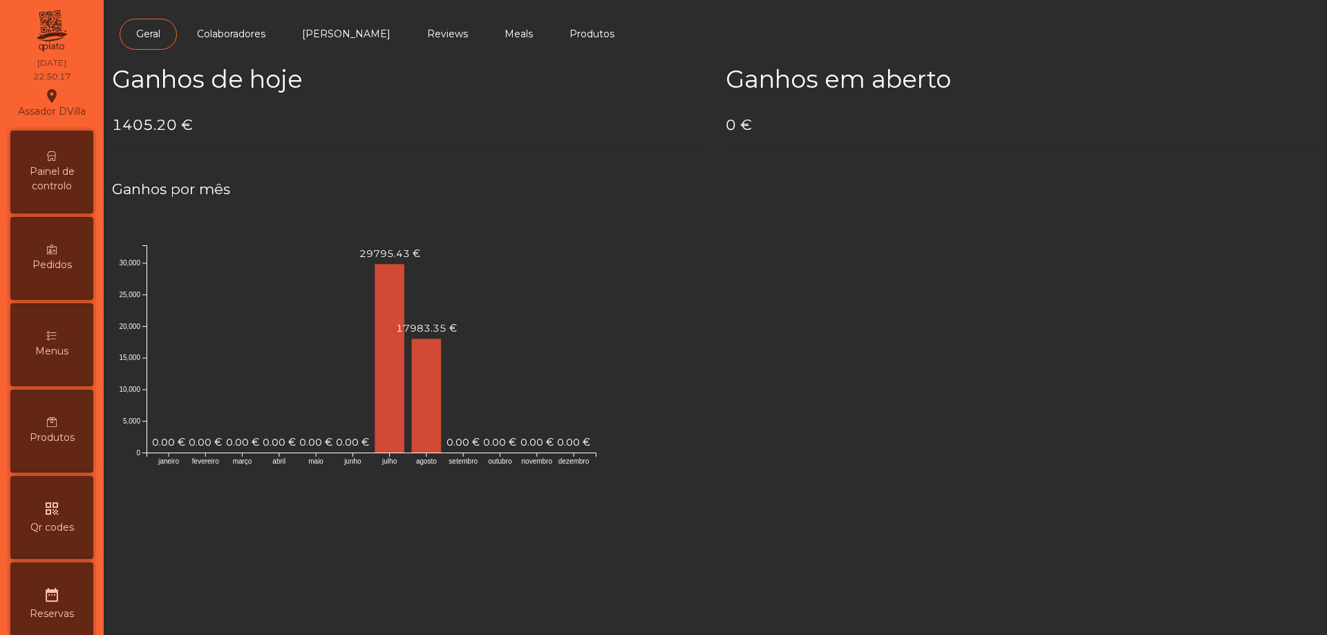
click at [57, 203] on div "Painel de controlo" at bounding box center [51, 172] width 83 height 83
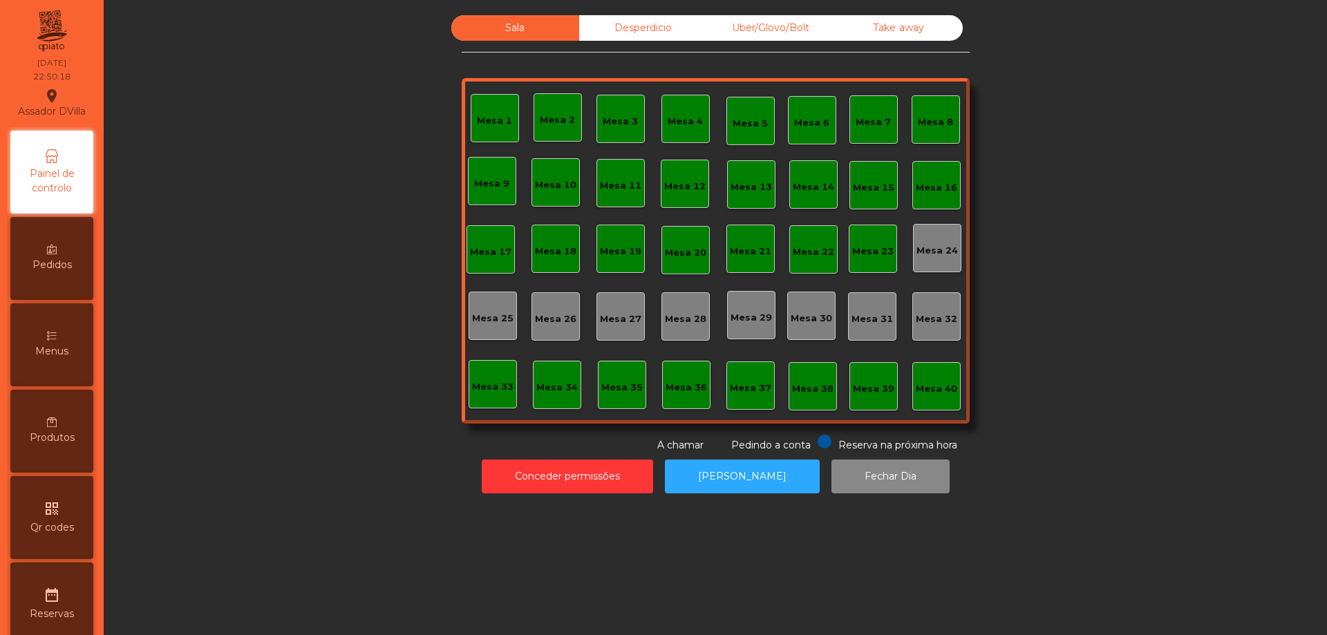
click at [638, 17] on div "Desperdicio" at bounding box center [643, 28] width 128 height 26
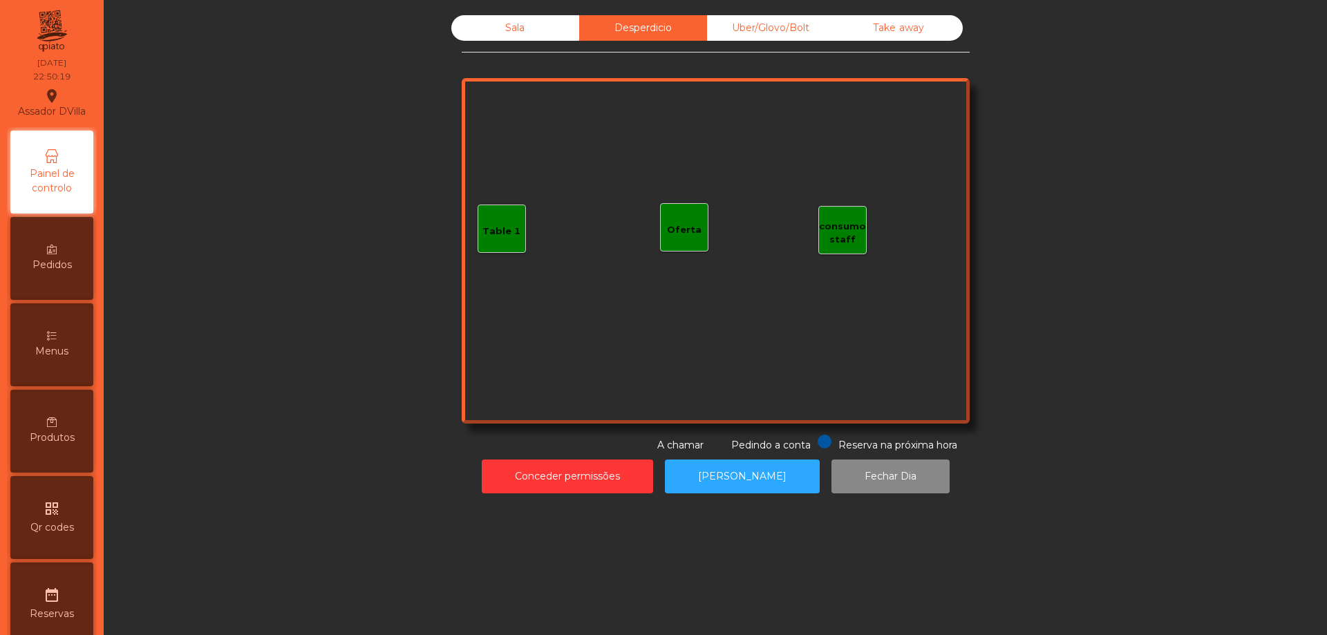
click at [858, 26] on div "Take away" at bounding box center [899, 28] width 128 height 26
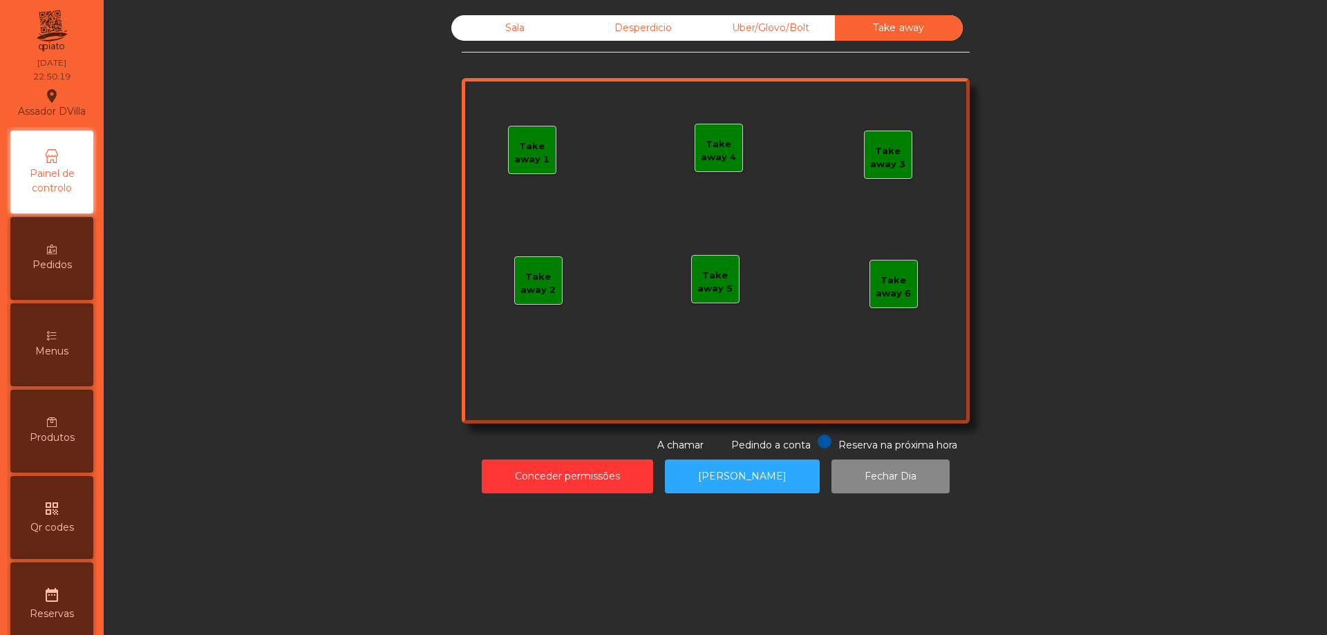
drag, startPoint x: 785, startPoint y: 31, endPoint x: 721, endPoint y: 35, distance: 63.7
click at [783, 31] on div "Uber/Glovo/Bolt" at bounding box center [771, 28] width 128 height 26
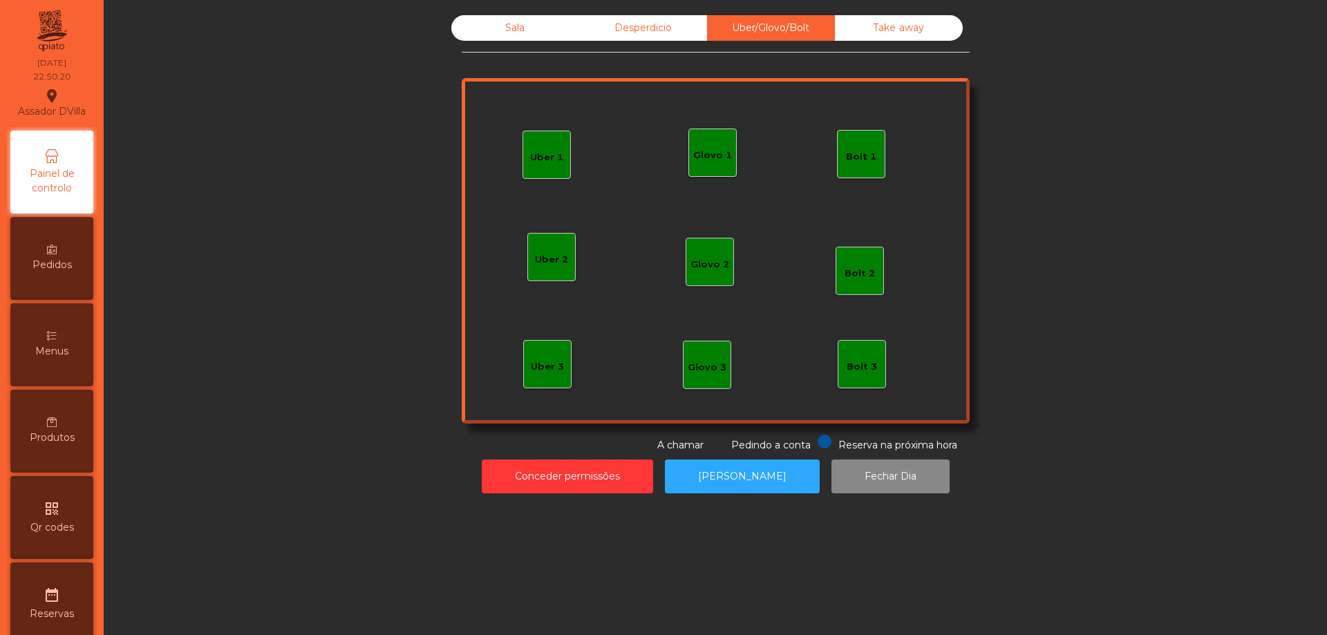
click at [517, 40] on div "Sala" at bounding box center [515, 28] width 128 height 26
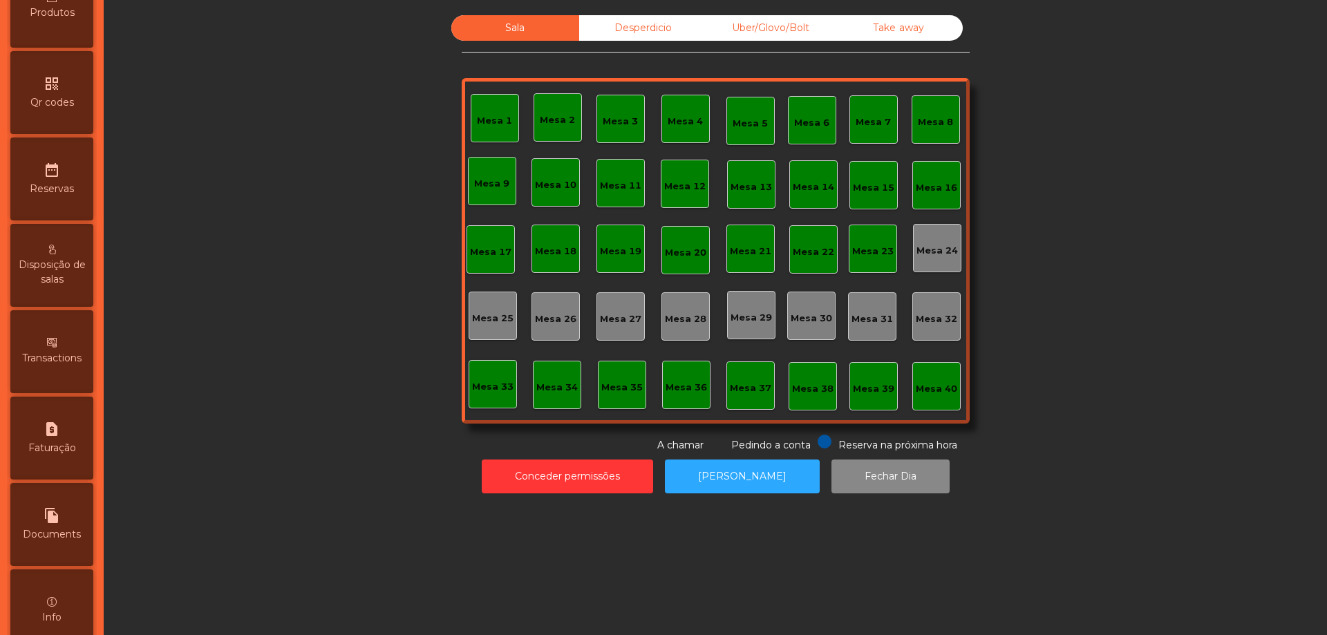
scroll to position [484, 0]
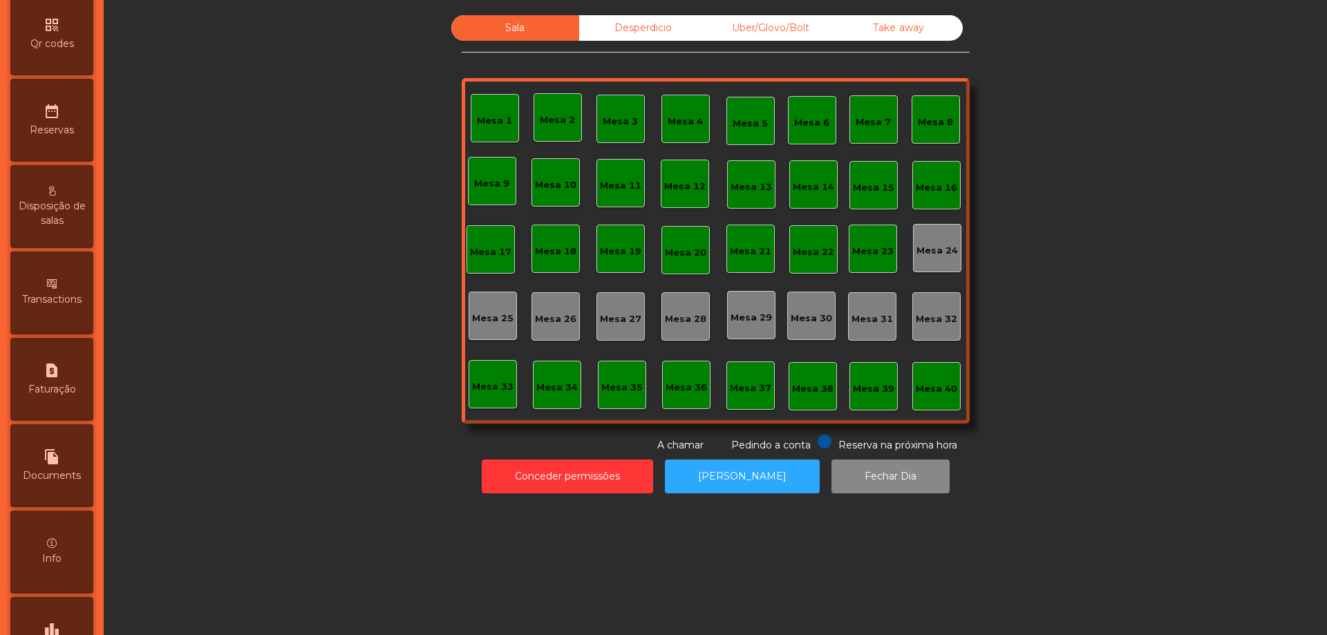
click at [70, 381] on div "request_page Faturação" at bounding box center [51, 379] width 83 height 83
select select "*"
select select "****"
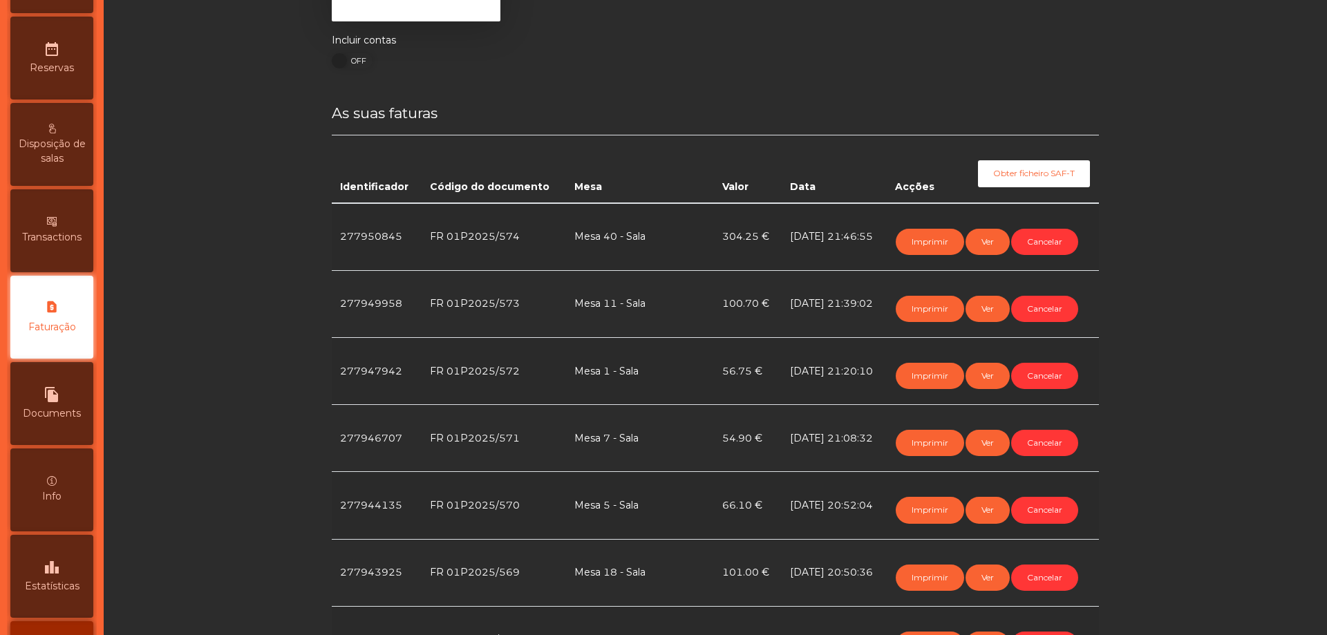
scroll to position [207, 0]
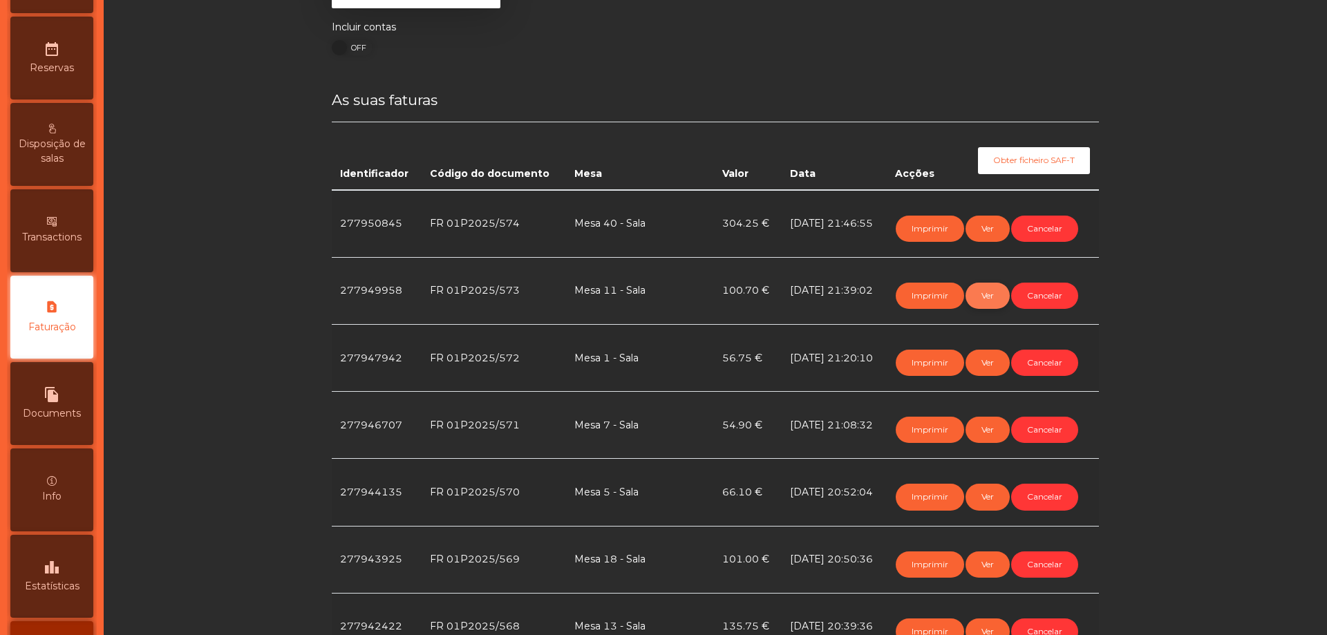
click at [989, 296] on button "Ver" at bounding box center [988, 296] width 44 height 26
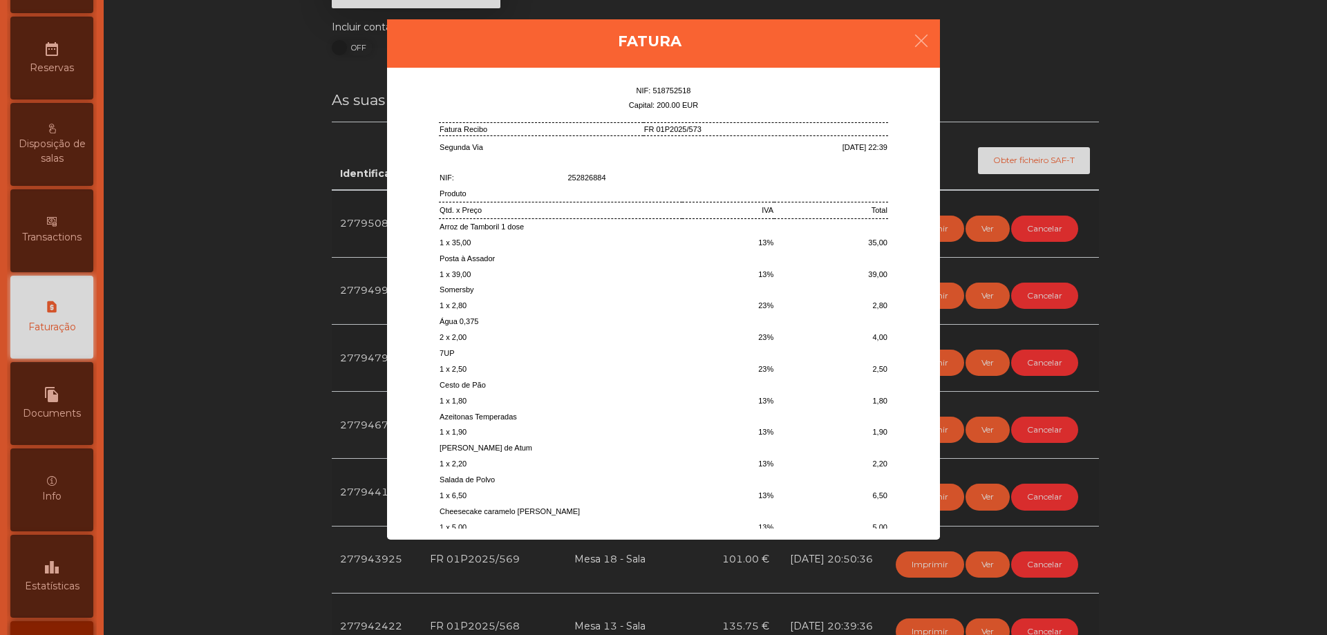
scroll to position [246, 0]
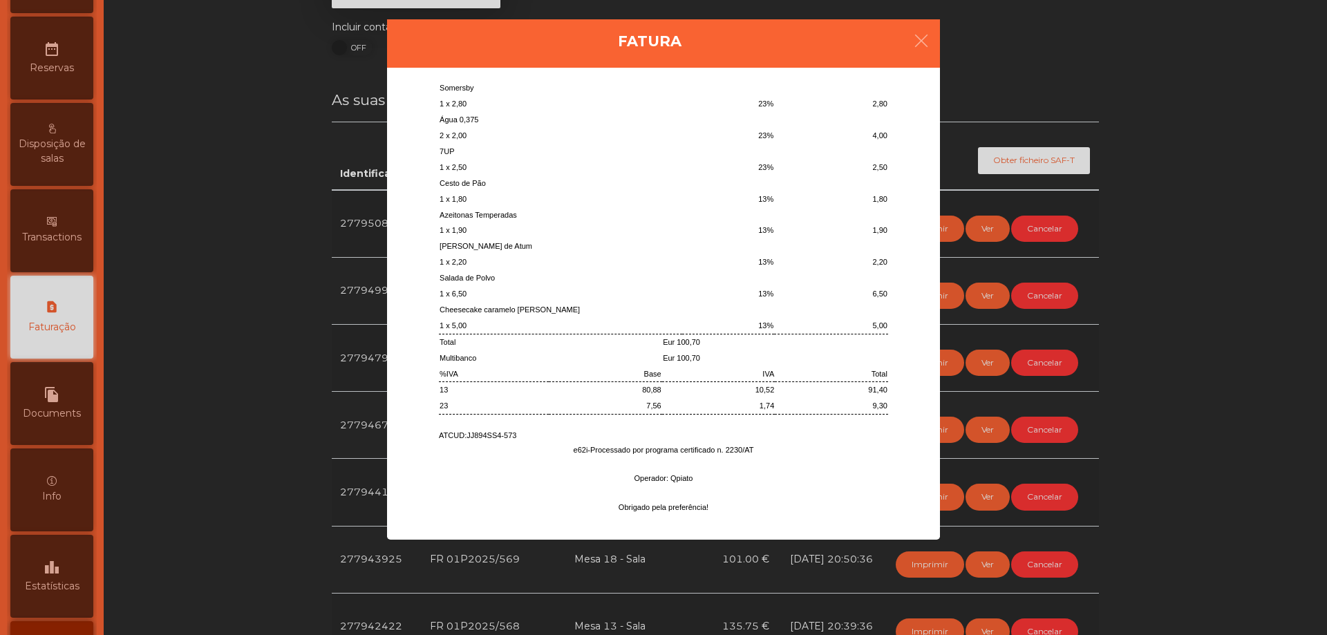
click at [1065, 253] on ngb-modal-window "Fatura [PERSON_NAME] - Unipessoal, Lda [STREET_ADDRESS][PERSON_NAME] NIF: 51875…" at bounding box center [663, 317] width 1261 height 635
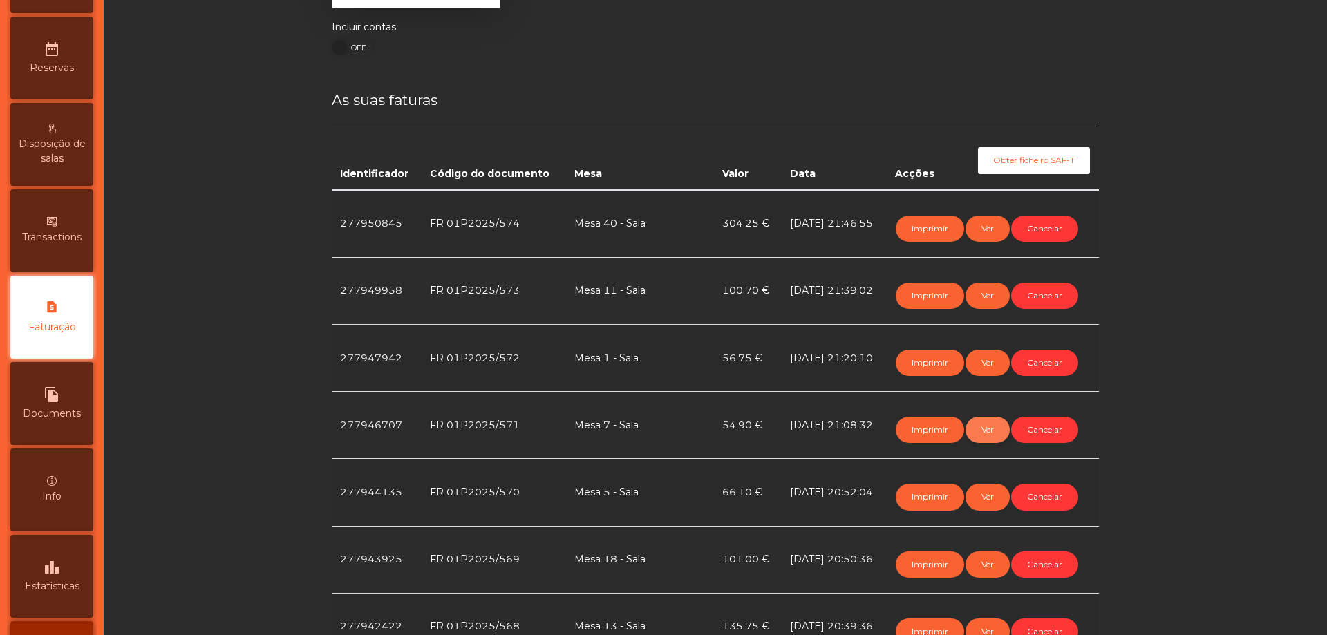
click at [989, 439] on button "Ver" at bounding box center [988, 430] width 44 height 26
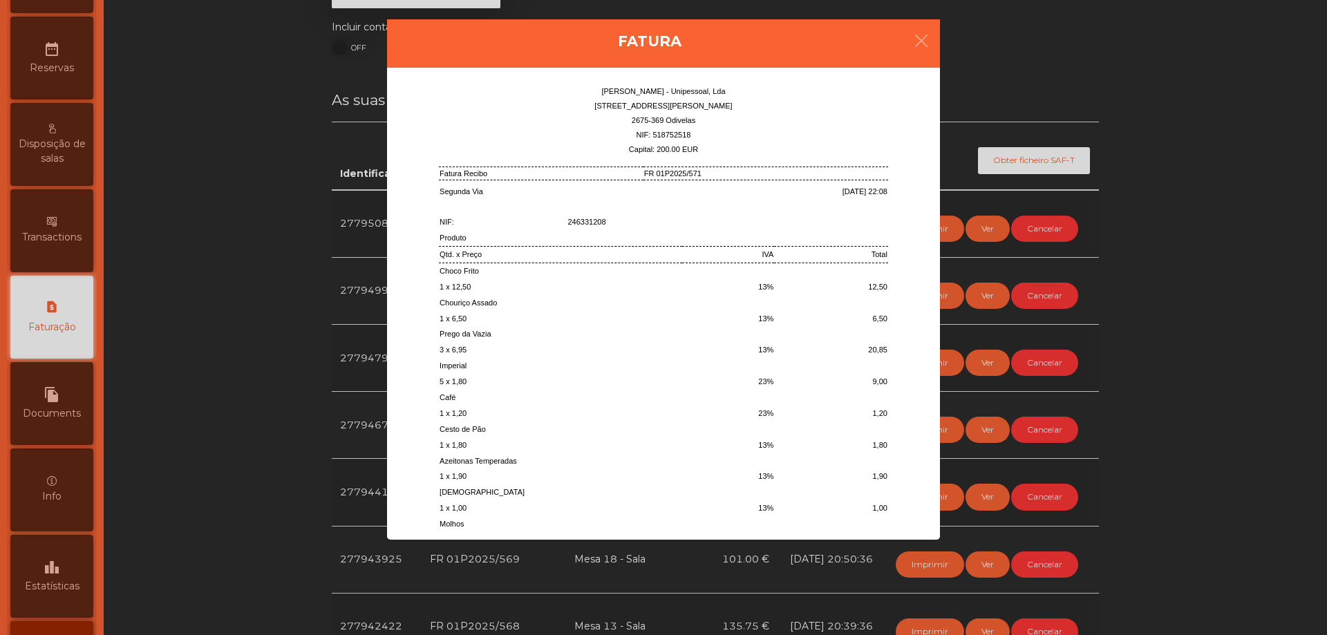
click at [1111, 337] on ngb-modal-window "Fatura [PERSON_NAME] - Unipessoal, Lda [STREET_ADDRESS][PERSON_NAME] NIF: 51875…" at bounding box center [663, 317] width 1261 height 635
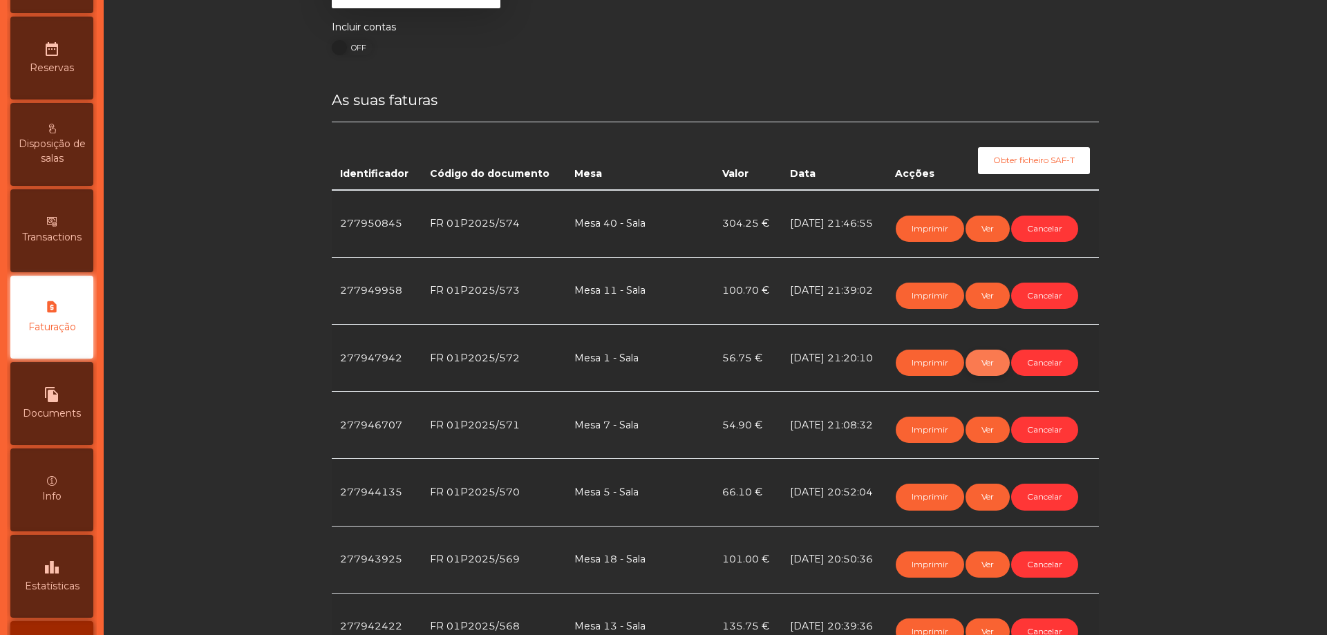
click at [983, 357] on button "Ver" at bounding box center [988, 363] width 44 height 26
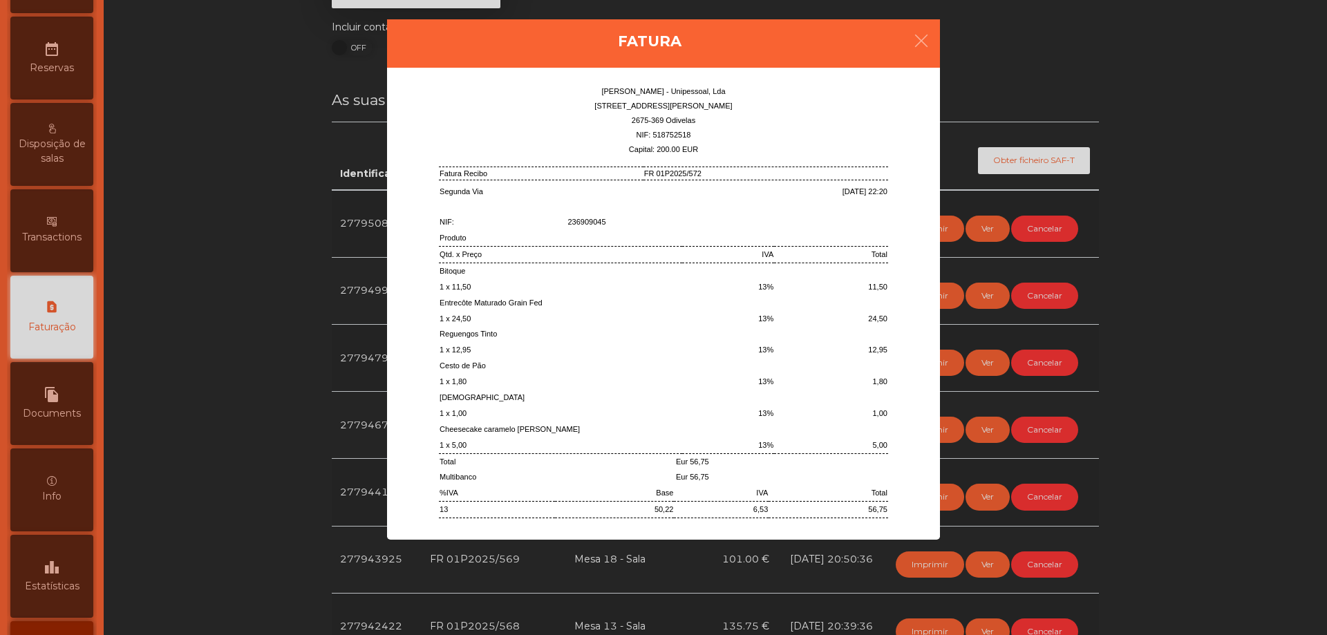
click at [1055, 328] on ngb-modal-window "Fatura [PERSON_NAME] - Unipessoal, Lda [STREET_ADDRESS][PERSON_NAME] NIF: 51875…" at bounding box center [663, 317] width 1261 height 635
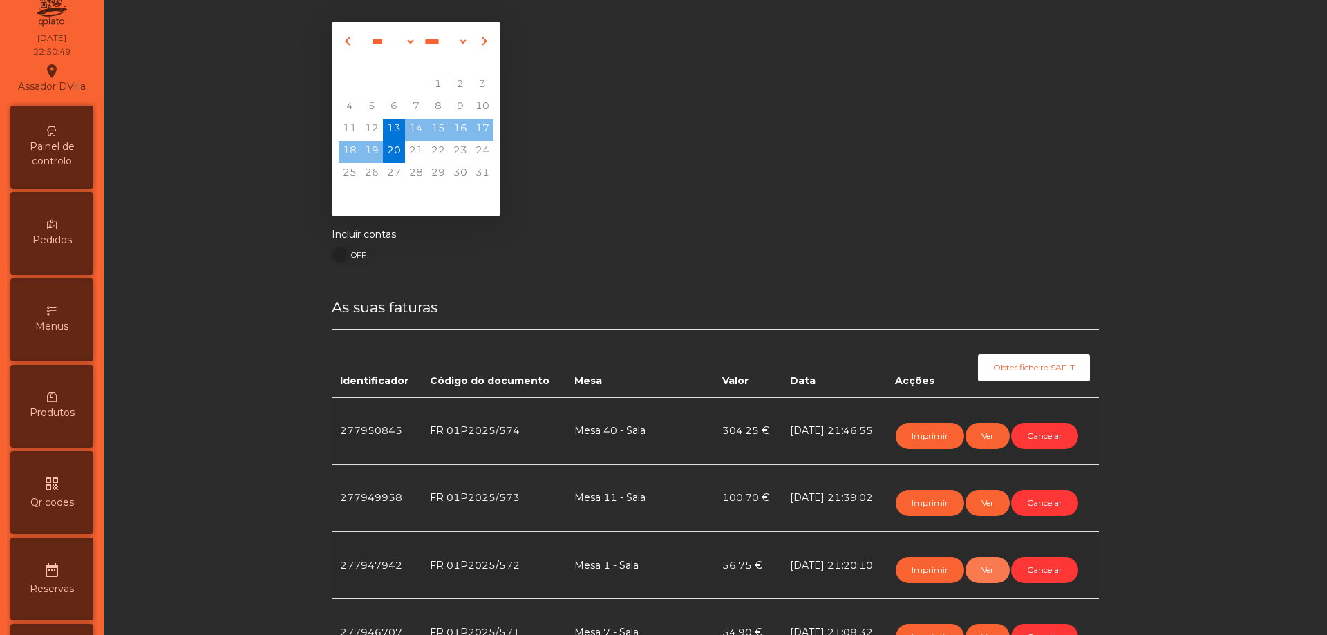
scroll to position [0, 0]
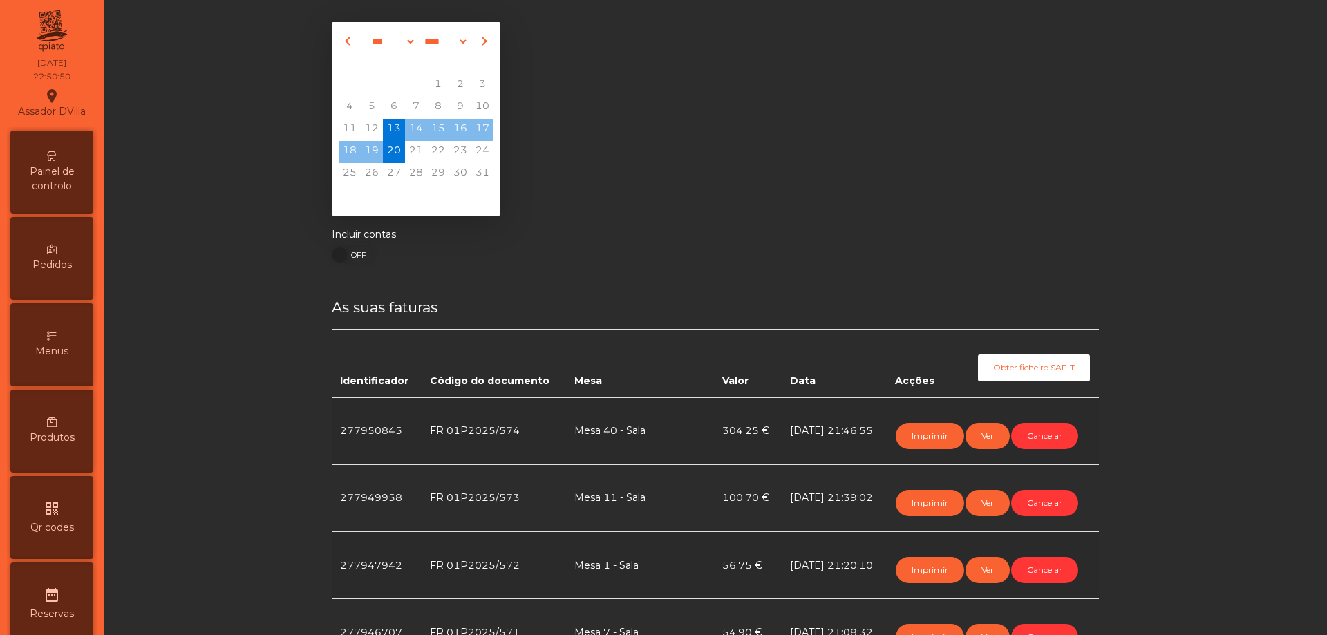
click at [65, 147] on div "Painel de controlo" at bounding box center [51, 172] width 83 height 83
